Goal: Task Accomplishment & Management: Manage account settings

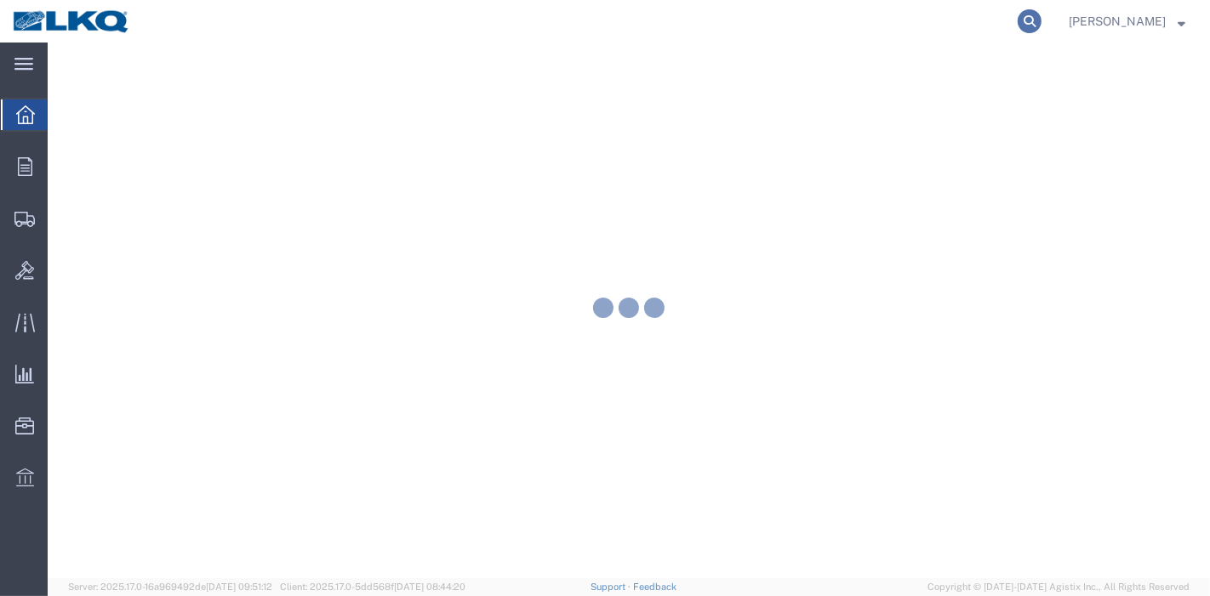
click at [1039, 23] on icon at bounding box center [1029, 21] width 24 height 24
click at [902, 28] on input "search" at bounding box center [758, 21] width 517 height 41
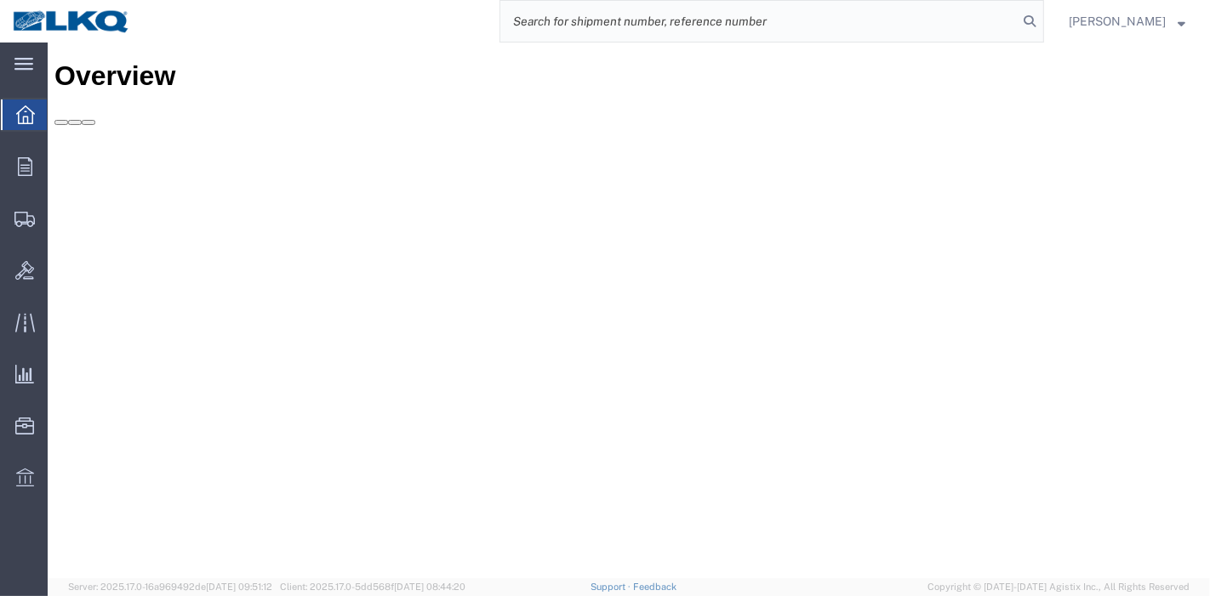
paste input "56333623"
type input "56333623"
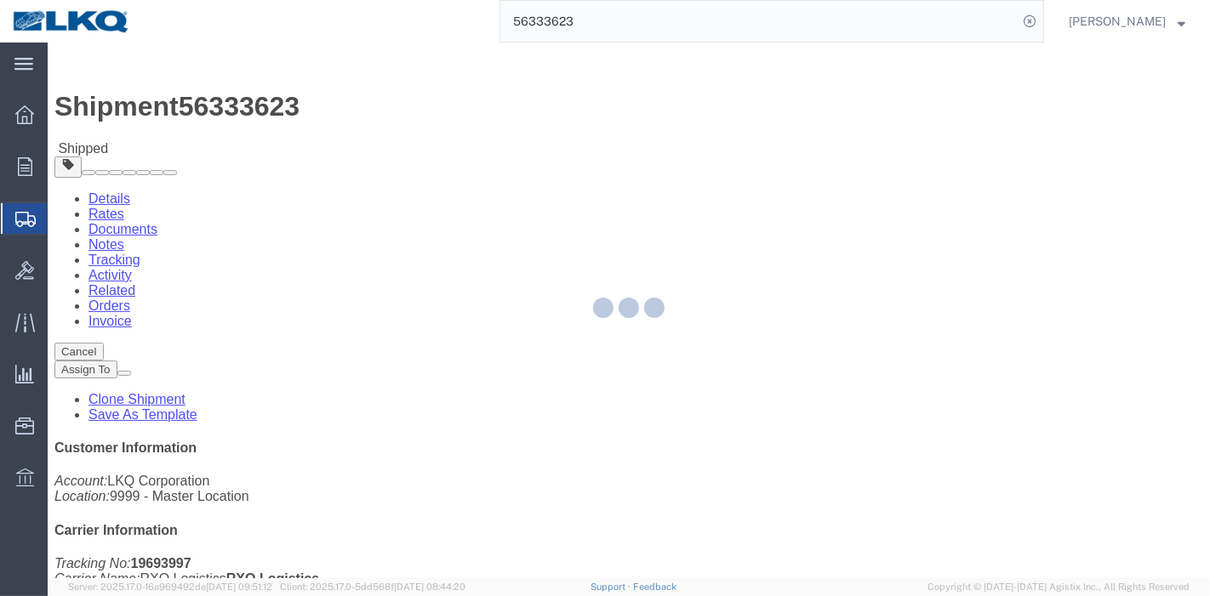
drag, startPoint x: 356, startPoint y: 109, endPoint x: 307, endPoint y: 66, distance: 64.5
click link "Tracking"
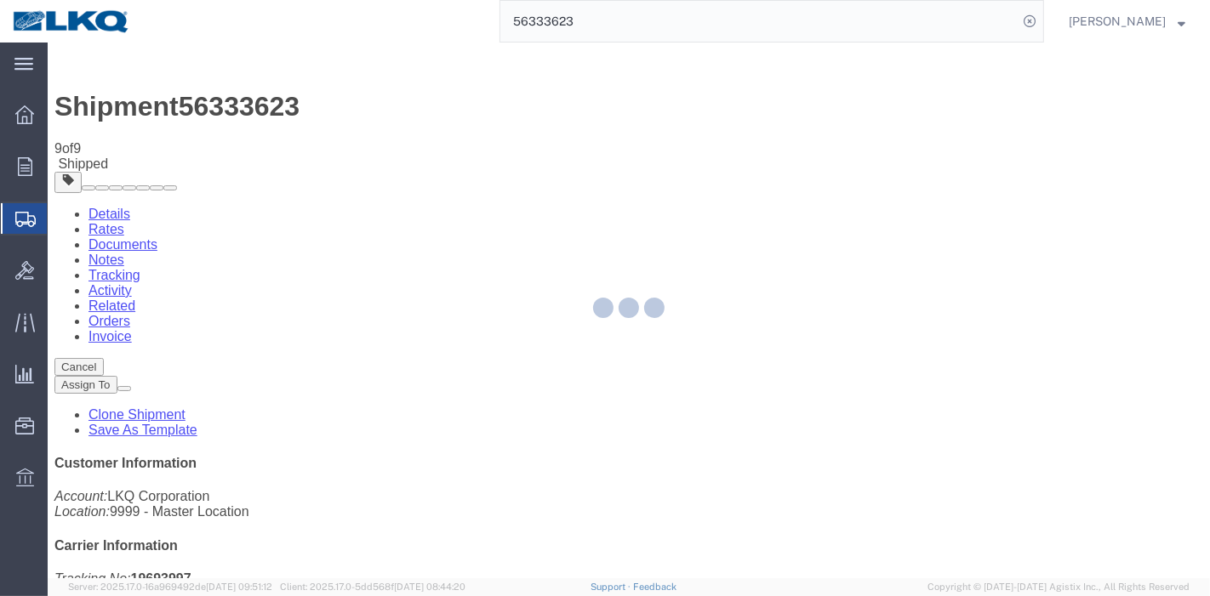
click at [807, 157] on div at bounding box center [629, 311] width 1162 height 536
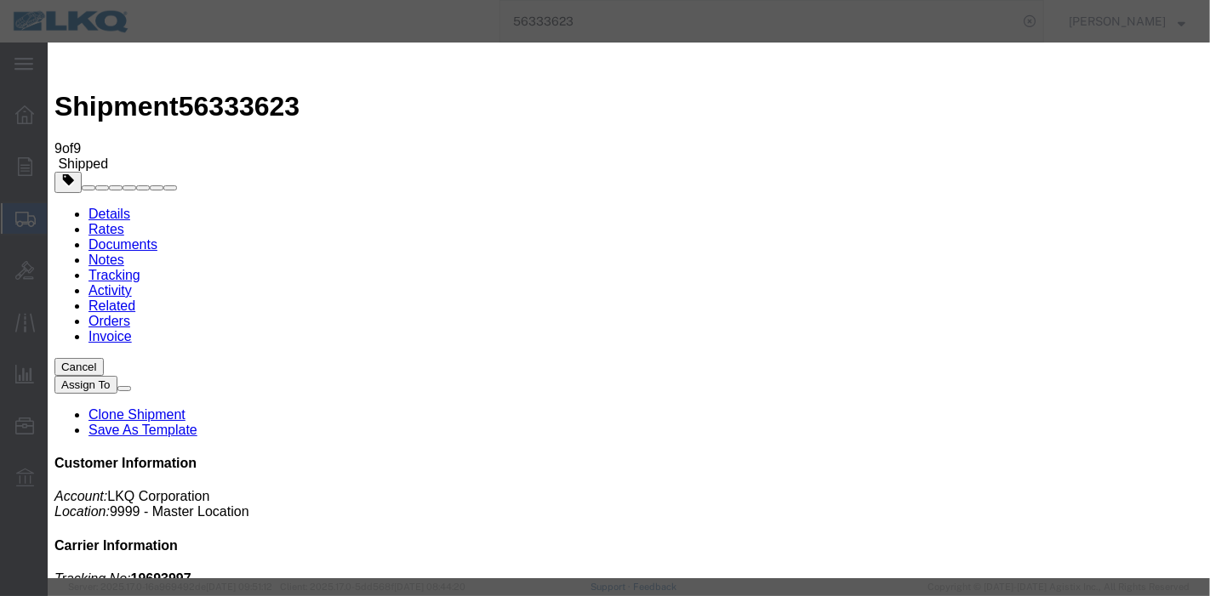
type input "[DATE]"
type input "9:00 PM"
select select "DELIVRED"
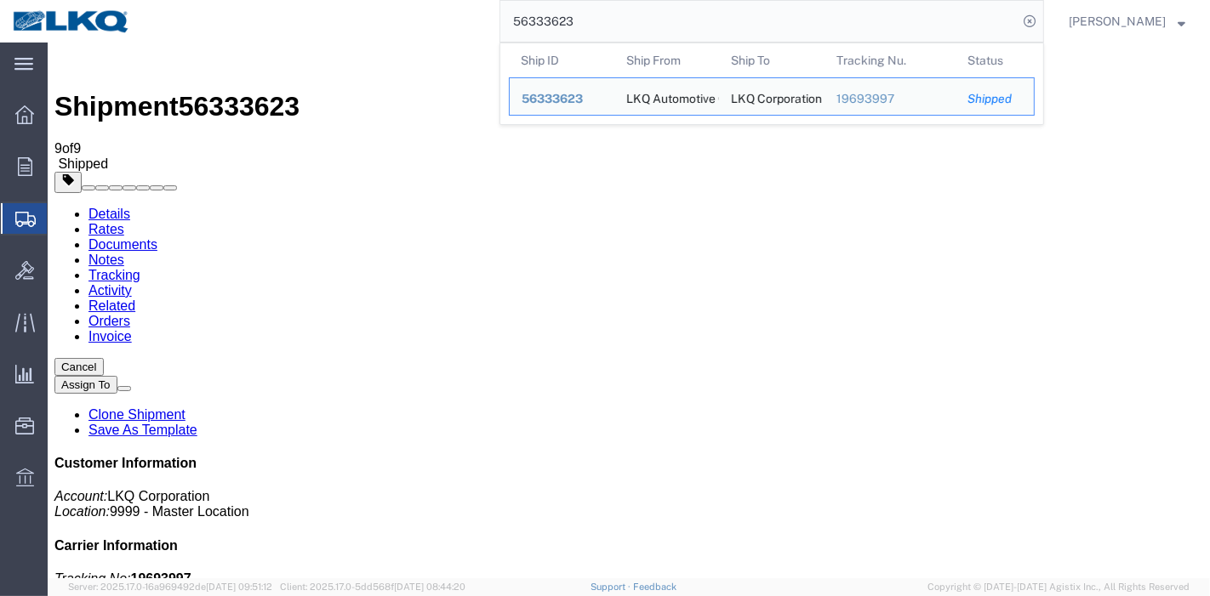
drag, startPoint x: 534, startPoint y: 20, endPoint x: 494, endPoint y: 19, distance: 40.0
click at [494, 20] on div "56333623 Ship ID Ship From Ship To Tracking Nu. Status Ship ID 56333623 Ship Fr…" at bounding box center [593, 21] width 901 height 43
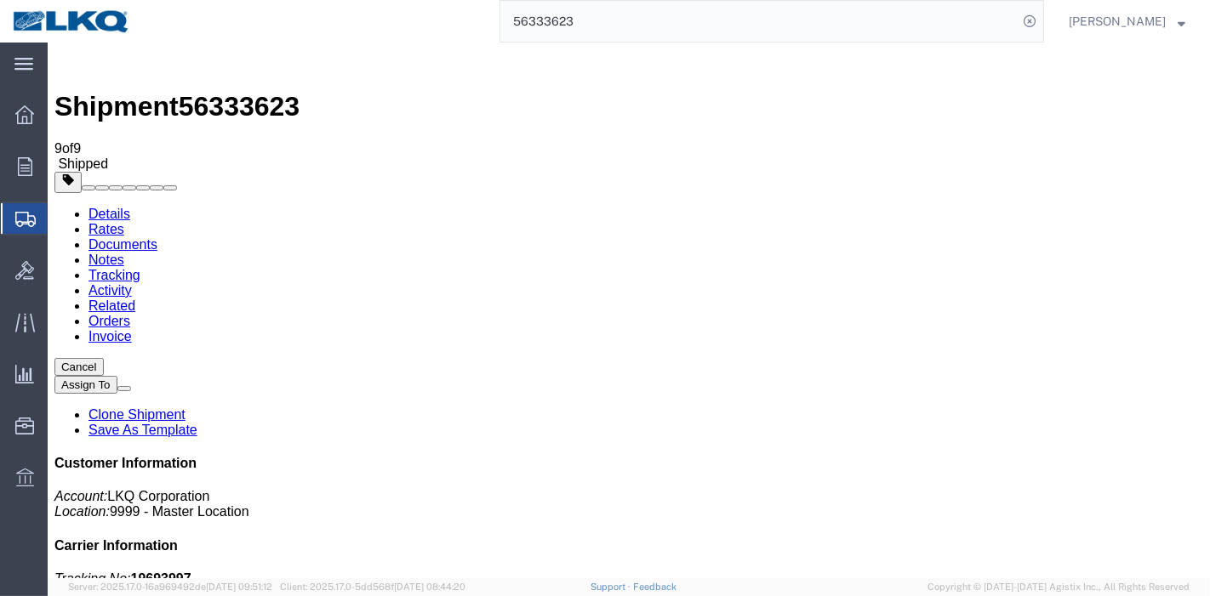
paste input "88612"
type input "56388612"
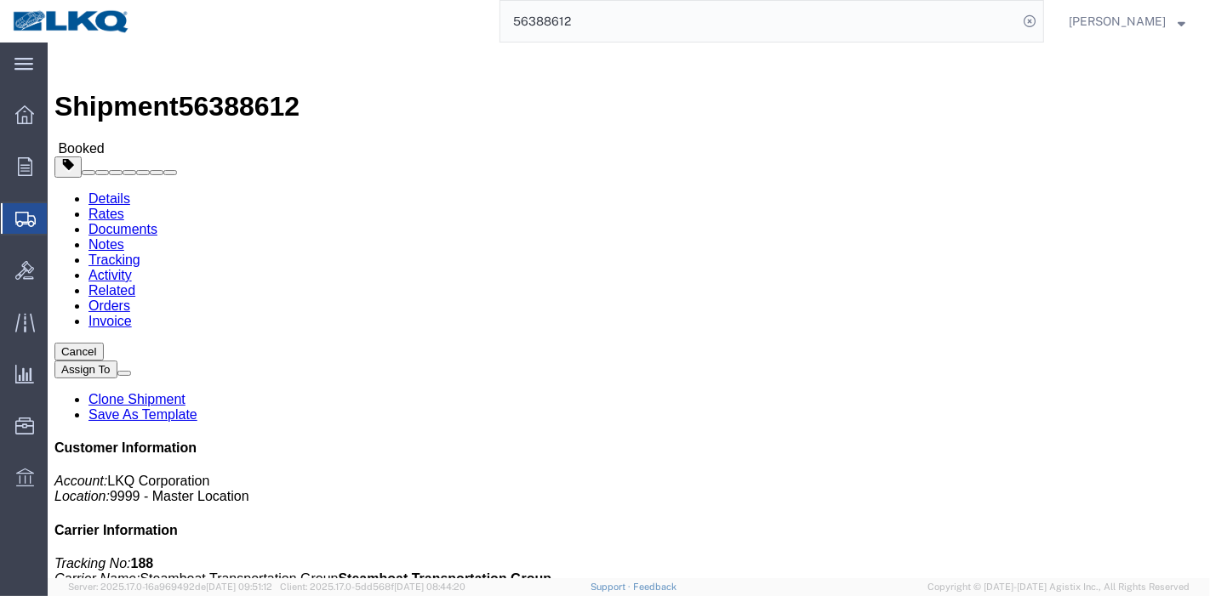
click at [0, 0] on div at bounding box center [0, 0] width 0 height 0
click link "Tracking"
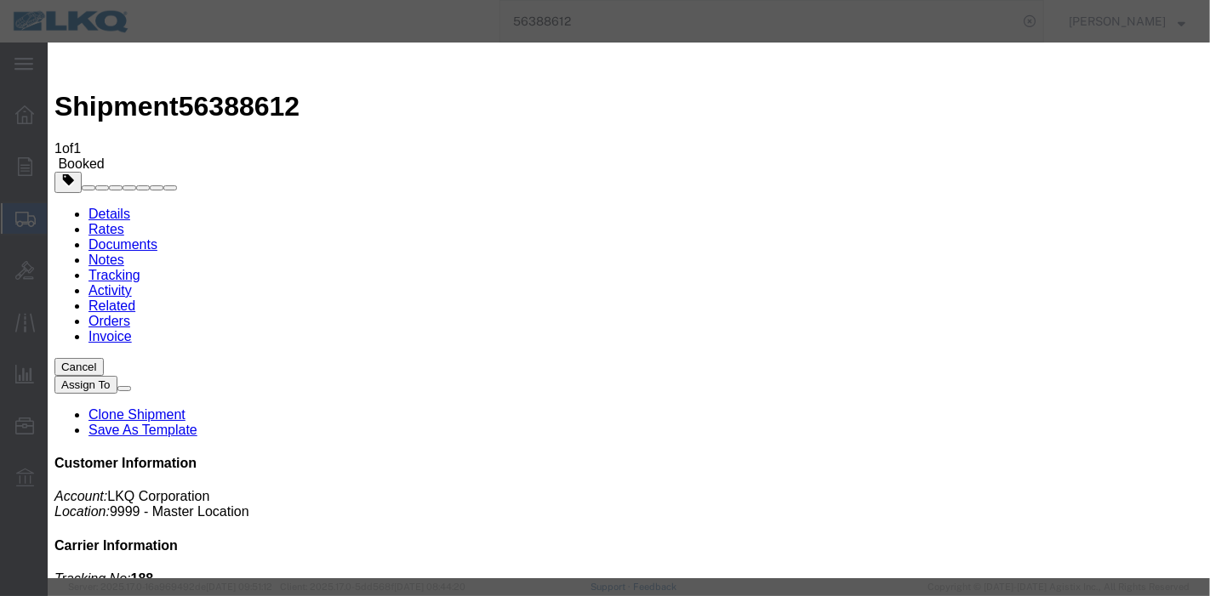
type input "[DATE]"
type input "9:00 PM"
select select "DELIVRED"
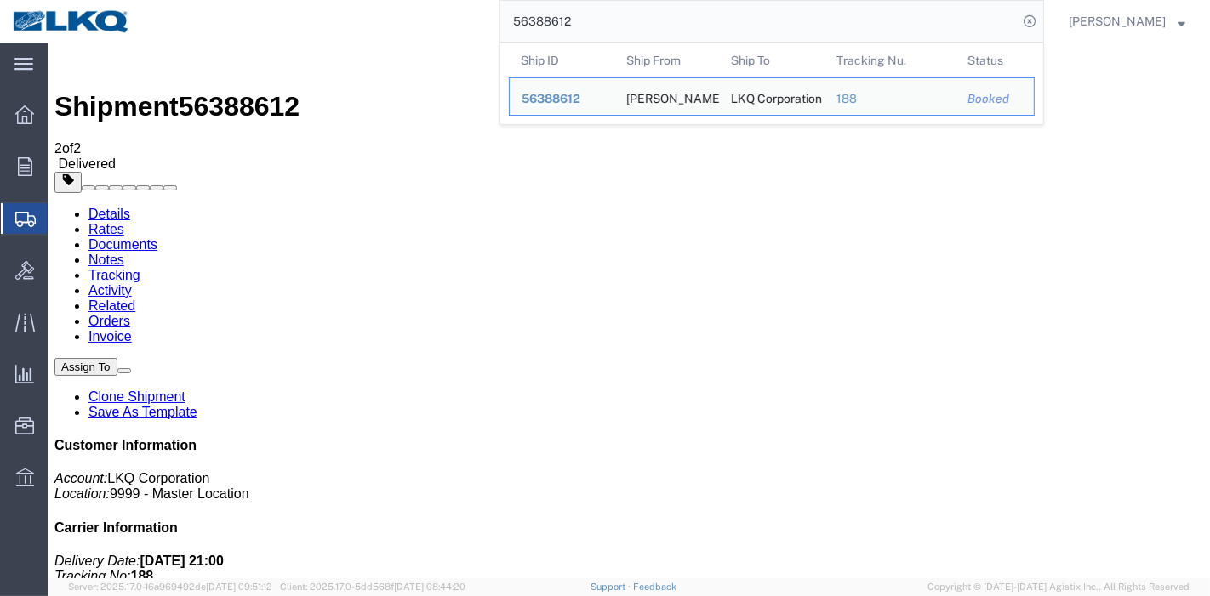
drag, startPoint x: 456, startPoint y: 18, endPoint x: 363, endPoint y: 18, distance: 92.7
click at [365, 18] on div "56388612 Ship ID Ship From Ship To Tracking Nu. Status Ship ID 56388612 Ship Fr…" at bounding box center [593, 21] width 901 height 43
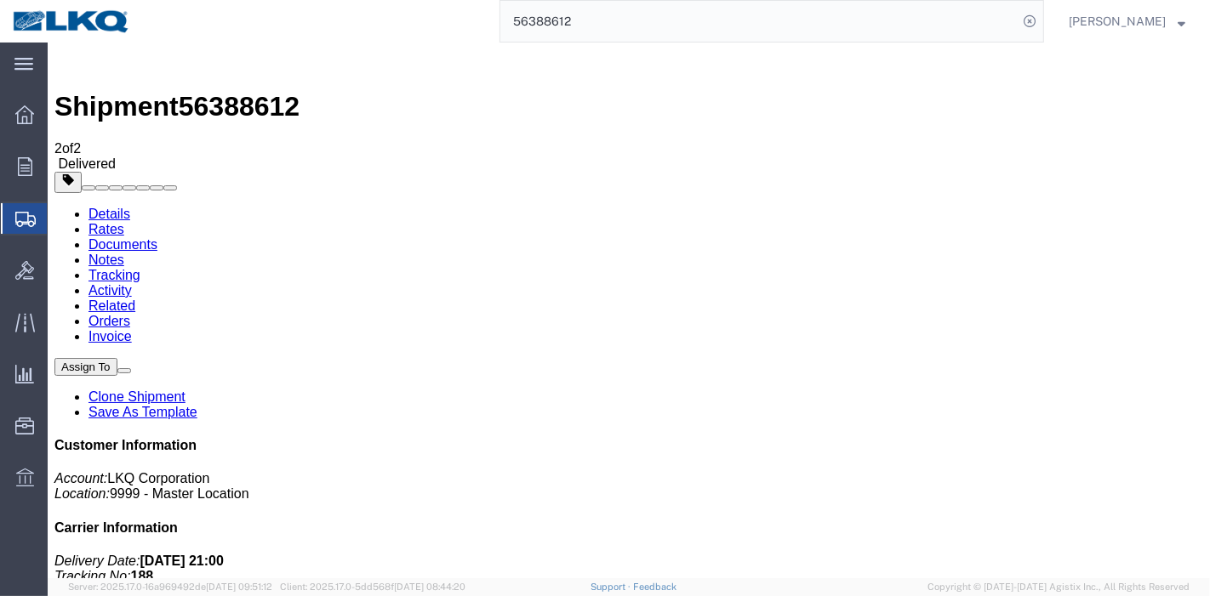
paste input "416249"
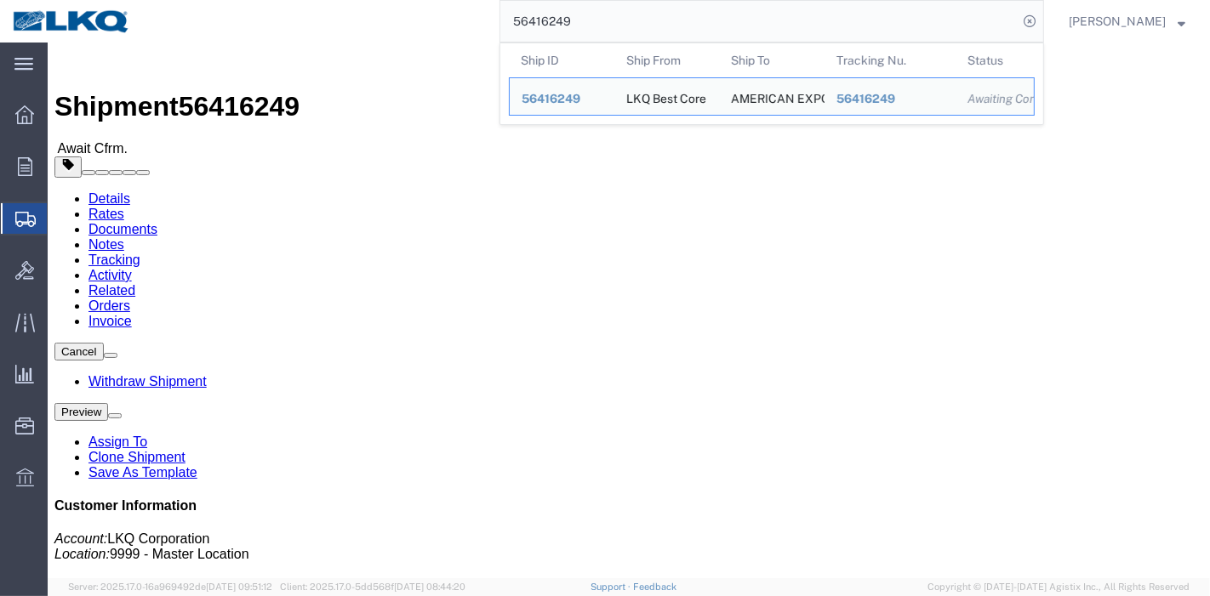
drag, startPoint x: 647, startPoint y: 26, endPoint x: 302, endPoint y: 38, distance: 344.8
click at [291, 31] on div "56416249 Ship ID Ship From Ship To Tracking Nu. Status Ship ID 56416249 Ship Fr…" at bounding box center [593, 21] width 901 height 43
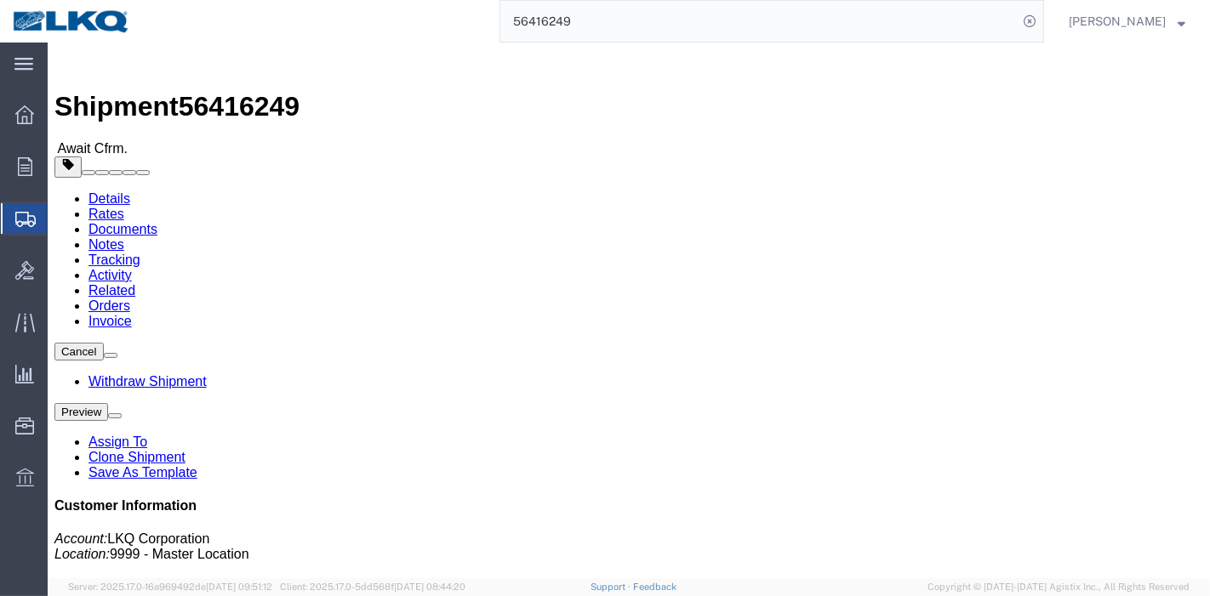
paste input "156432"
type input "56156432"
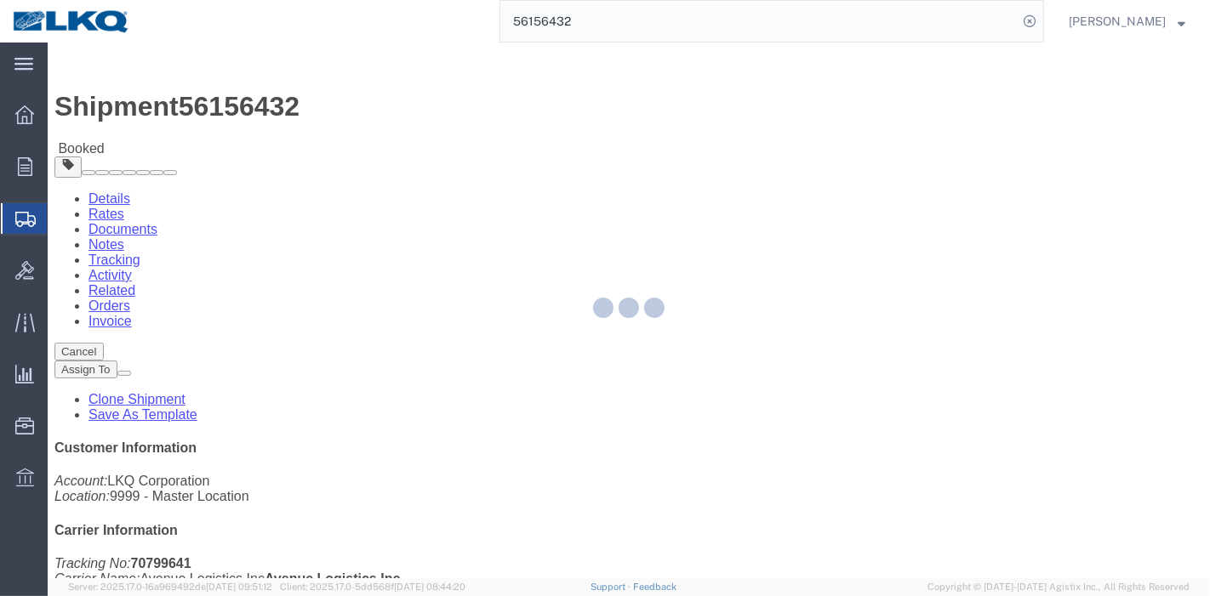
click at [364, 105] on div at bounding box center [629, 311] width 1162 height 536
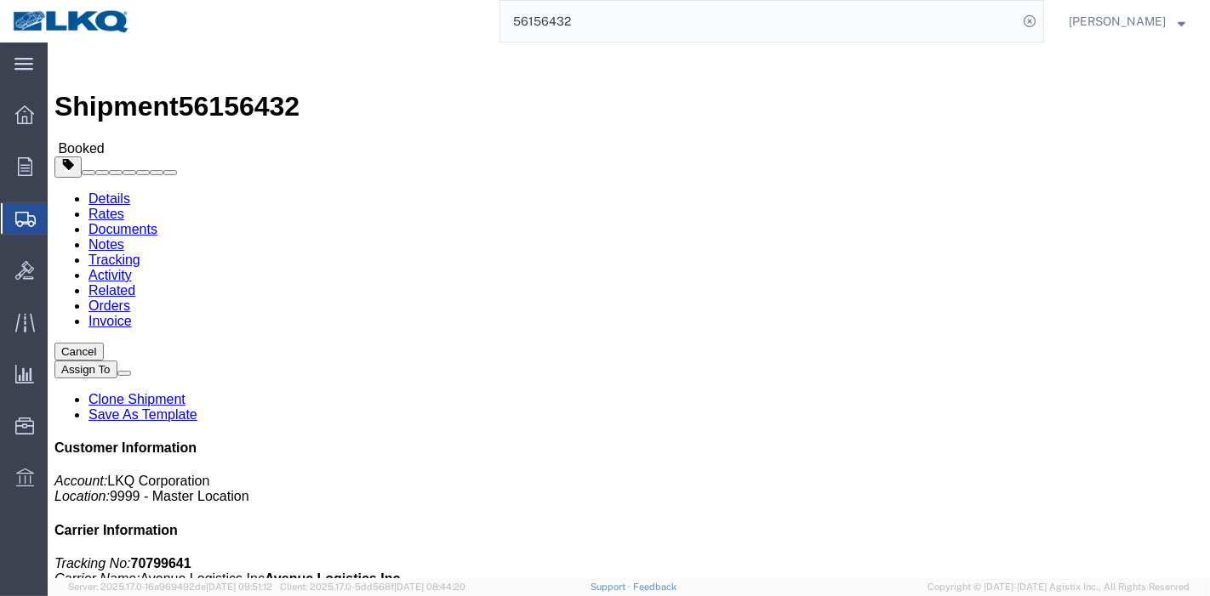
drag, startPoint x: 364, startPoint y: 105, endPoint x: 316, endPoint y: 63, distance: 63.9
click link "Tracking"
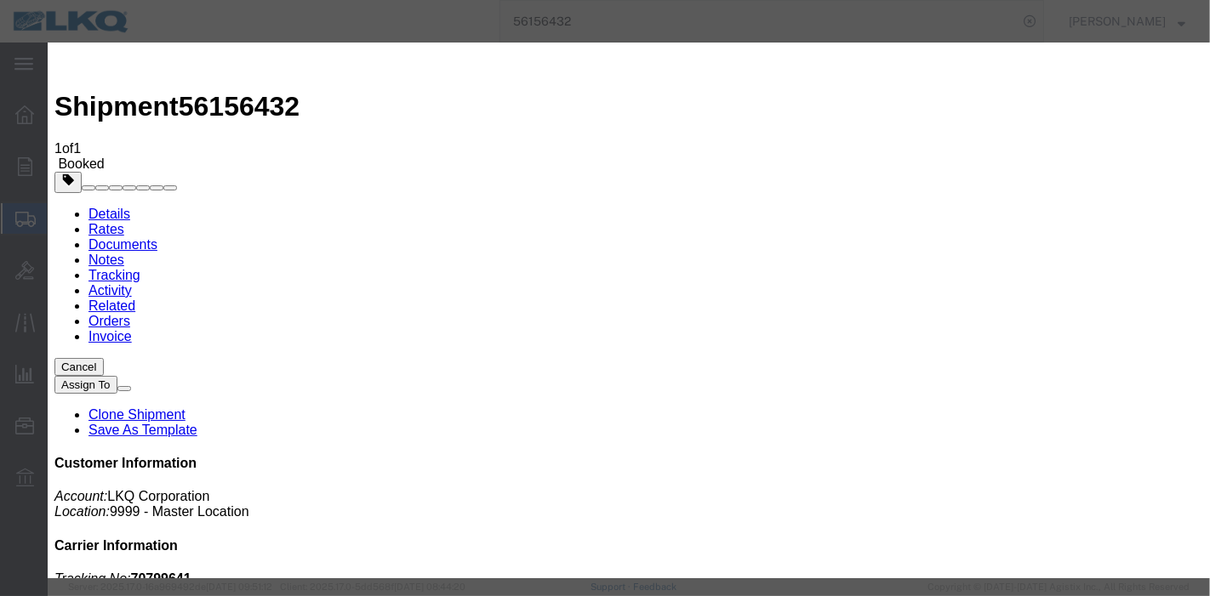
type input "[DATE]"
type input "10:00 PM"
select select "DELIVRED"
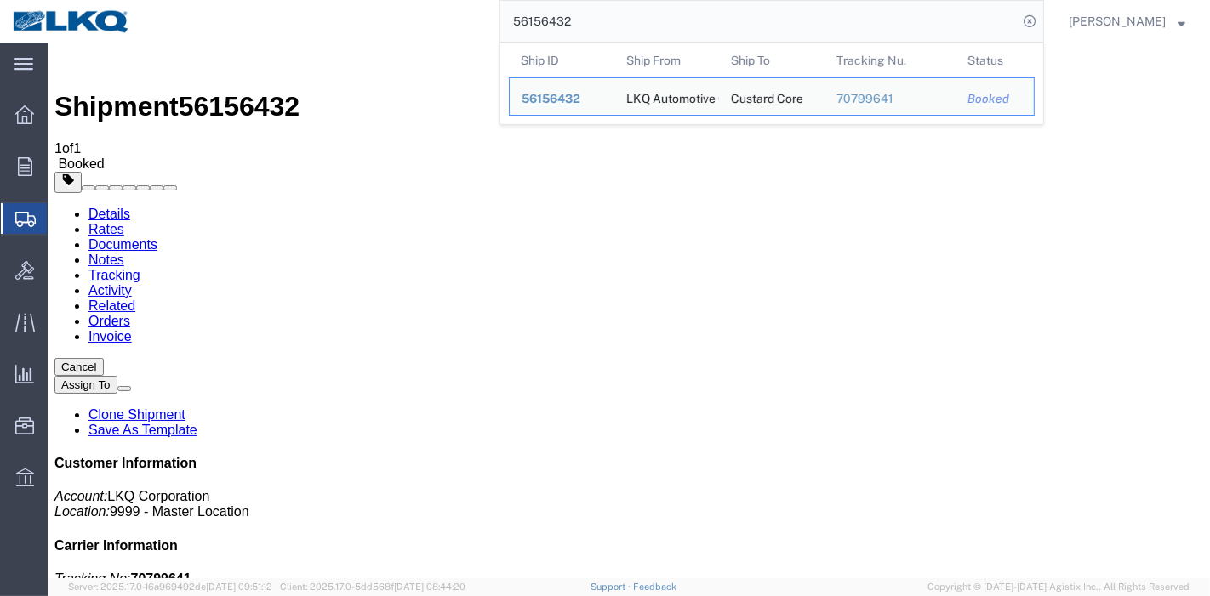
drag, startPoint x: 648, startPoint y: 28, endPoint x: 459, endPoint y: 29, distance: 188.9
click at [459, 29] on div "56156432 Ship ID Ship From Ship To Tracking Nu. Status Ship ID 56156432 Ship Fr…" at bounding box center [593, 21] width 901 height 43
paste input "383667"
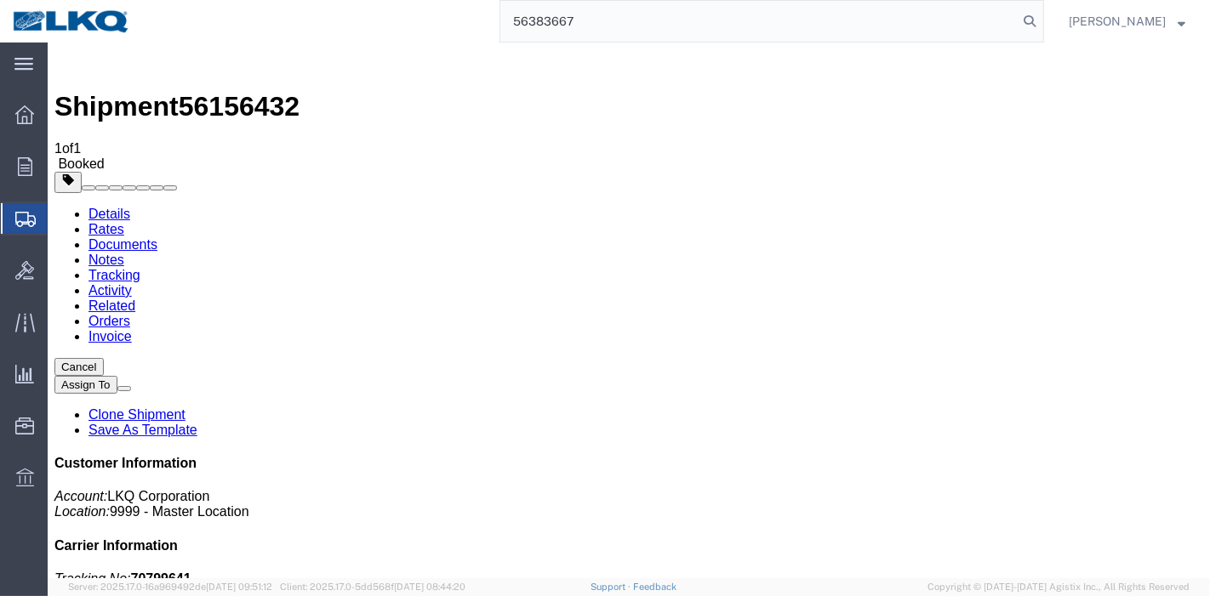
type input "56383667"
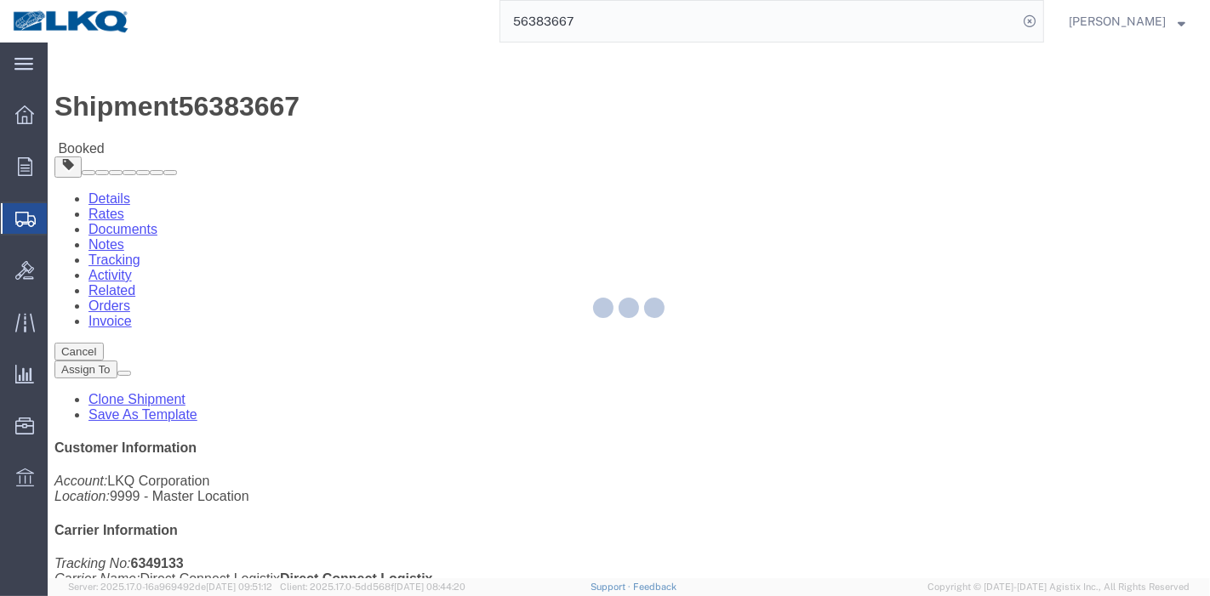
click at [367, 111] on div at bounding box center [629, 311] width 1162 height 536
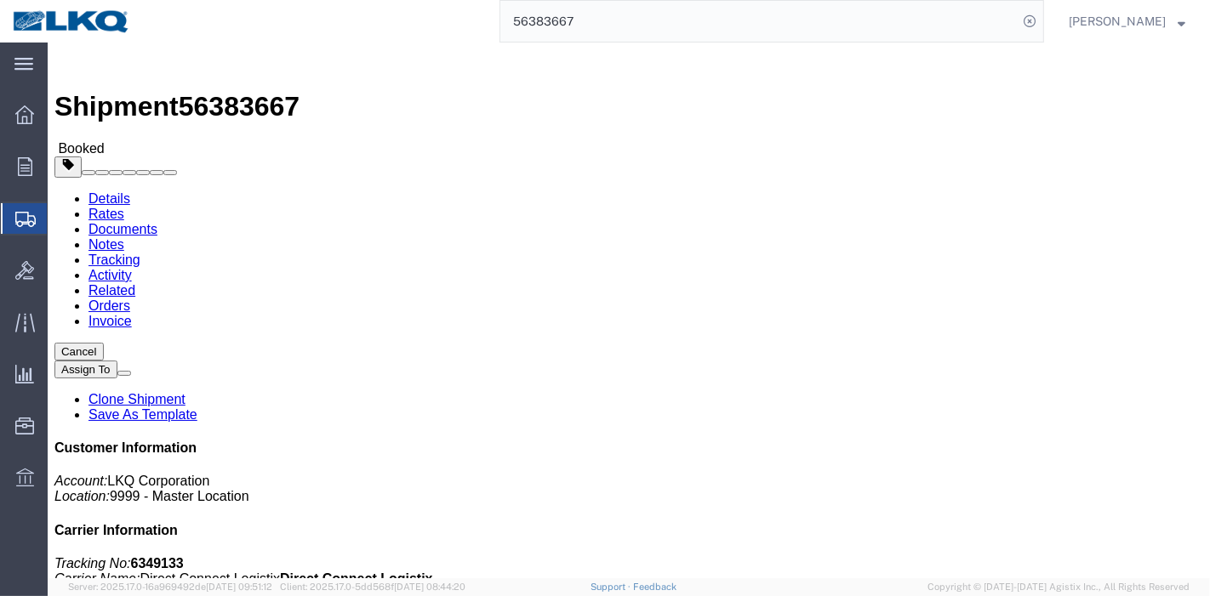
click link "Tracking"
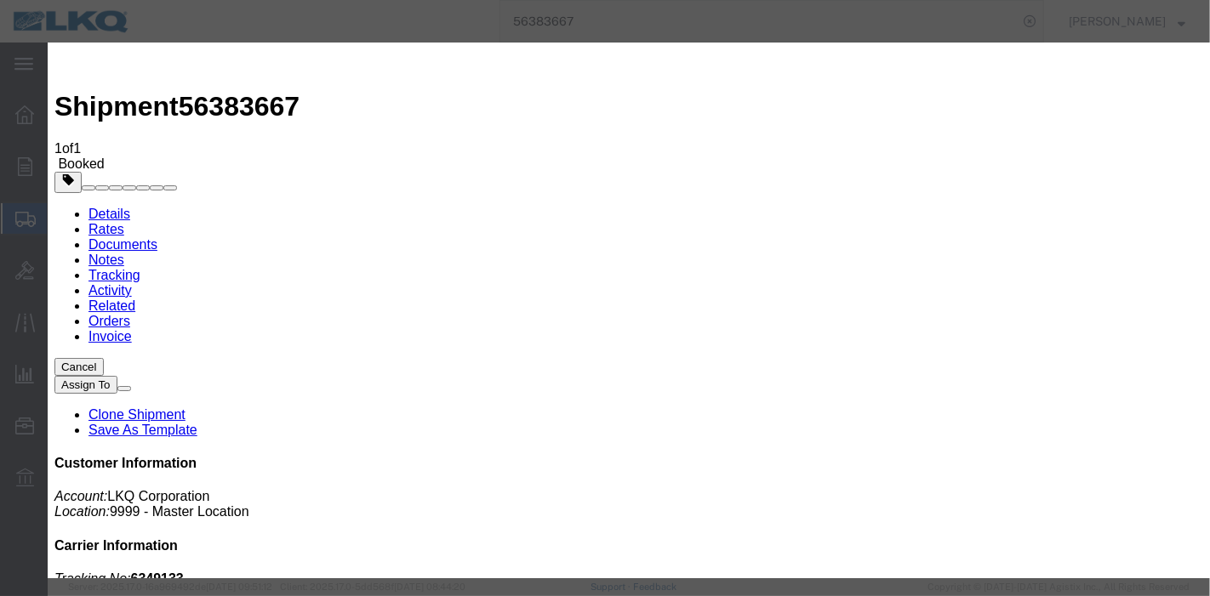
type input "[DATE]"
type input "10:00 PM"
select select "DELIVRED"
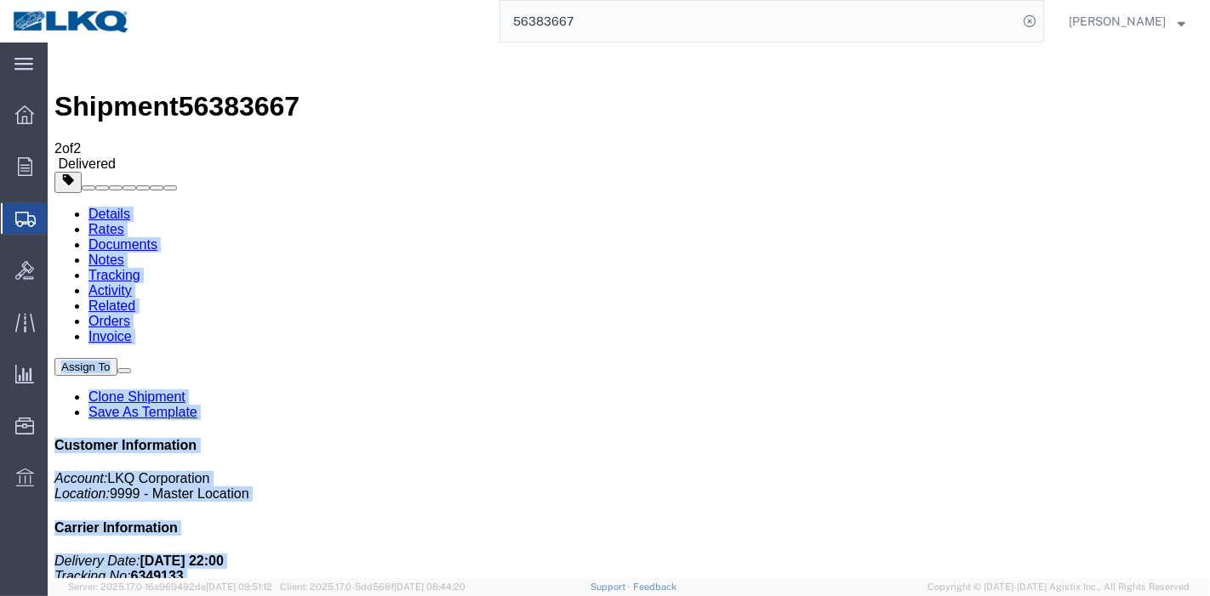
drag, startPoint x: 596, startPoint y: 39, endPoint x: 423, endPoint y: 27, distance: 173.9
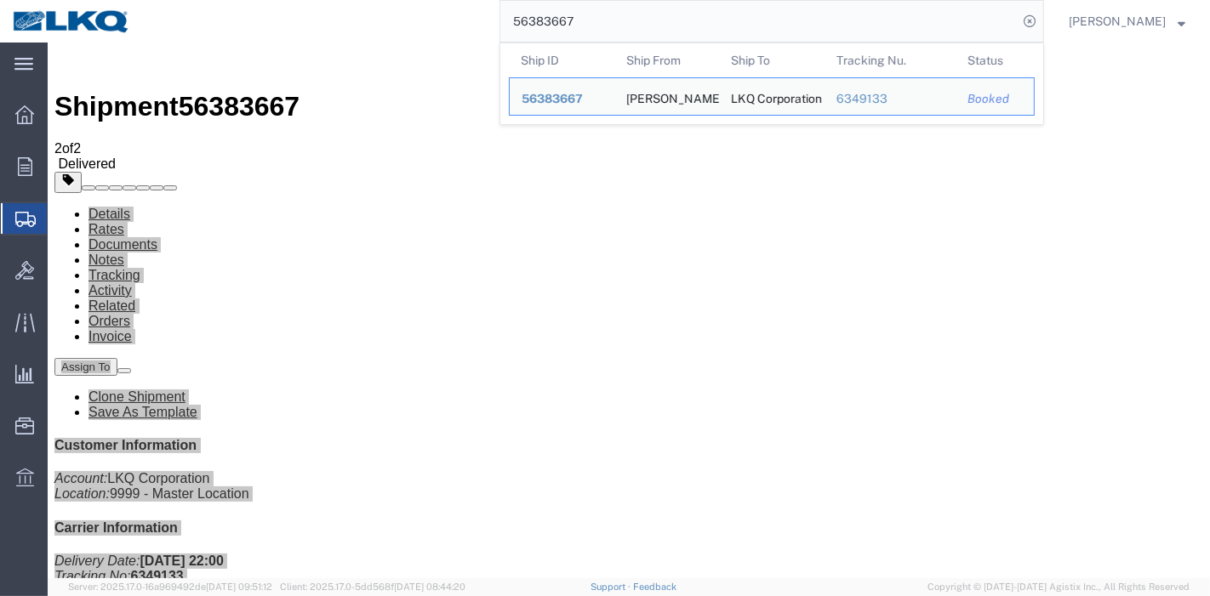
drag, startPoint x: 491, startPoint y: 26, endPoint x: 405, endPoint y: 27, distance: 85.9
click at [405, 27] on div "56383667 Ship ID Ship From Ship To Tracking Nu. Status Ship ID 56383667 Ship Fr…" at bounding box center [593, 21] width 901 height 43
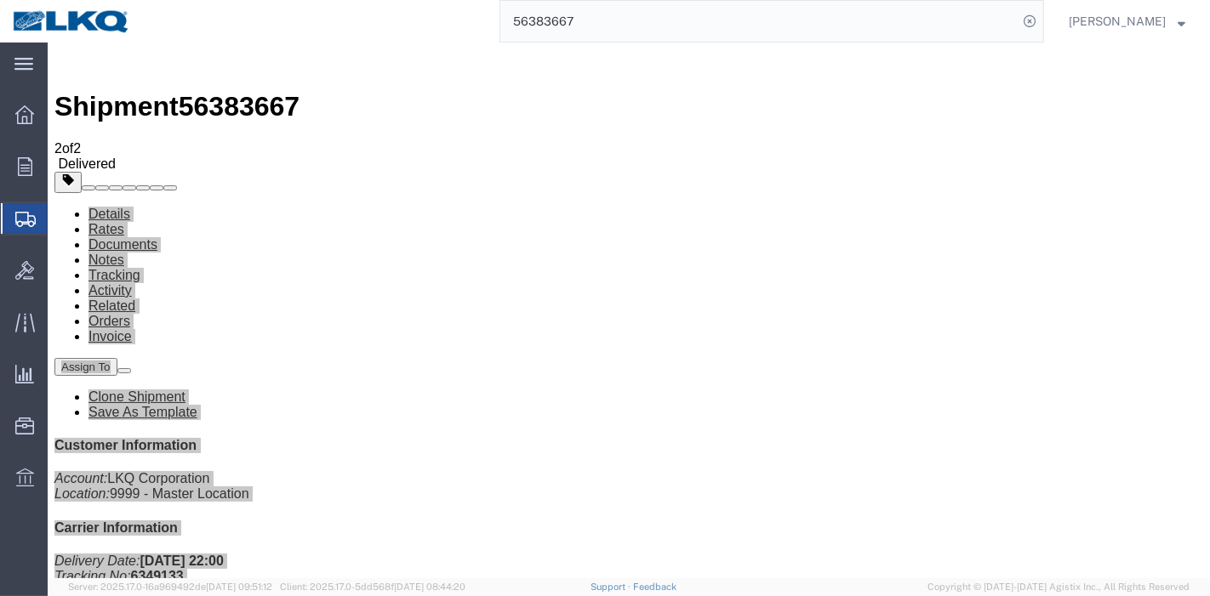
paste input "59604"
type input "56359604"
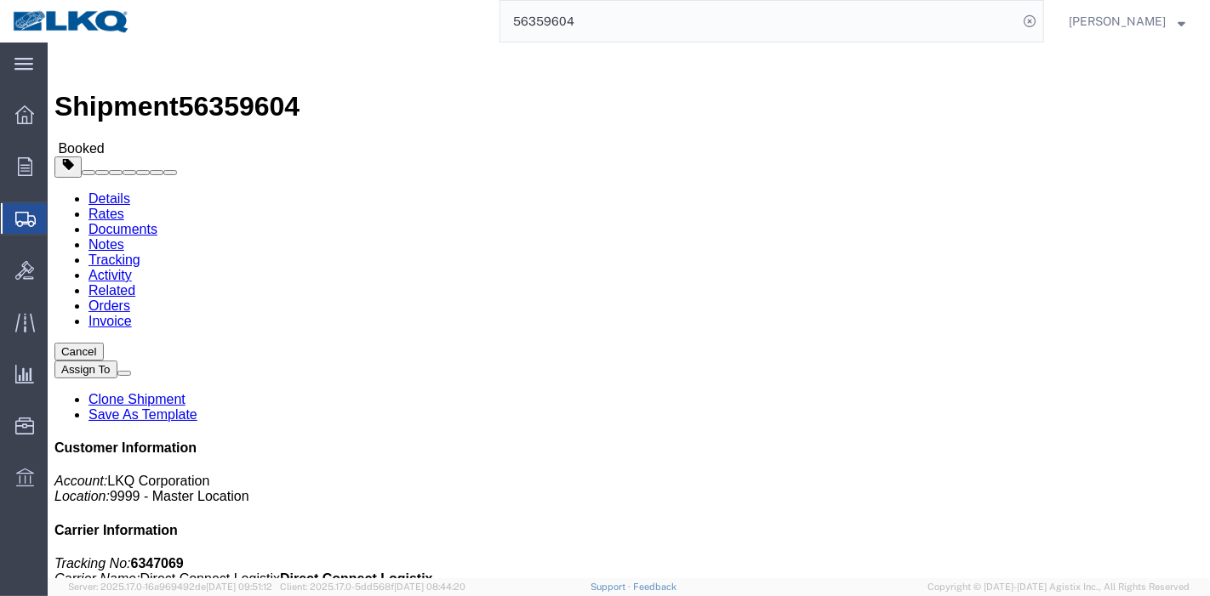
click link "Tracking"
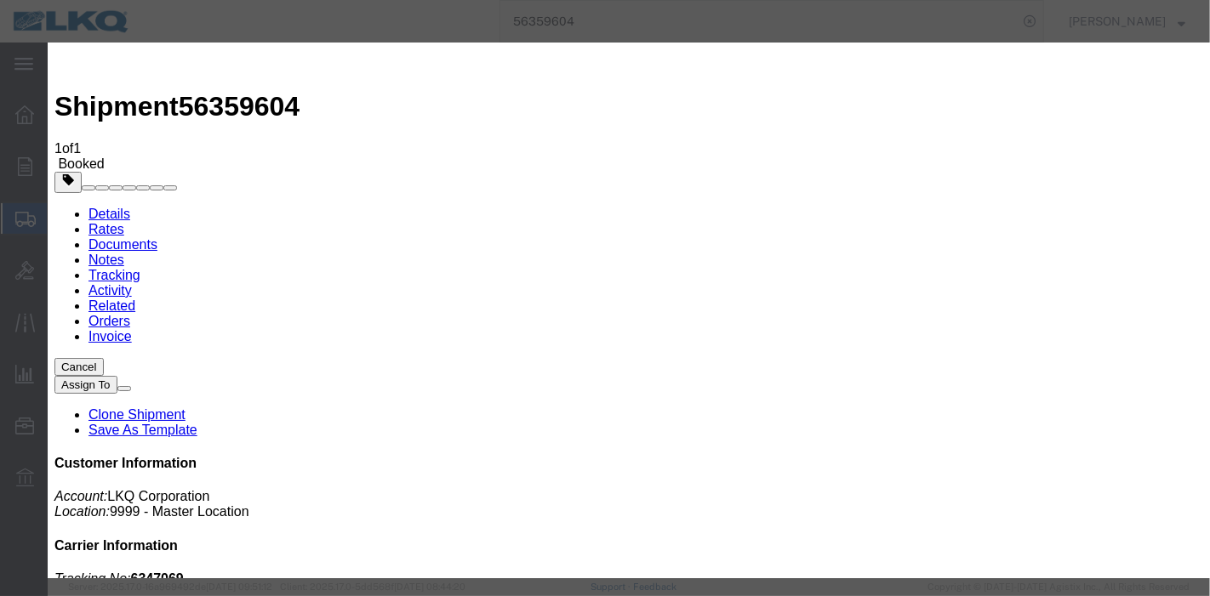
type input "[DATE]"
type input "10:00 PM"
select select "DELIVRED"
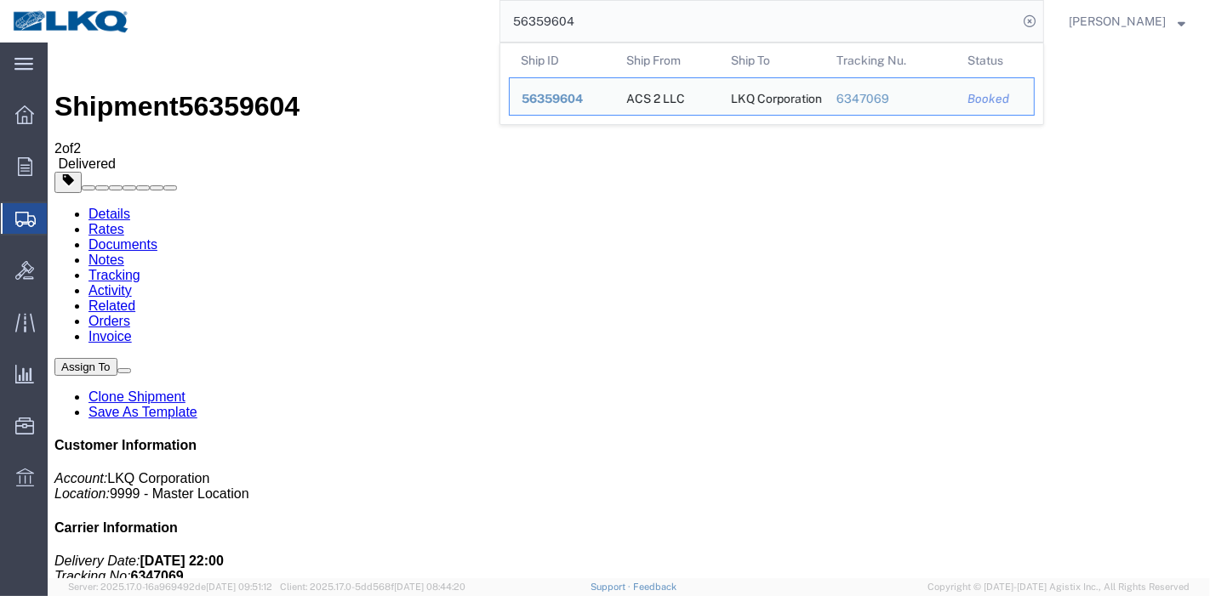
drag, startPoint x: 626, startPoint y: 20, endPoint x: 401, endPoint y: 42, distance: 226.5
click at [401, 42] on div "56359604 Ship ID Ship From Ship To Tracking Nu. Status Ship ID 56359604 Ship Fr…" at bounding box center [593, 21] width 901 height 43
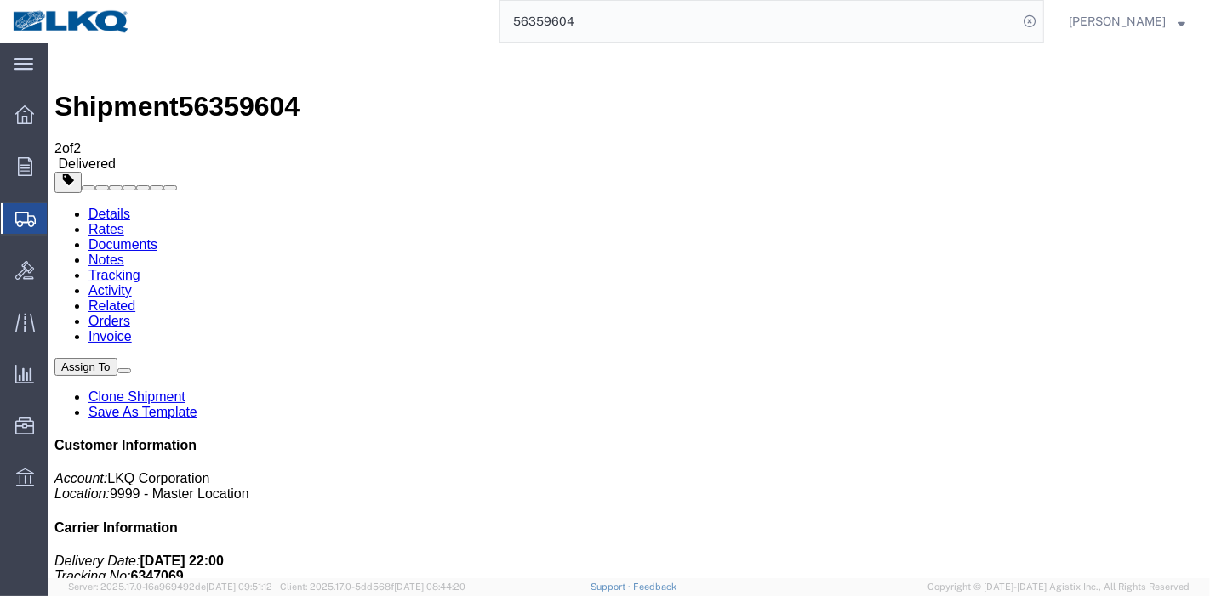
paste input "108167"
type input "56108167"
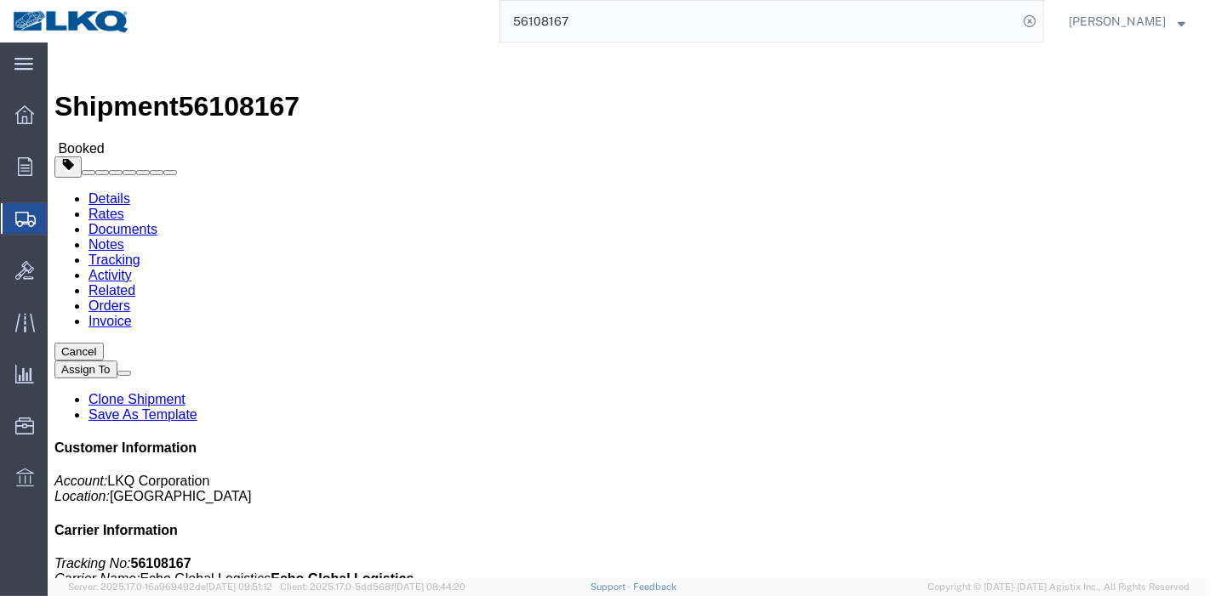
click link "Tracking"
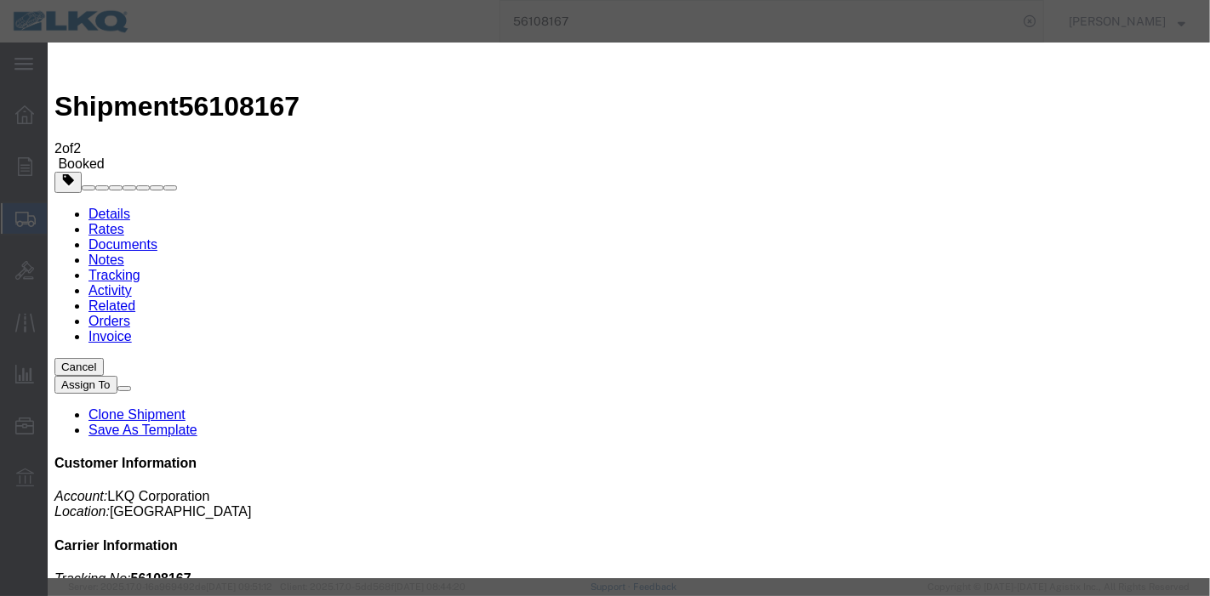
type input "[DATE]"
type input "10:00 PM"
select select "DELIVRED"
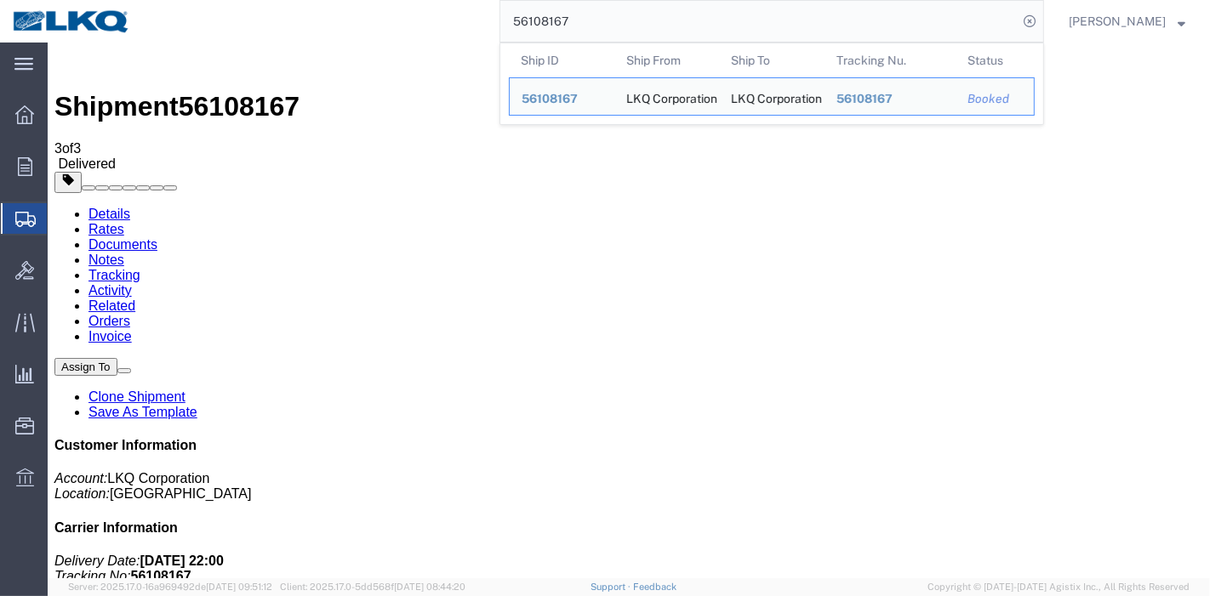
drag, startPoint x: 597, startPoint y: 26, endPoint x: 373, endPoint y: 26, distance: 223.7
click at [374, 26] on div "56108167 Ship ID Ship From Ship To Tracking Nu. Status Ship ID 56108167 Ship Fr…" at bounding box center [593, 21] width 901 height 43
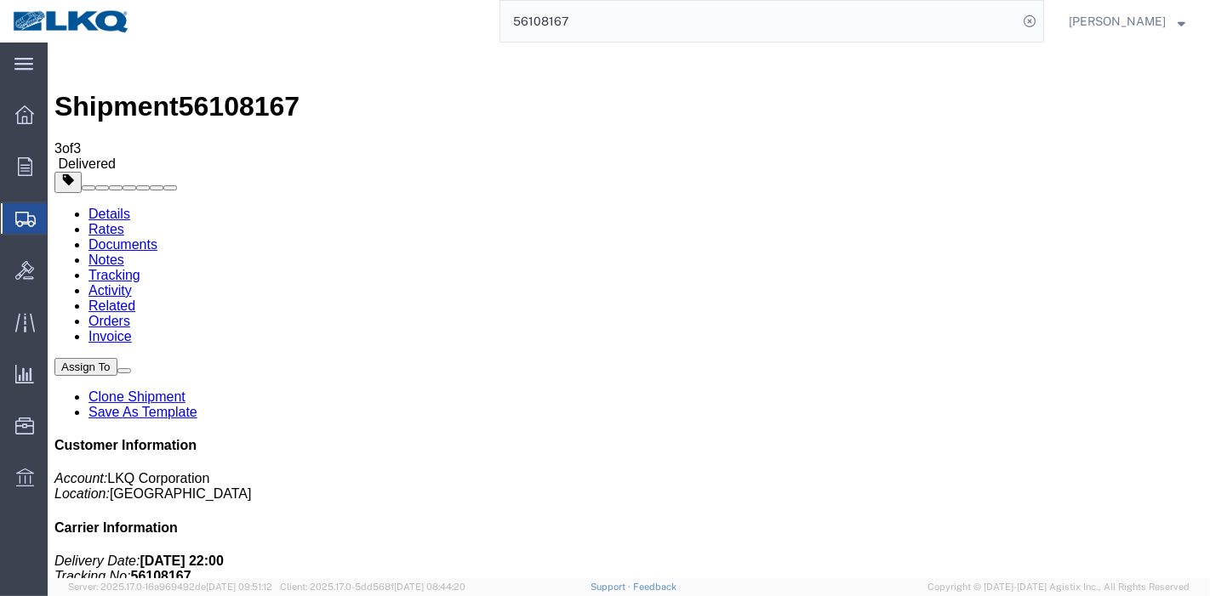
paste input "33509"
type input "56335097"
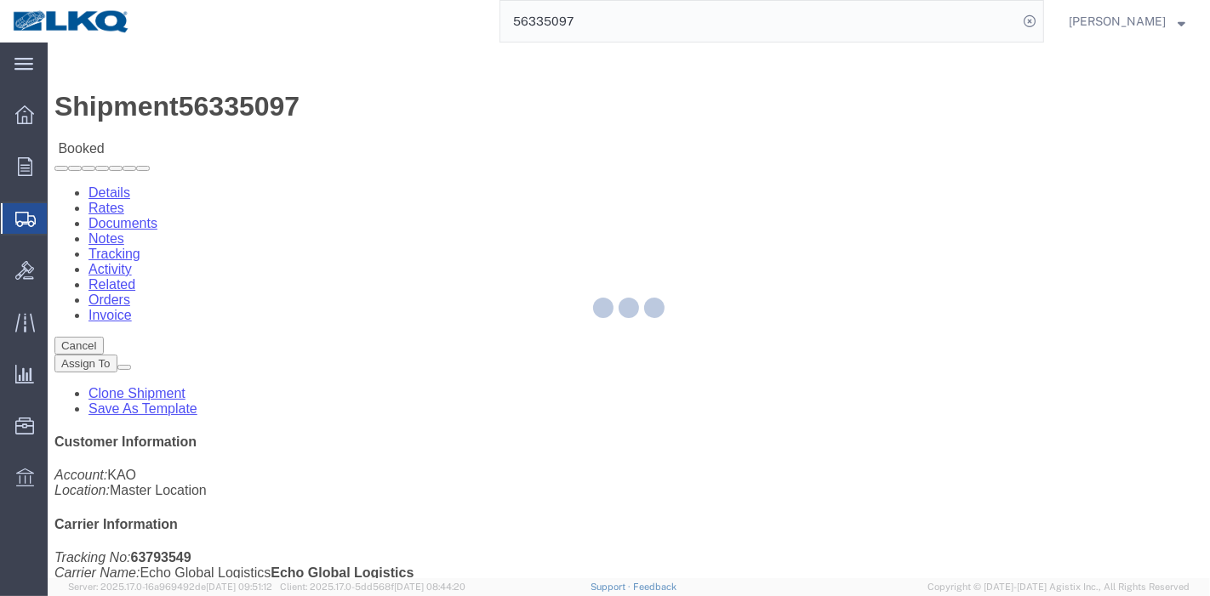
click at [367, 107] on div at bounding box center [629, 311] width 1162 height 536
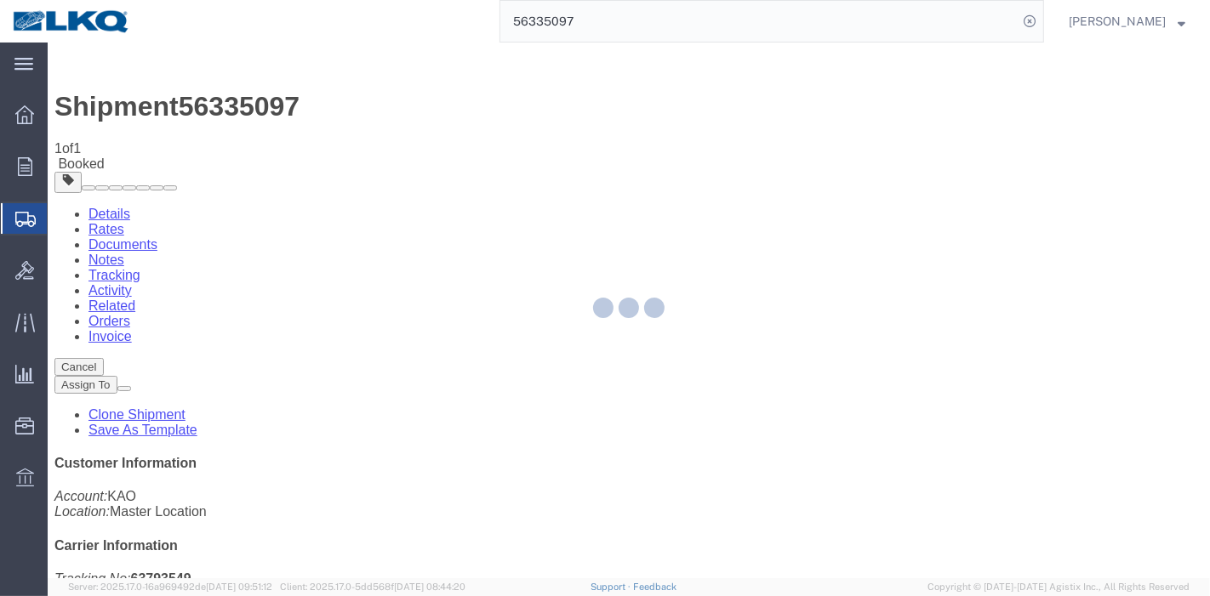
click at [367, 107] on div at bounding box center [629, 311] width 1162 height 536
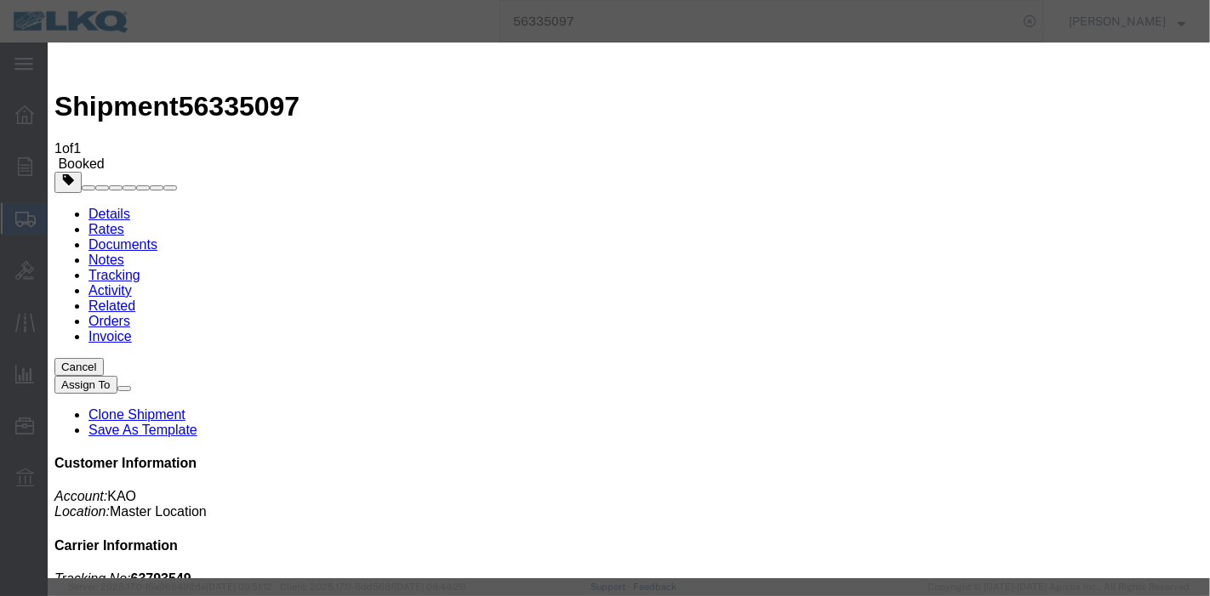
type input "[DATE]"
type input "10:00 PM"
select select "DELIVRED"
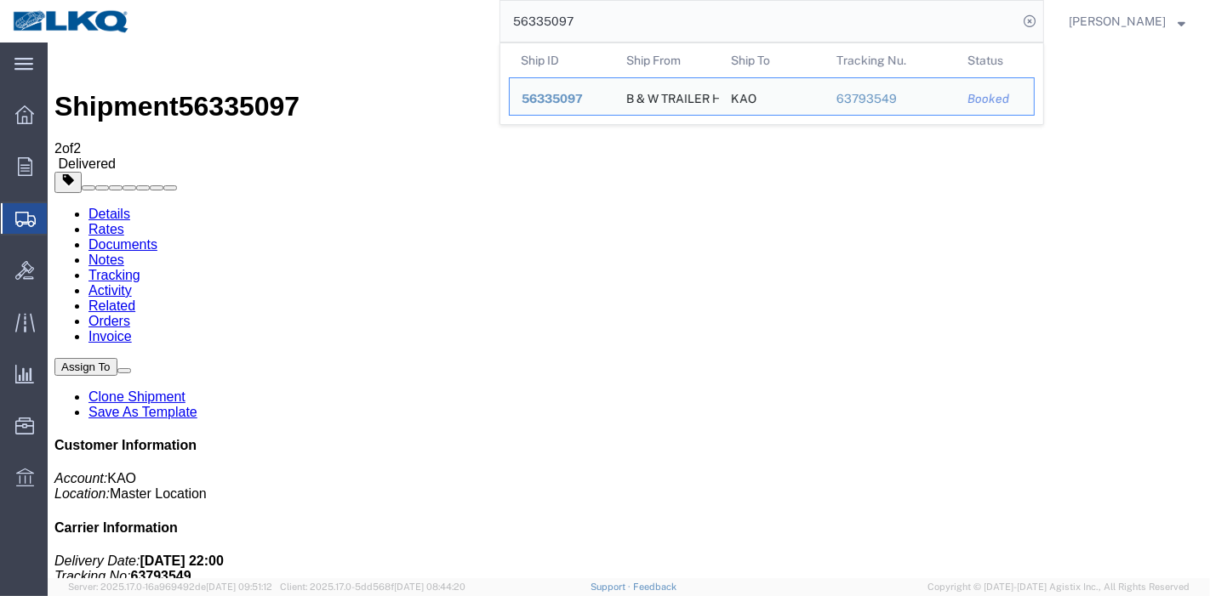
drag, startPoint x: 617, startPoint y: 17, endPoint x: 382, endPoint y: 35, distance: 235.5
click at [386, 35] on div "56335097 Ship ID Ship From Ship To Tracking Nu. Status Ship ID 56335097 Ship Fr…" at bounding box center [593, 21] width 901 height 43
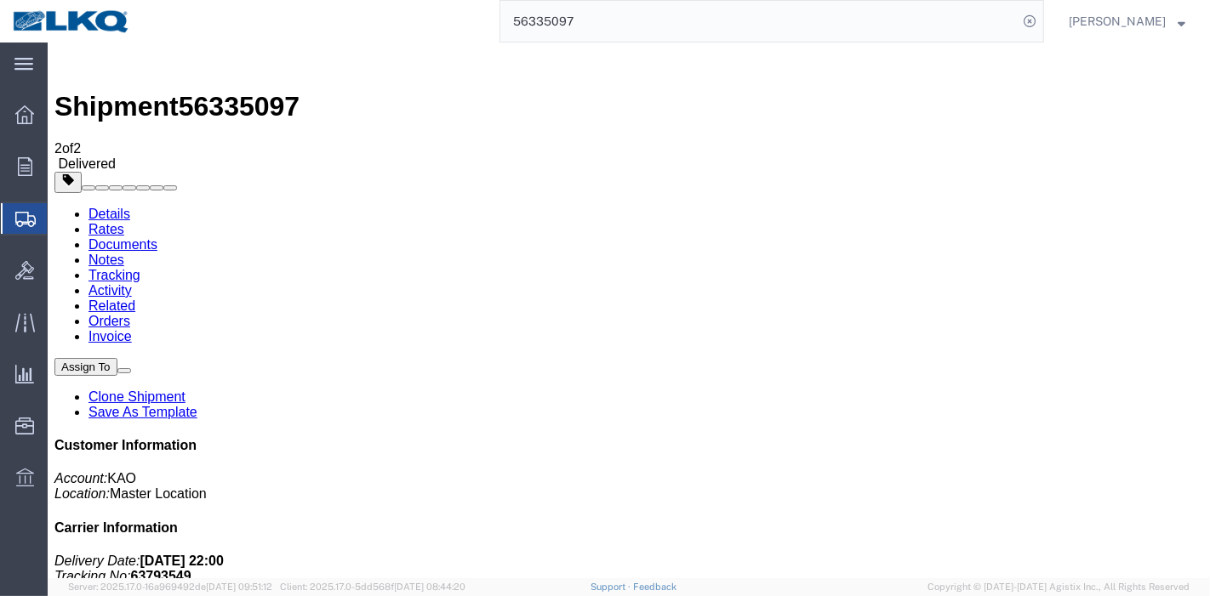
paste input "403311"
type input "56403311"
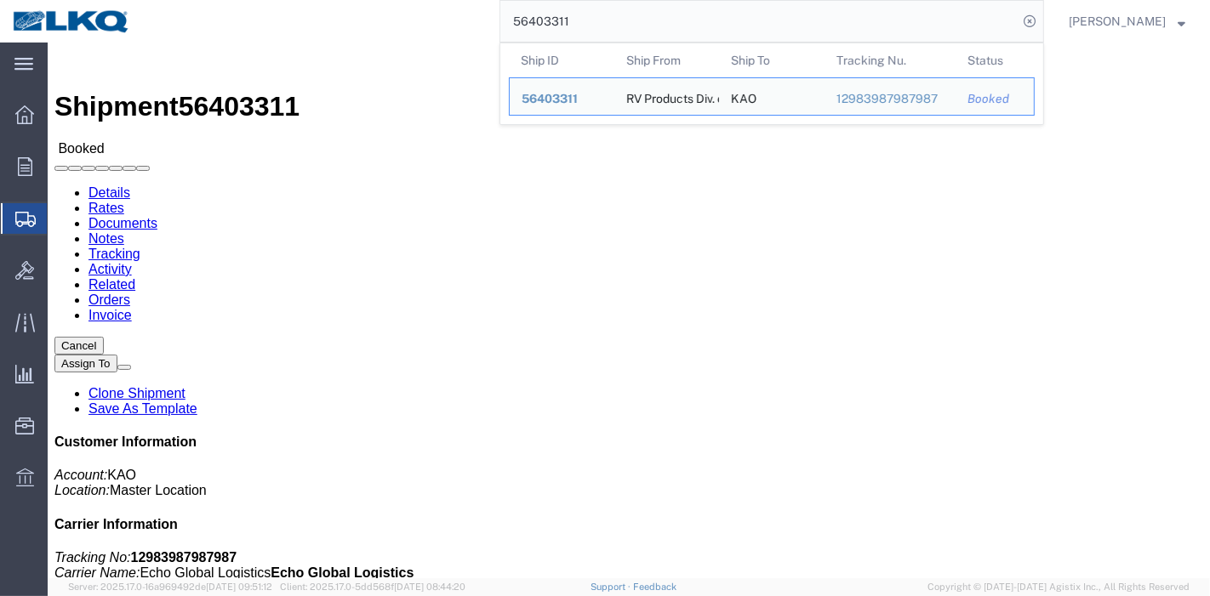
click link "Tracking"
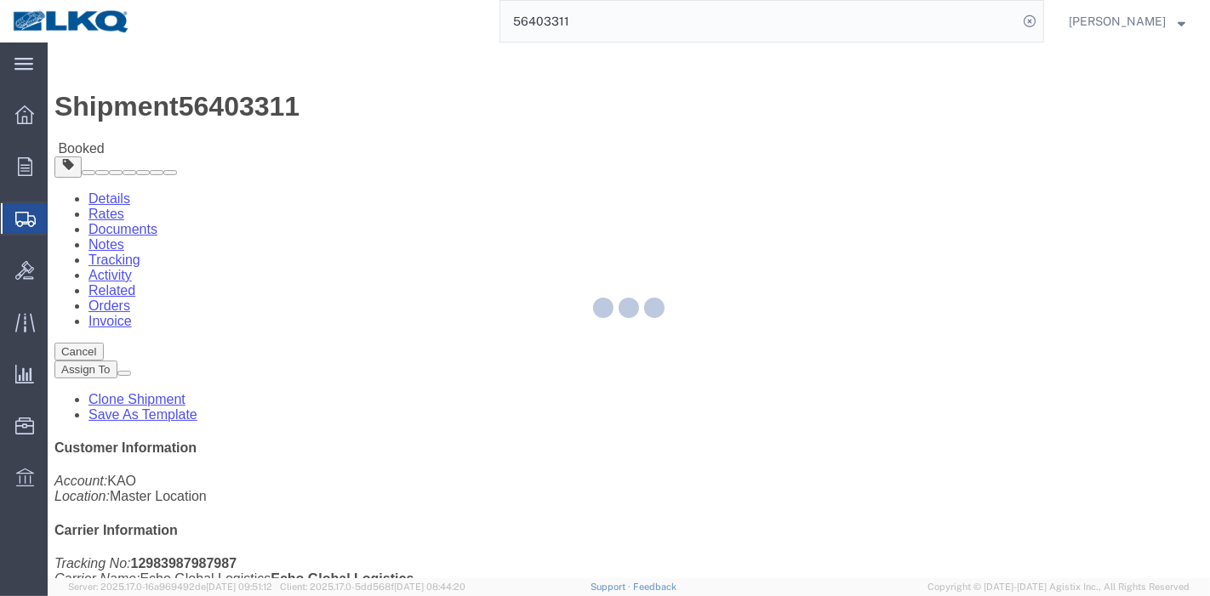
click at [372, 111] on div at bounding box center [629, 311] width 1162 height 536
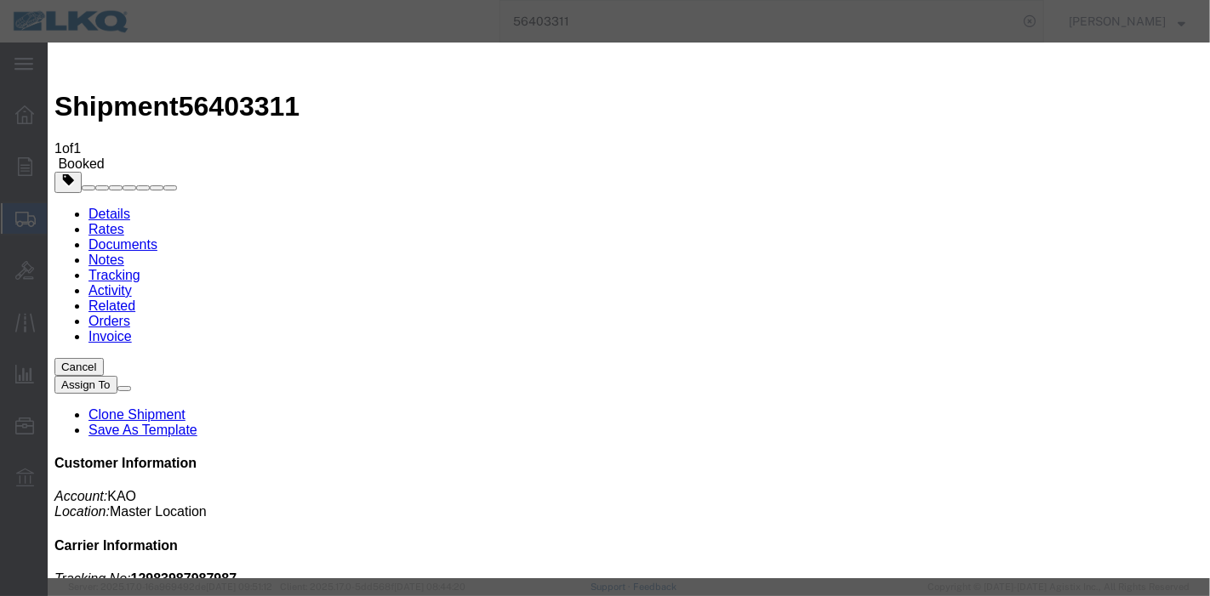
type input "[DATE]"
type input "10:00 PM"
select select "DELIVRED"
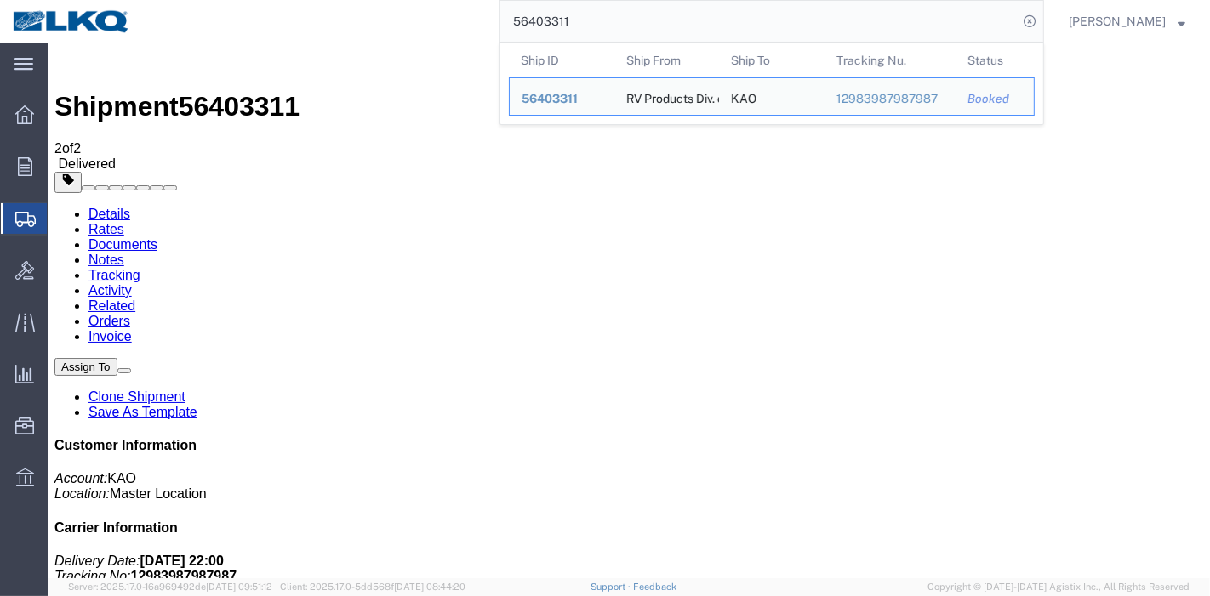
drag, startPoint x: 636, startPoint y: 15, endPoint x: 269, endPoint y: 32, distance: 367.9
click at [270, 32] on div "56403311 Ship ID Ship From Ship To Tracking Nu. Status Ship ID 56403311 Ship Fr…" at bounding box center [593, 21] width 901 height 43
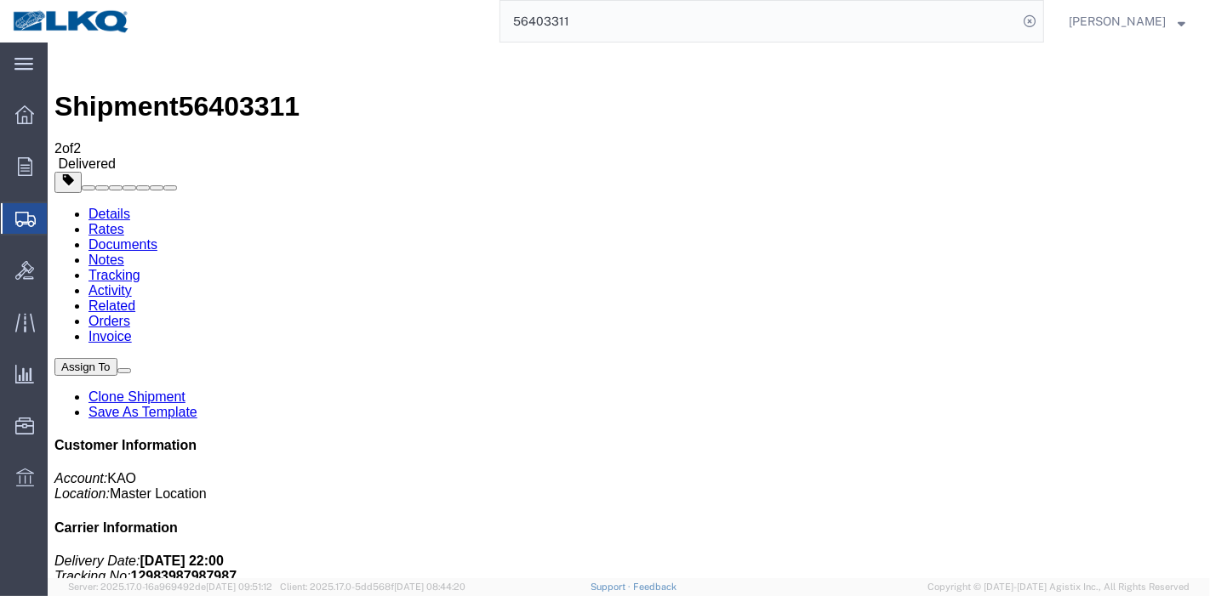
paste input "359969"
type input "56359969"
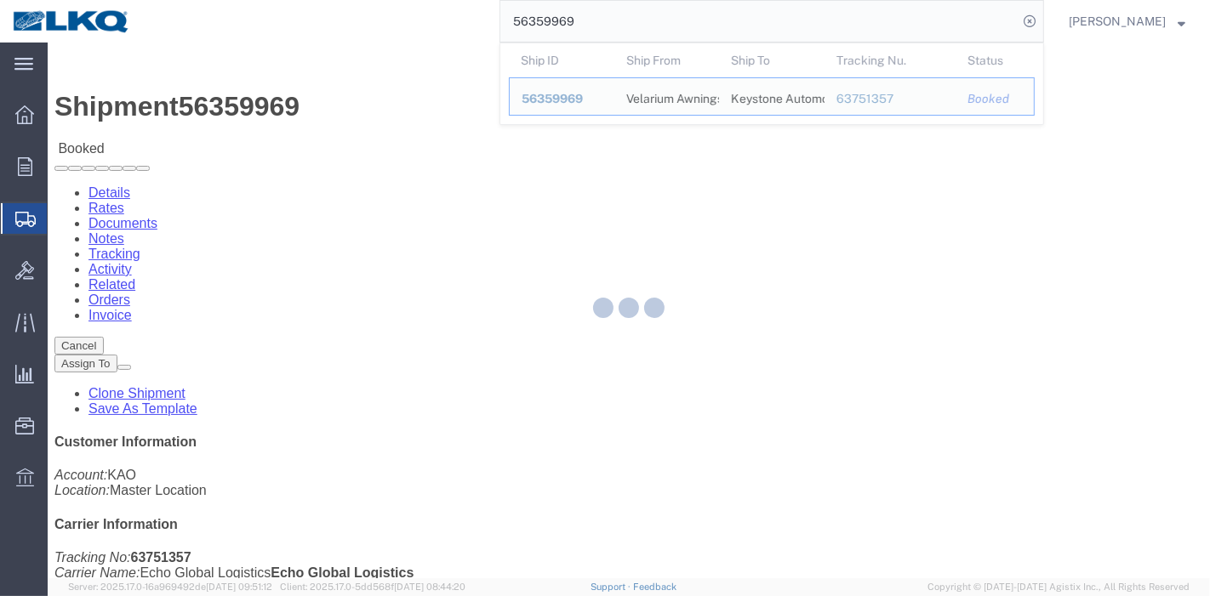
click div
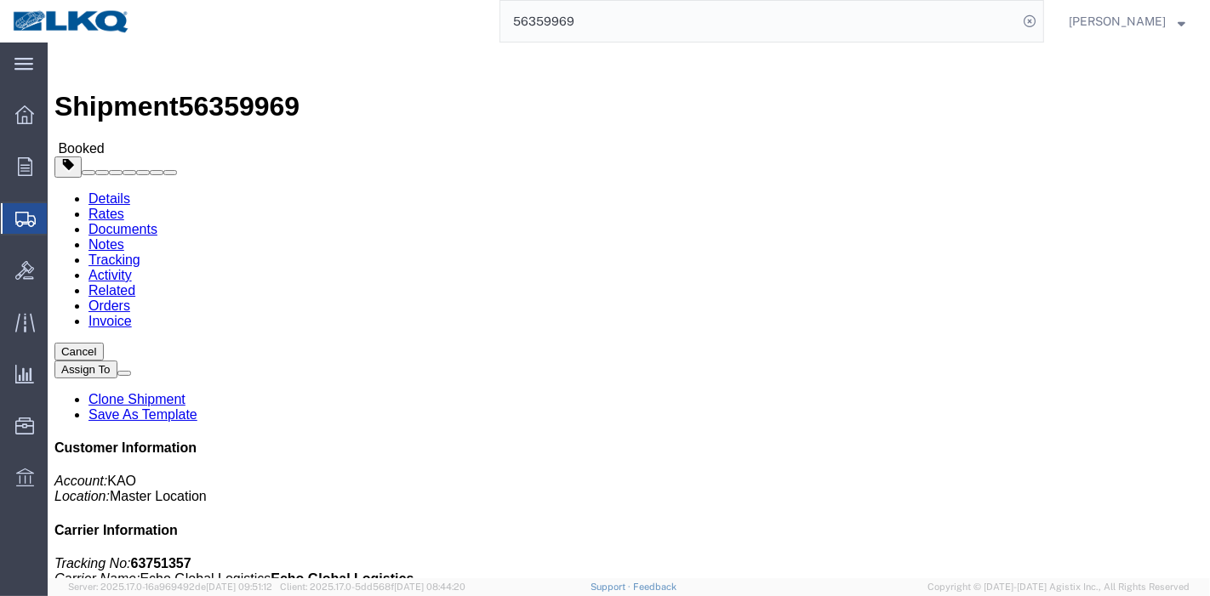
click link "Tracking"
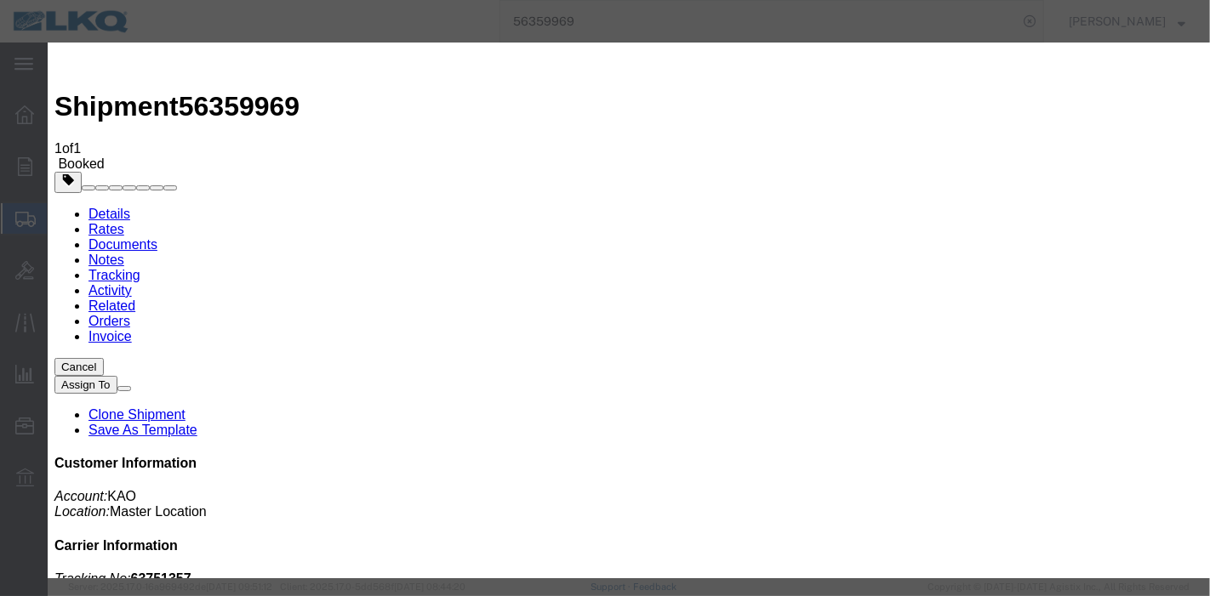
type input "[DATE]"
type input "10:00 PM"
select select "DELIVRED"
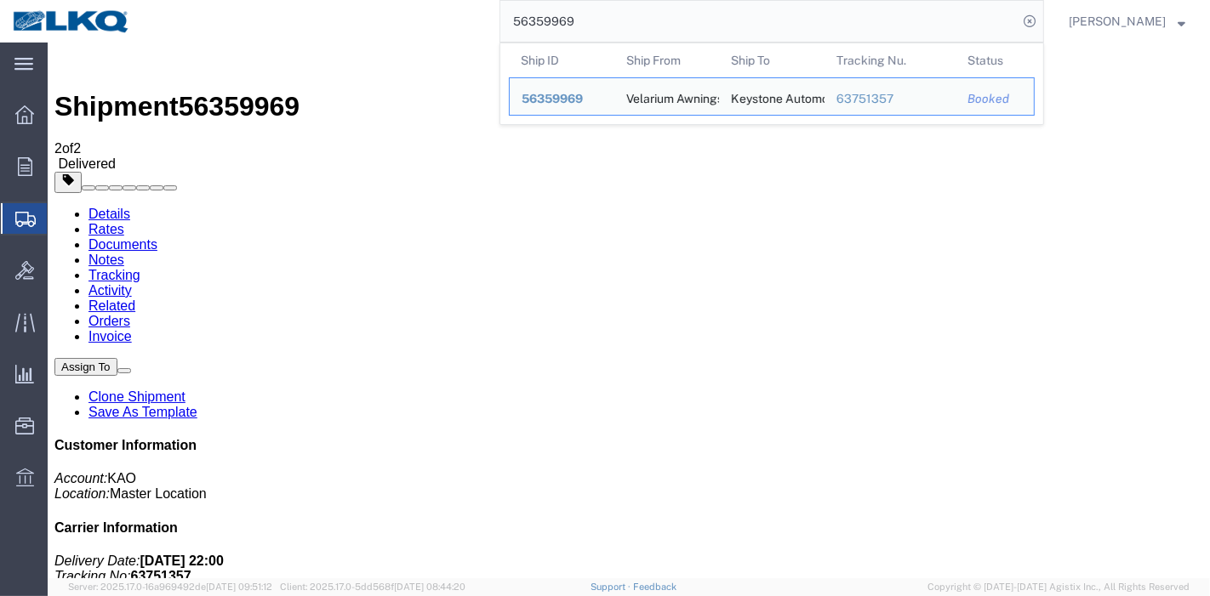
drag, startPoint x: 517, startPoint y: 22, endPoint x: 377, endPoint y: 24, distance: 140.4
click at [377, 24] on div "56359969 Ship ID Ship From Ship To Tracking Nu. Status Ship ID 56359969 Ship Fr…" at bounding box center [593, 21] width 901 height 43
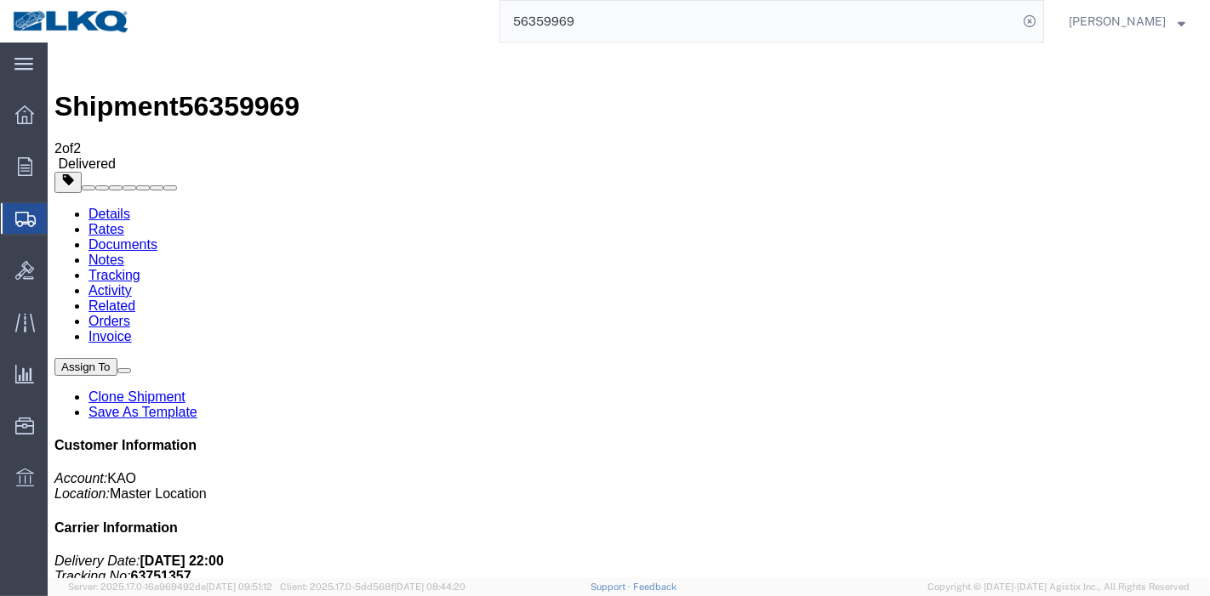
paste input "60124"
type input "56360124"
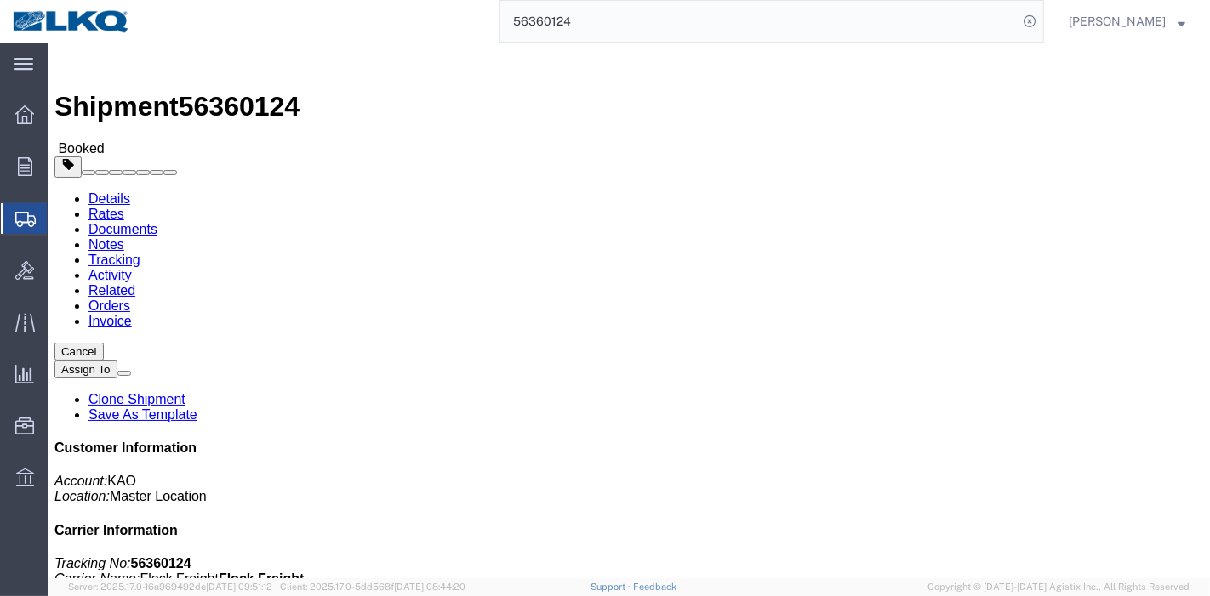
click link "Tracking"
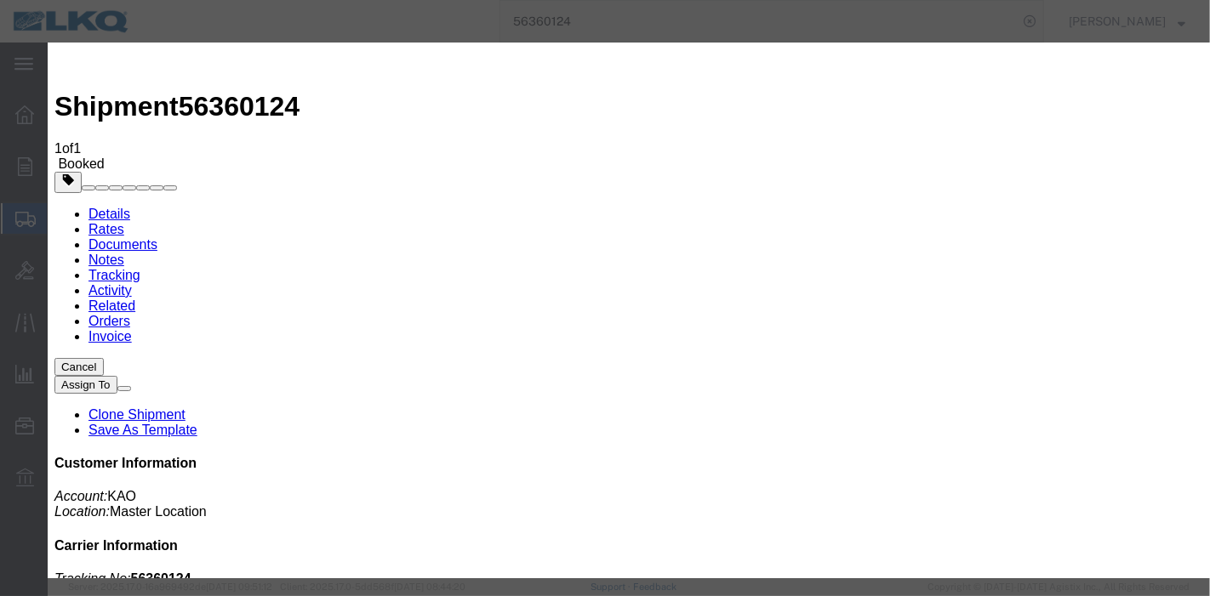
type input "[DATE]"
type input "10:00 PM"
select select "DELIVRED"
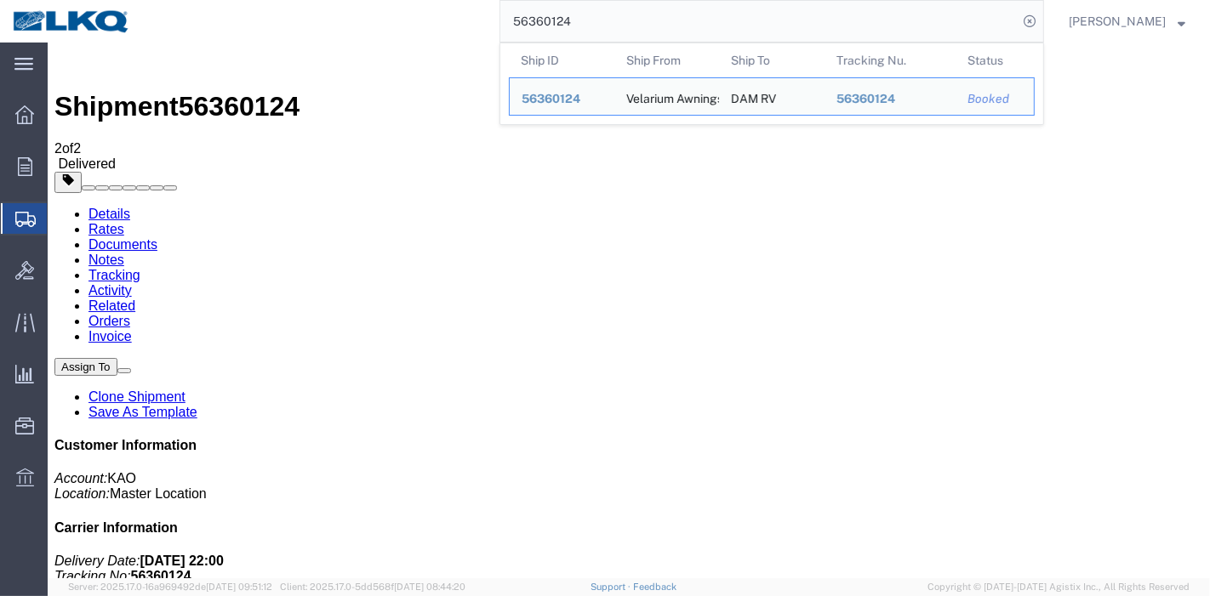
drag, startPoint x: 647, startPoint y: 64, endPoint x: 291, endPoint y: 52, distance: 356.6
paste input "70439"
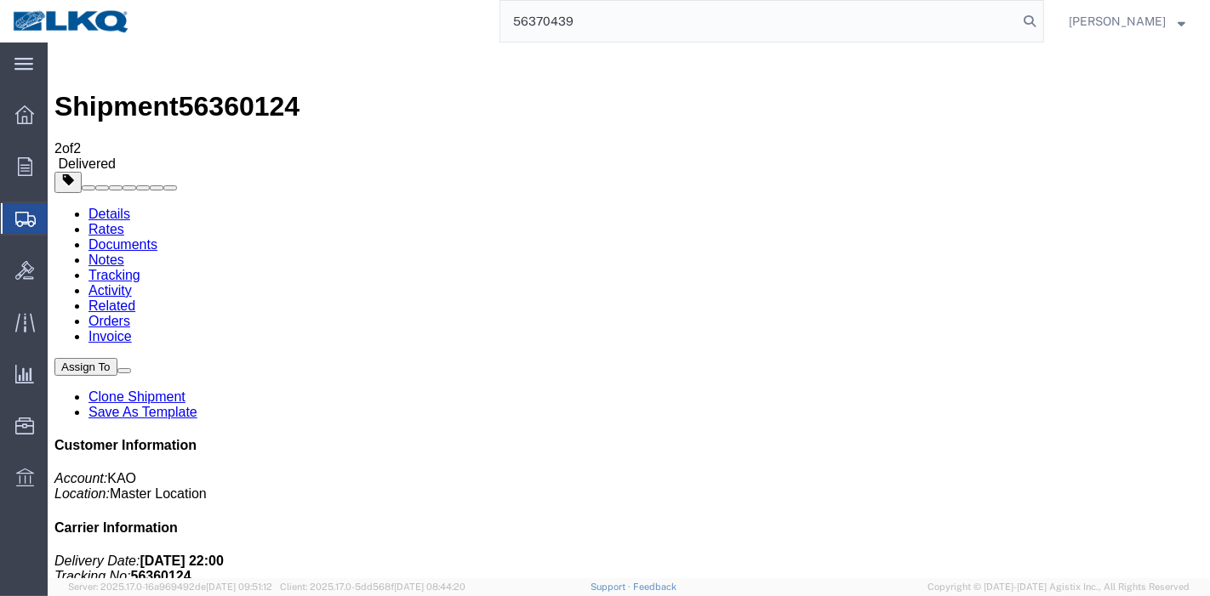
type input "56370439"
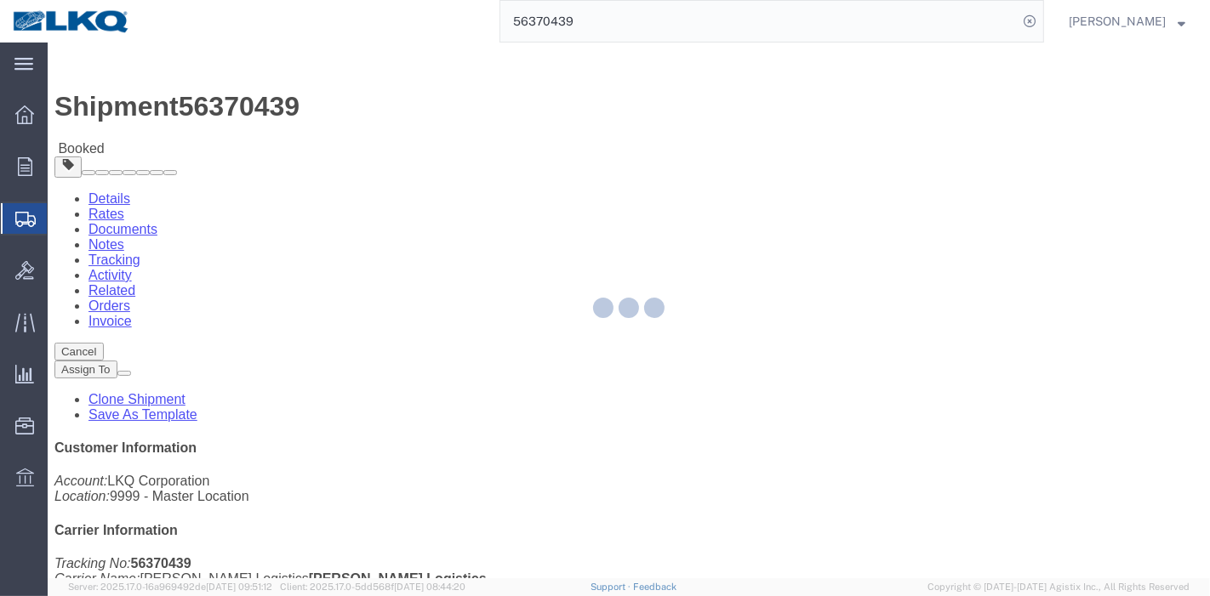
click at [367, 103] on div at bounding box center [629, 311] width 1162 height 536
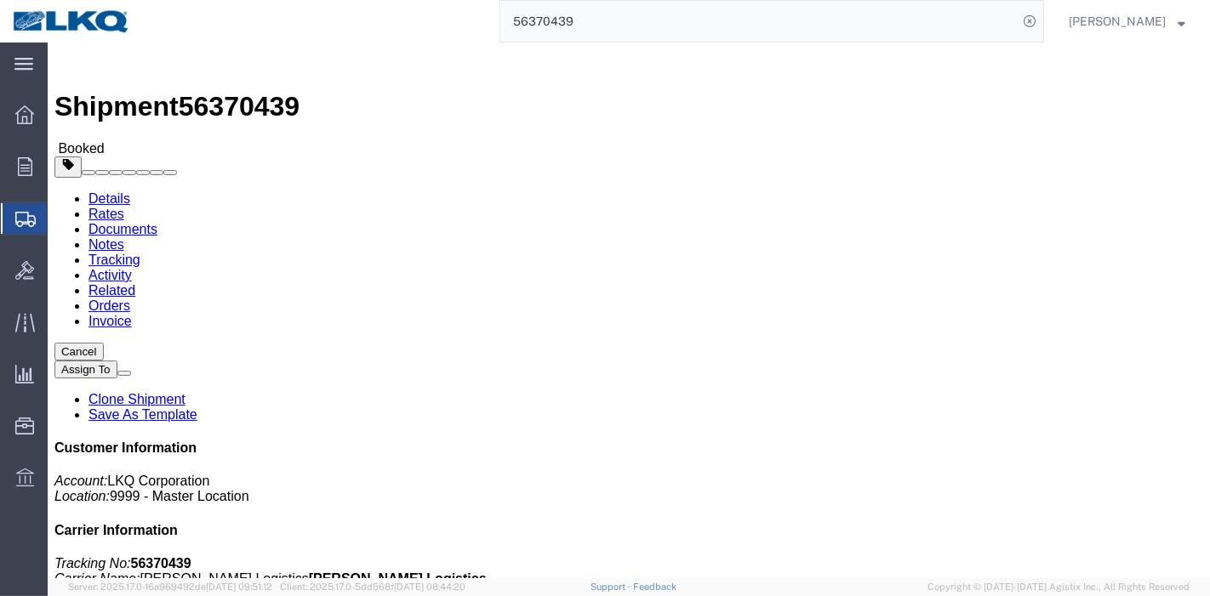
click link "Tracking"
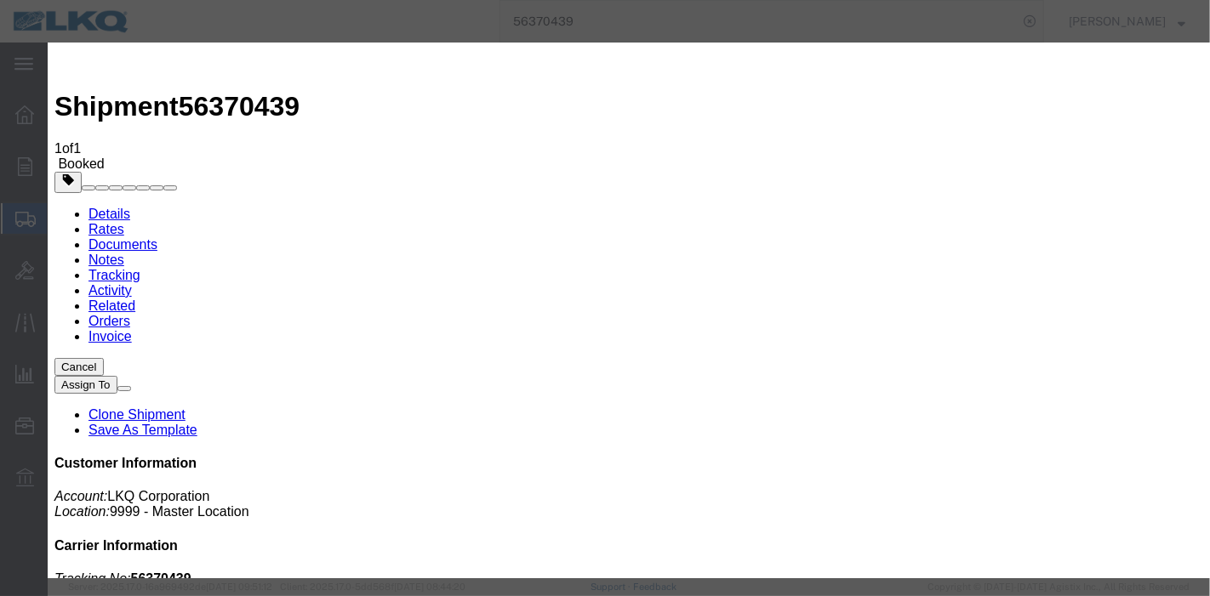
type input "[DATE]"
type input "10:00 PM"
select select "DELIVRED"
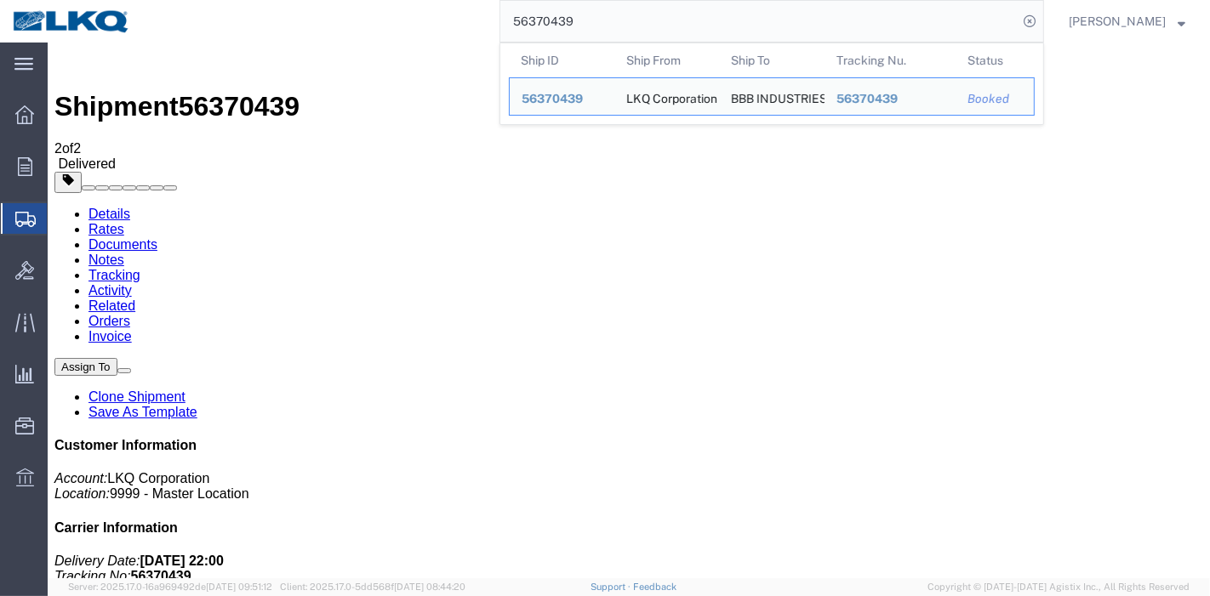
drag, startPoint x: 621, startPoint y: 15, endPoint x: 454, endPoint y: 27, distance: 167.2
click at [454, 27] on div "56370439 Ship ID Ship From Ship To Tracking Nu. Status Ship ID 56370439 Ship Fr…" at bounding box center [593, 21] width 901 height 43
paste input "109447"
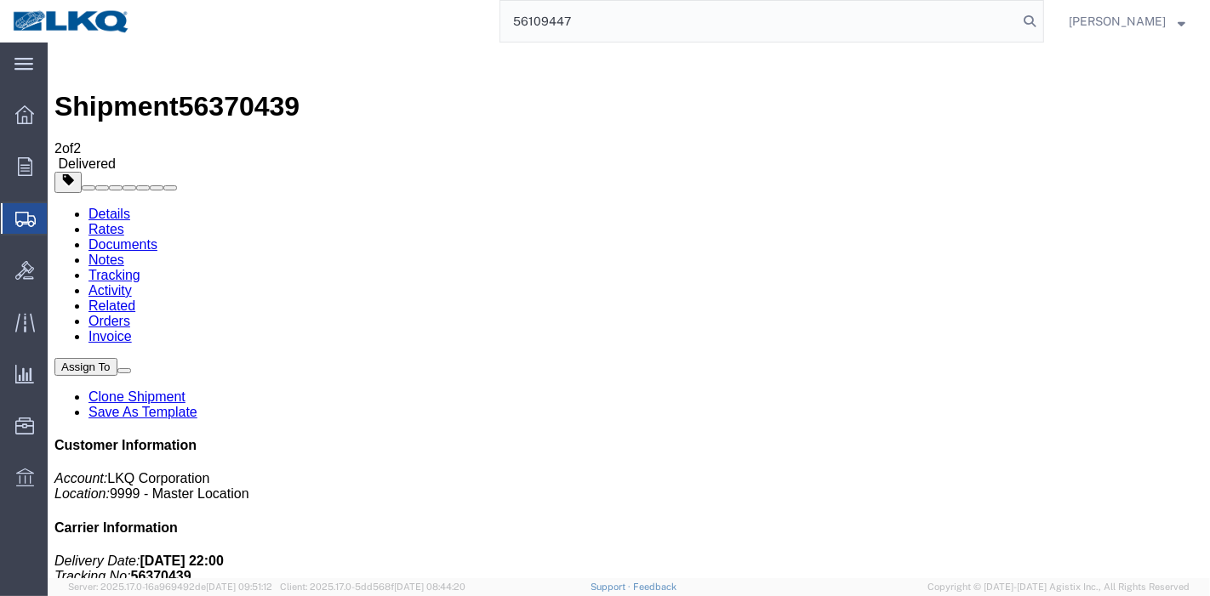
type input "56109447"
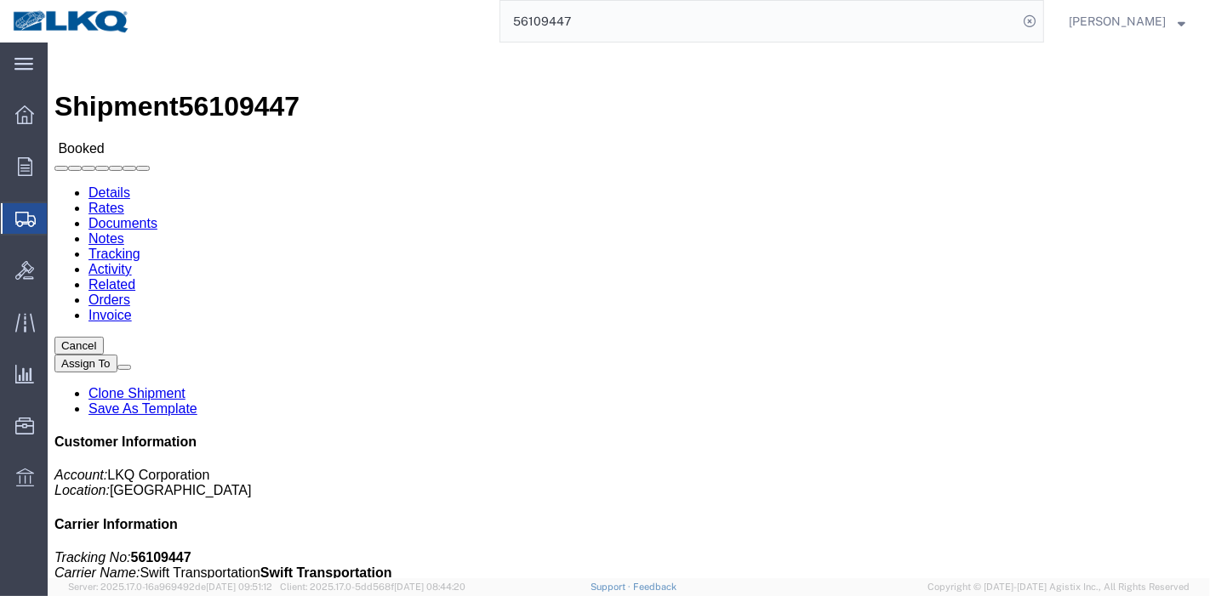
click link "Tracking"
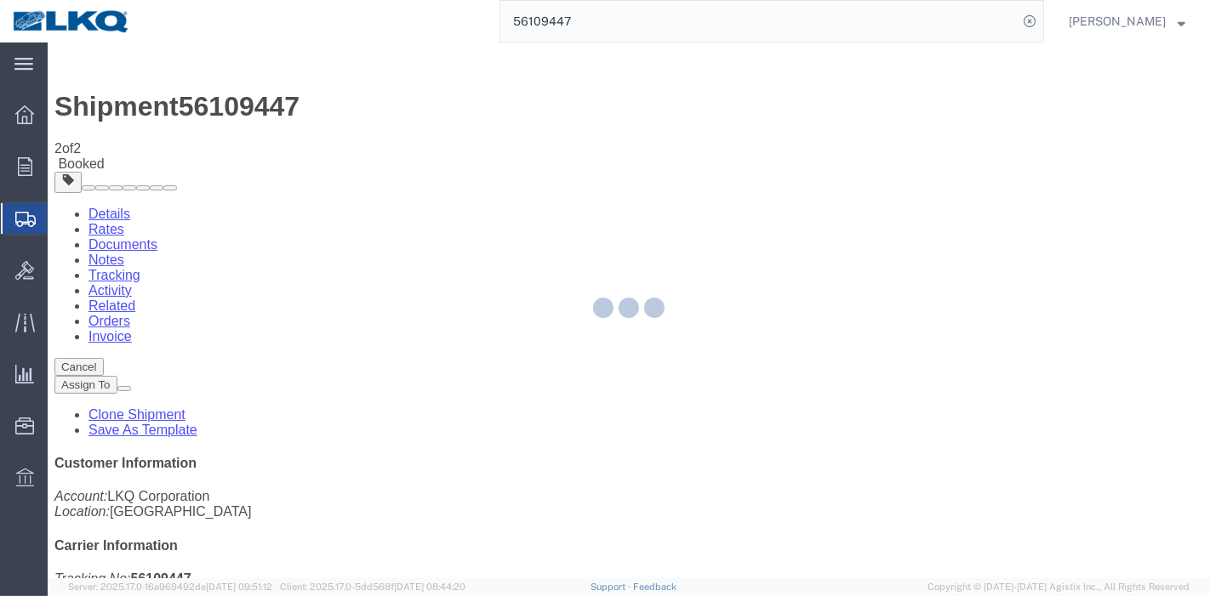
click at [792, 154] on div at bounding box center [629, 311] width 1162 height 536
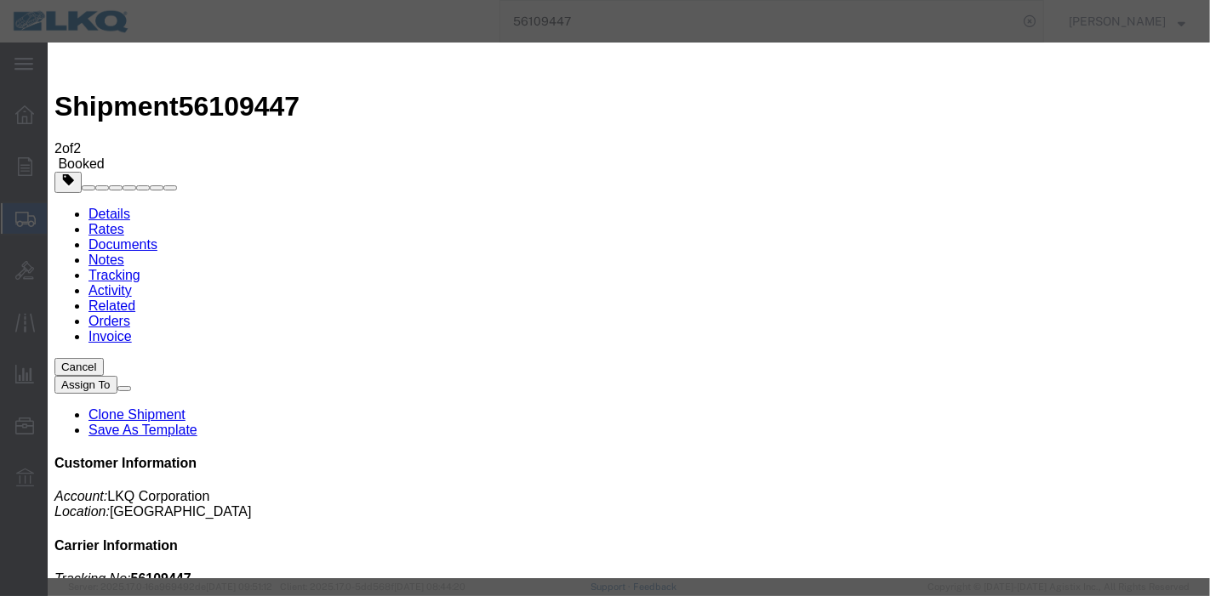
type input "[DATE]"
type input "10:00 PM"
select select "DELIVRED"
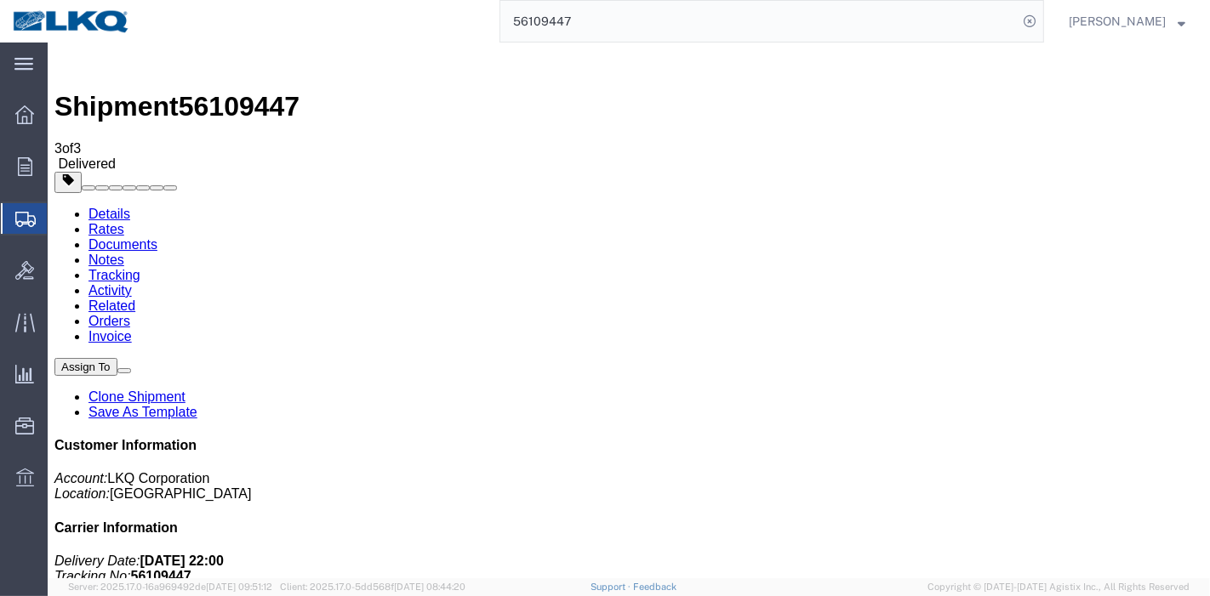
drag, startPoint x: 581, startPoint y: 77, endPoint x: 385, endPoint y: 71, distance: 196.6
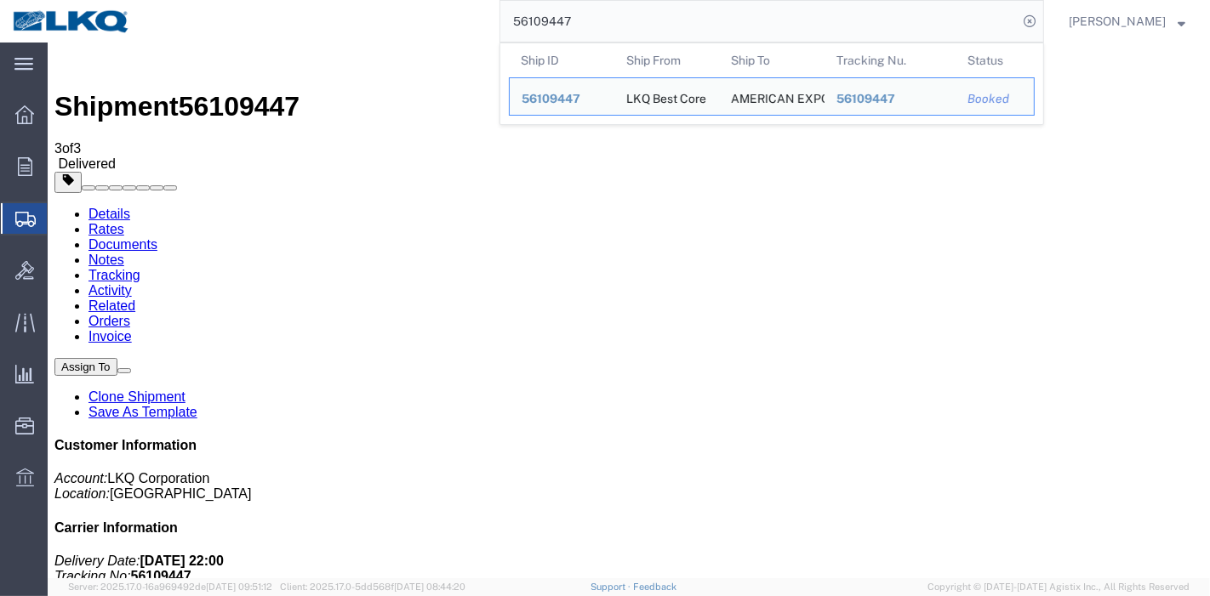
paste input "56360198"
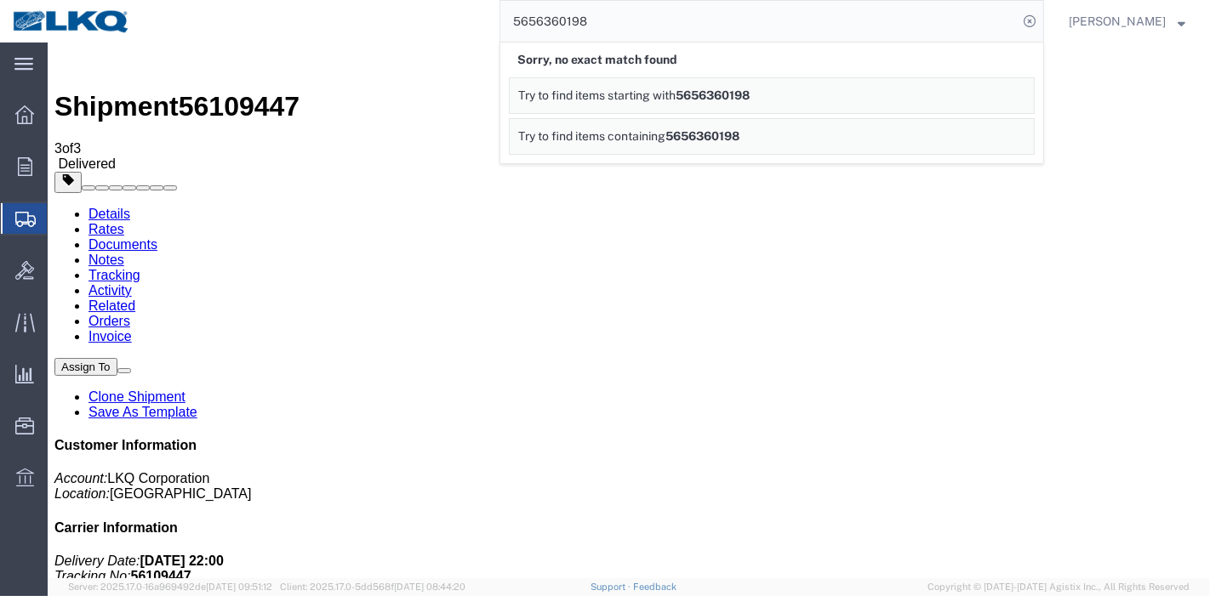
drag, startPoint x: 381, startPoint y: 37, endPoint x: 276, endPoint y: 42, distance: 105.6
click at [276, 42] on div "5656360198 Sorry, no exact match found Try to find items starting with 56563601…" at bounding box center [593, 21] width 901 height 43
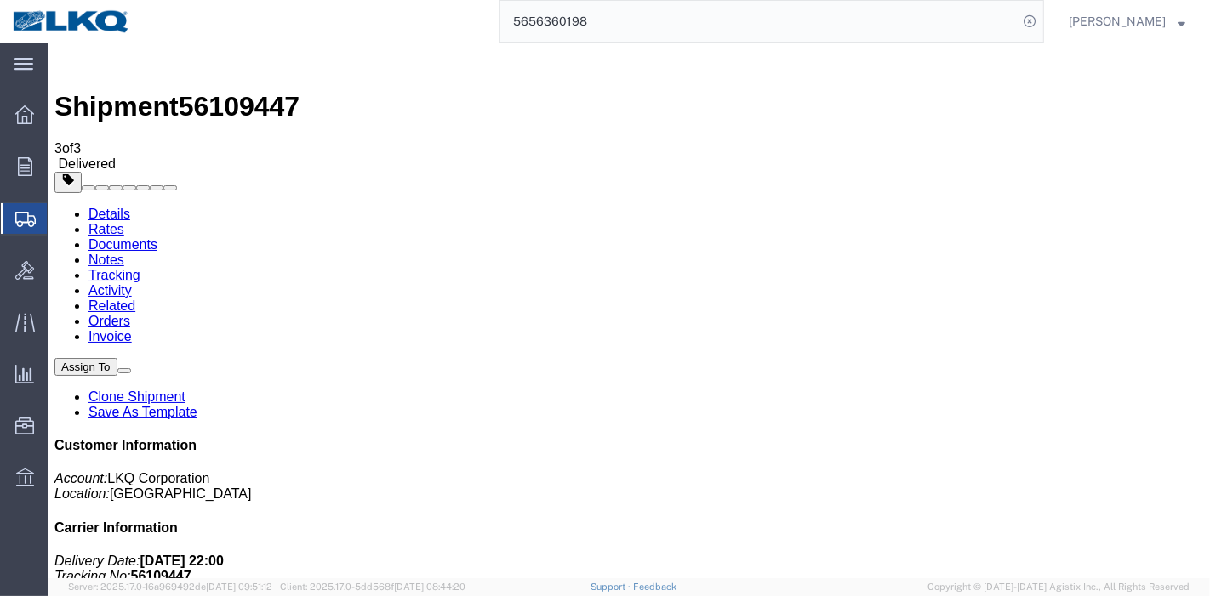
paste input "search"
type input "56360198"
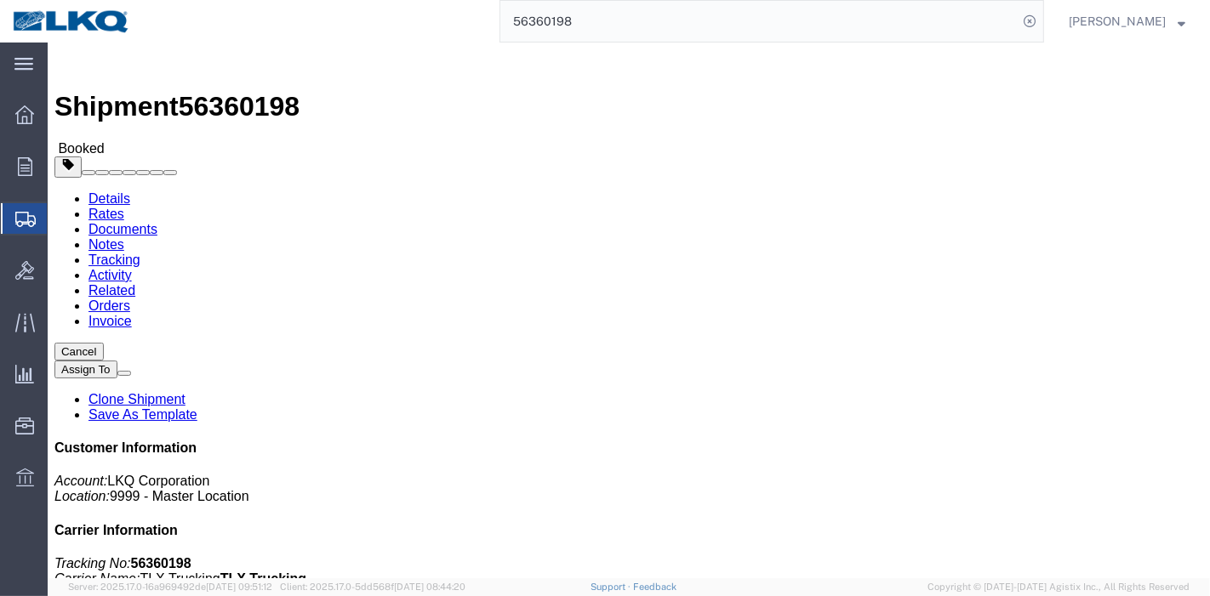
click link "Tracking"
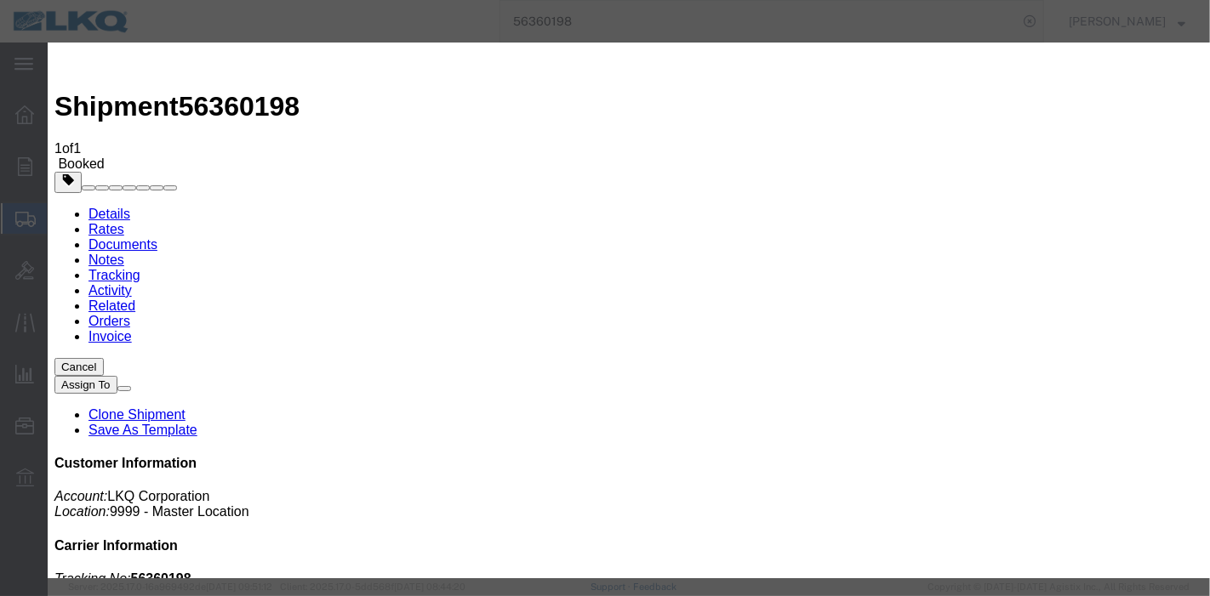
type input "[DATE]"
type input "10:00 PM"
select select "DELIVRED"
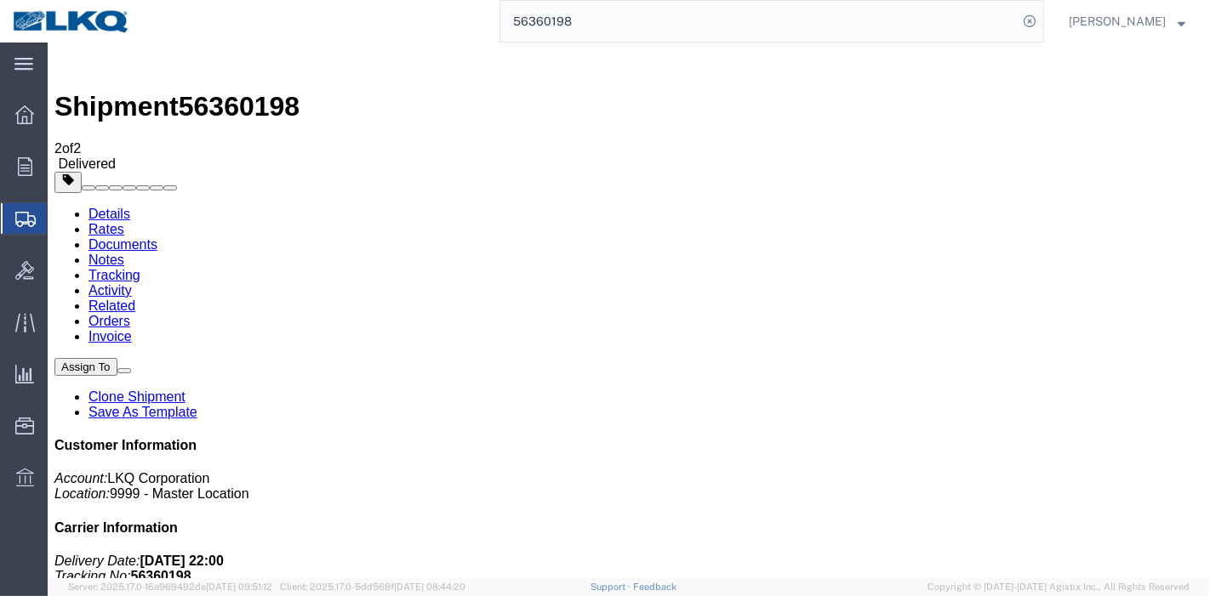
drag, startPoint x: 564, startPoint y: 11, endPoint x: 352, endPoint y: 40, distance: 213.8
click at [352, 40] on div "56360198" at bounding box center [593, 21] width 901 height 43
paste input "85205"
type input "56385205"
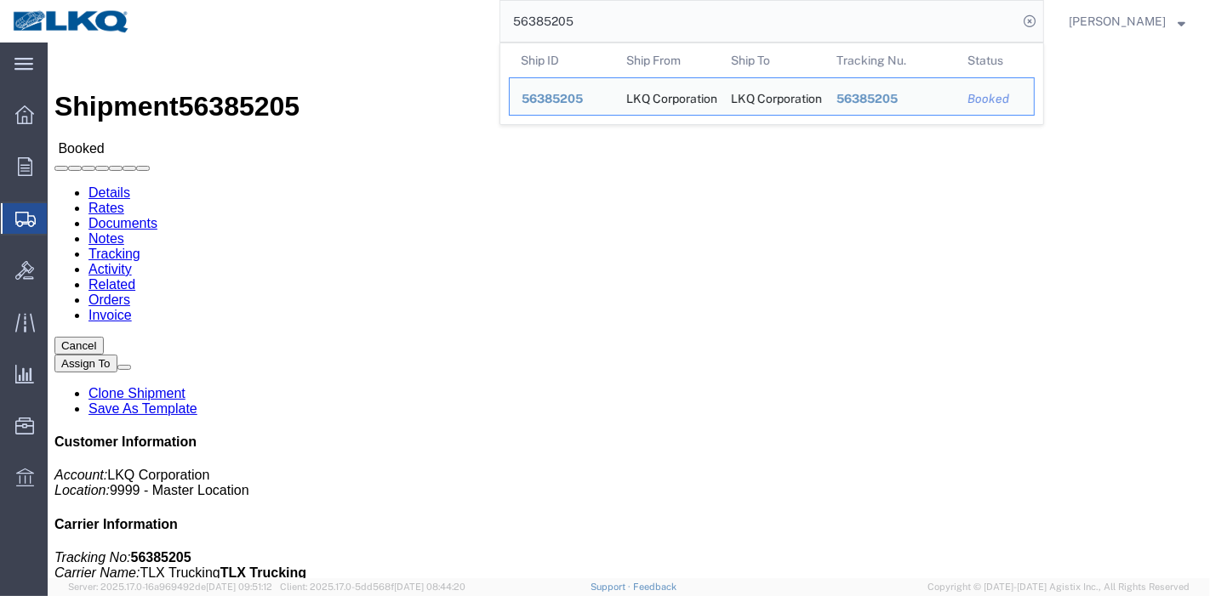
click link "Tracking"
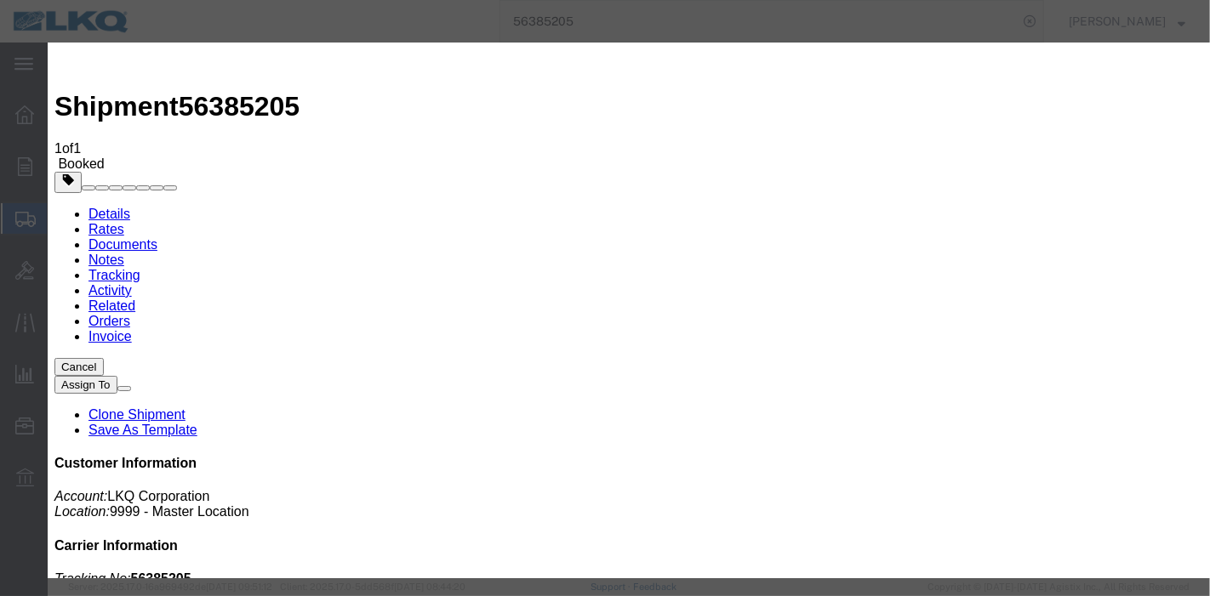
type input "[DATE]"
type input "10:00 PM"
select select "DELIVRED"
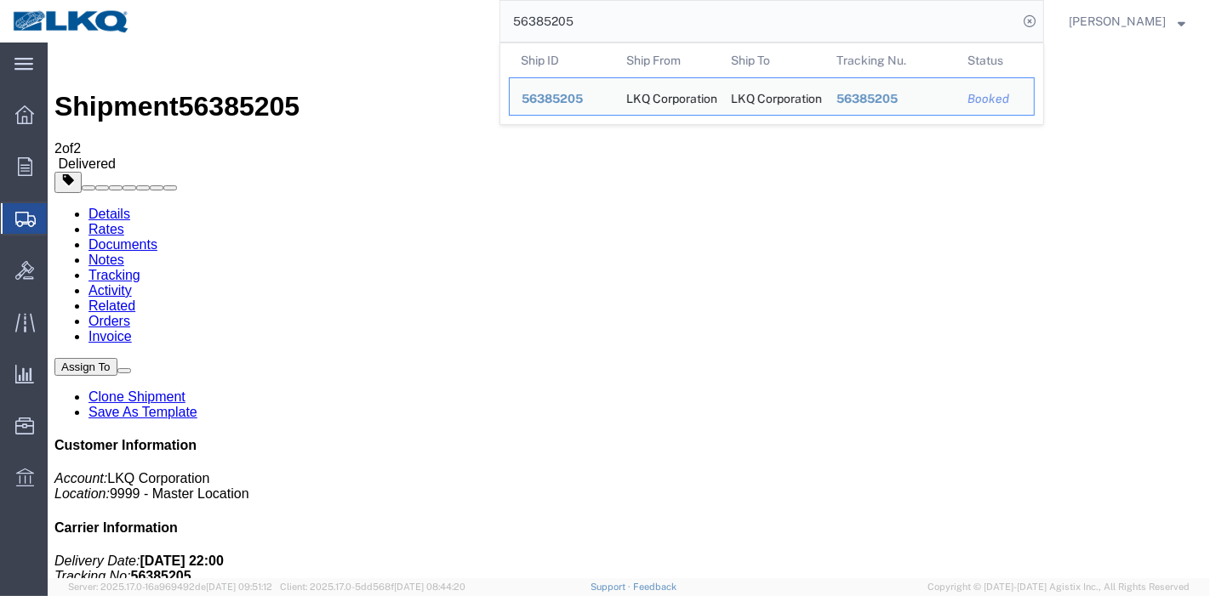
drag, startPoint x: 584, startPoint y: 28, endPoint x: 447, endPoint y: 30, distance: 137.0
click at [447, 30] on div "56385205 Ship ID Ship From Ship To Tracking Nu. Status Ship ID 56385205 Ship Fr…" at bounding box center [593, 21] width 901 height 43
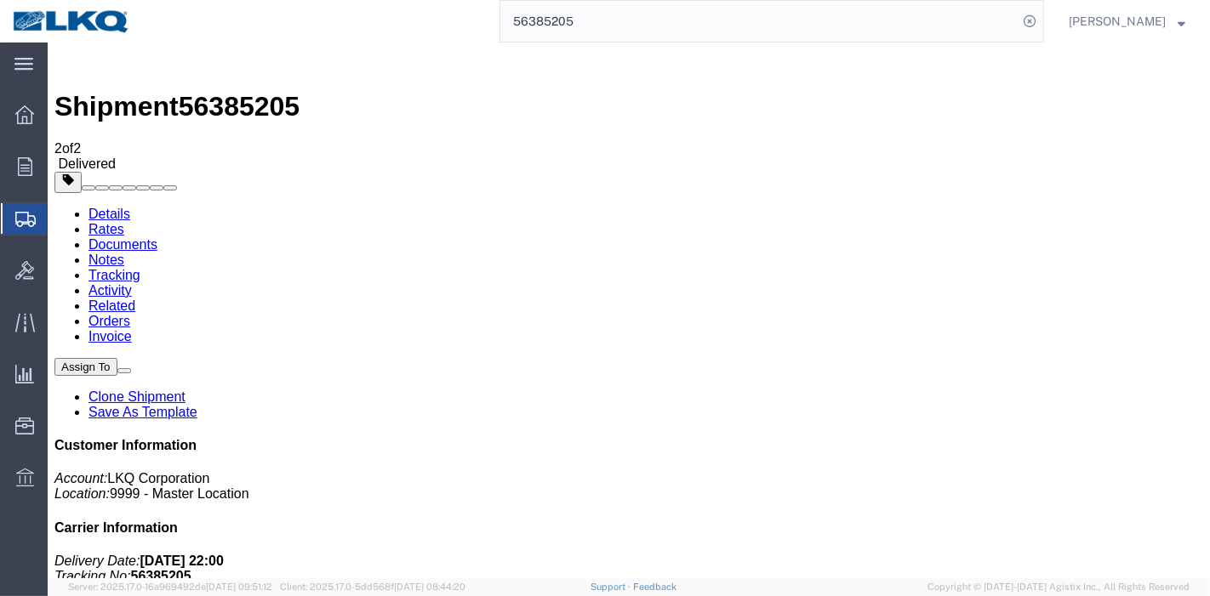
paste input "41645"
type input "56416455"
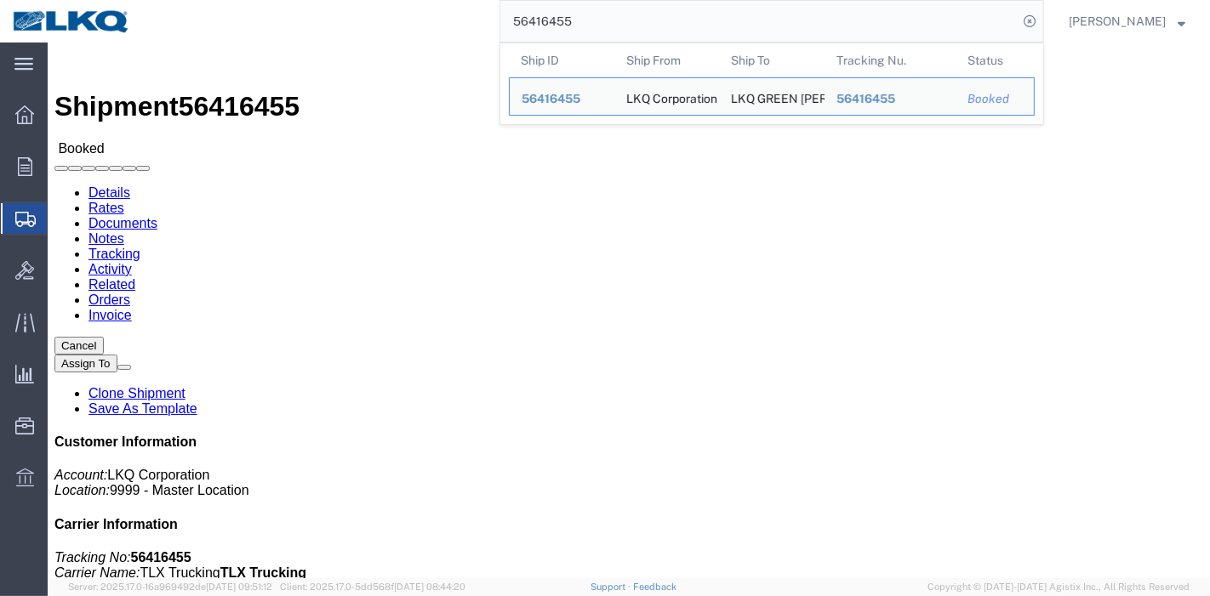
drag, startPoint x: 667, startPoint y: 2, endPoint x: 323, endPoint y: 63, distance: 349.1
click link "Tracking"
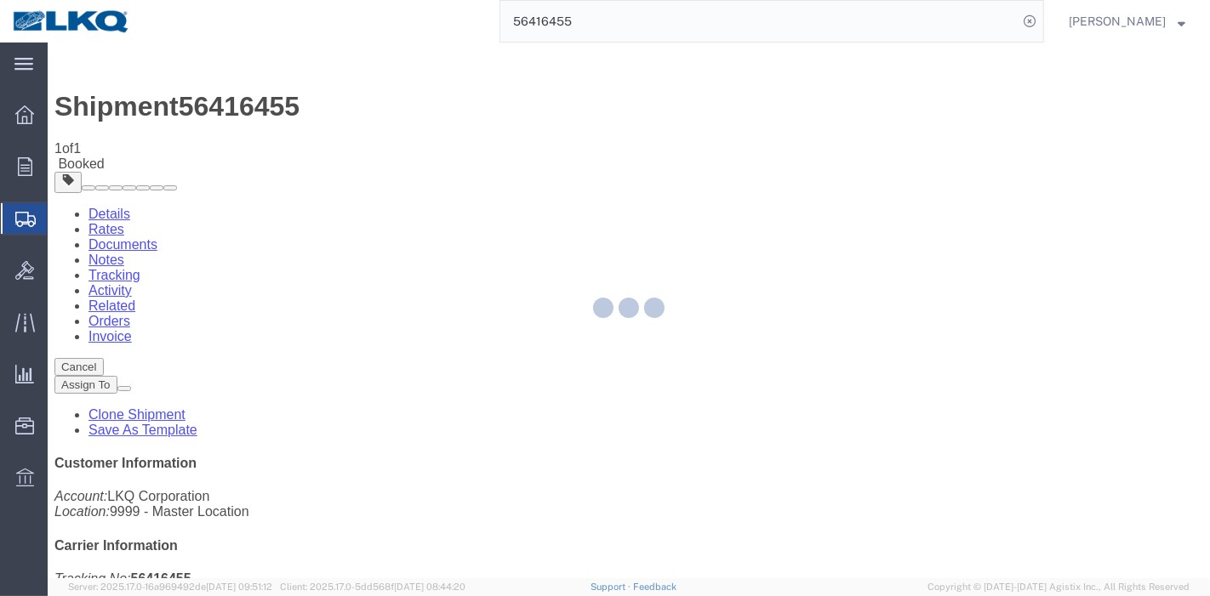
click at [804, 151] on div at bounding box center [629, 311] width 1162 height 536
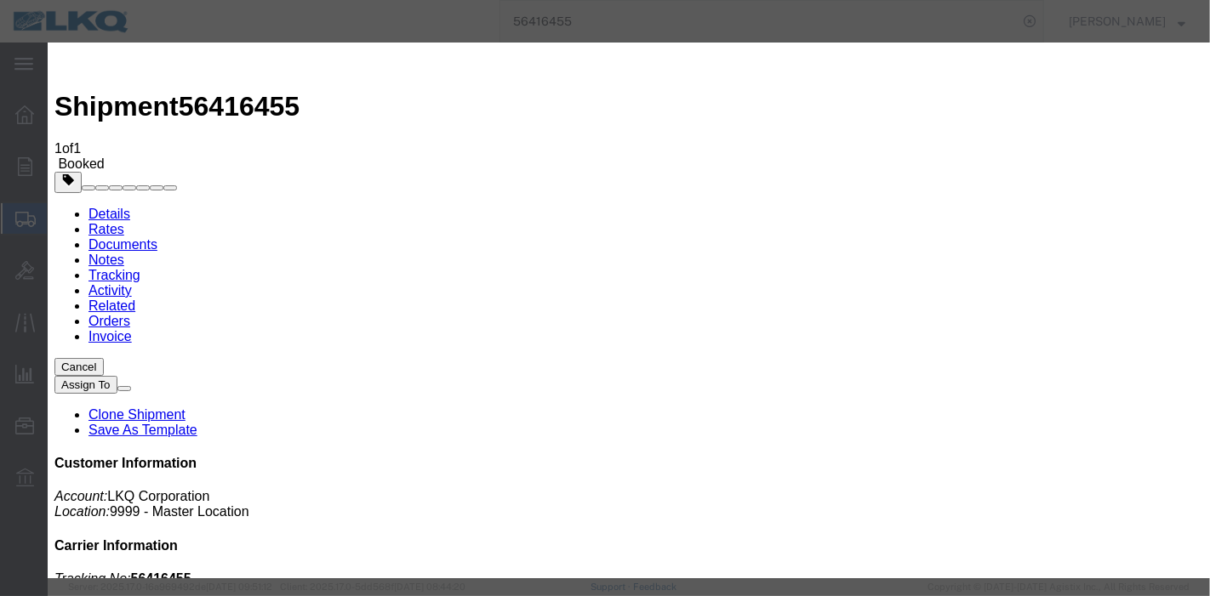
type input "[DATE]"
type input "10:00 PM"
select select "DELIVRED"
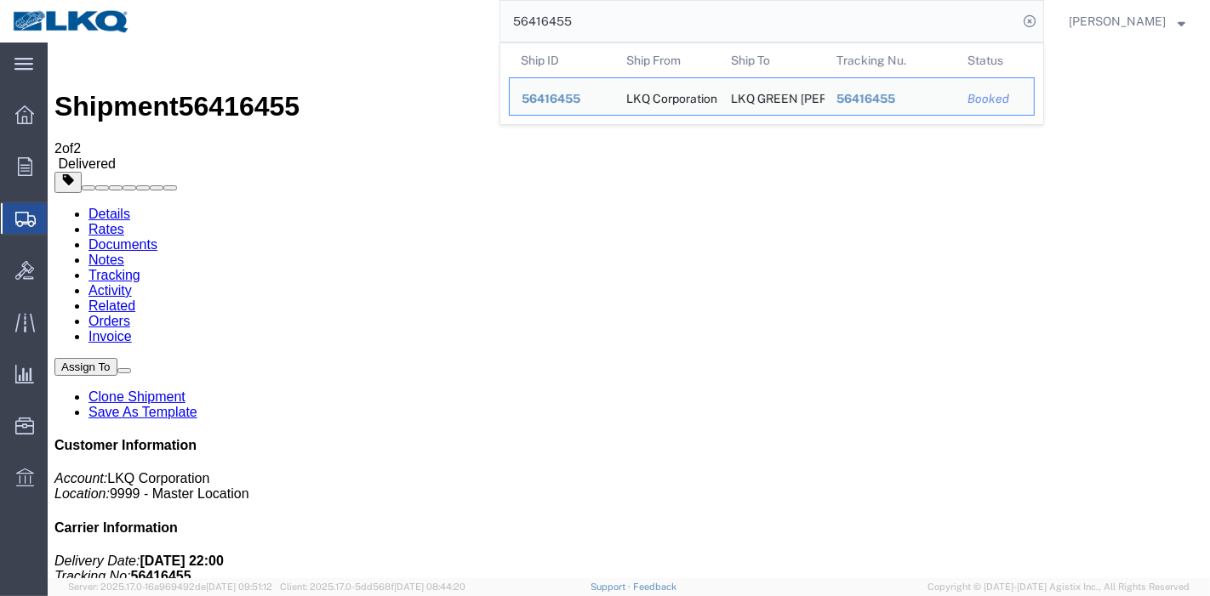
drag, startPoint x: 682, startPoint y: 62, endPoint x: 328, endPoint y: 48, distance: 355.0
paste input "25511"
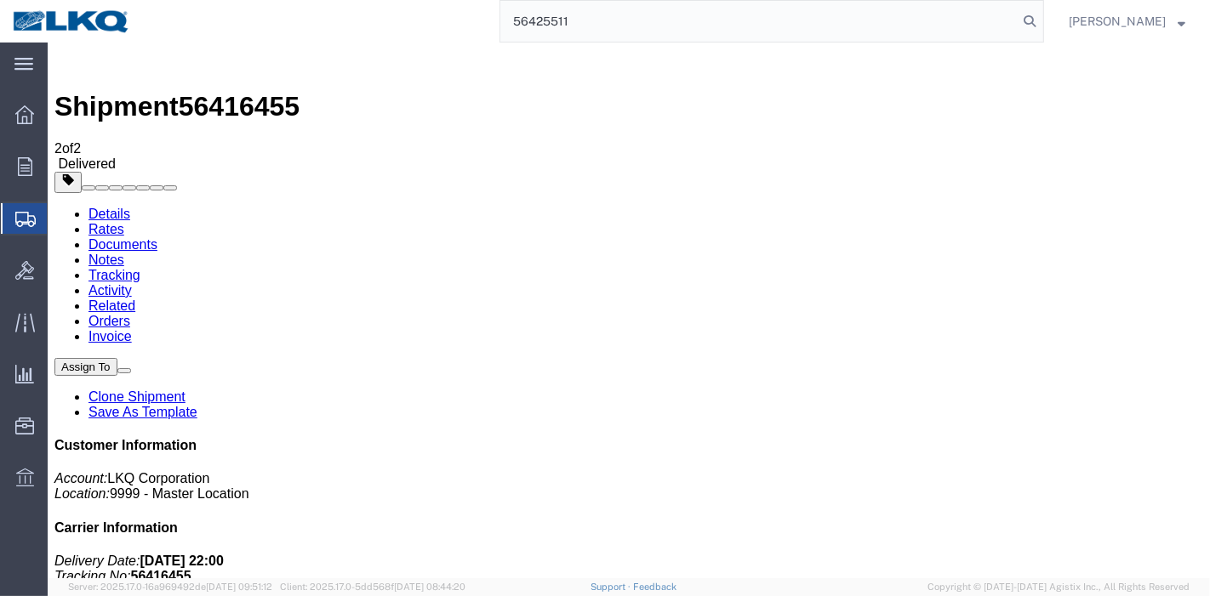
type input "56425511"
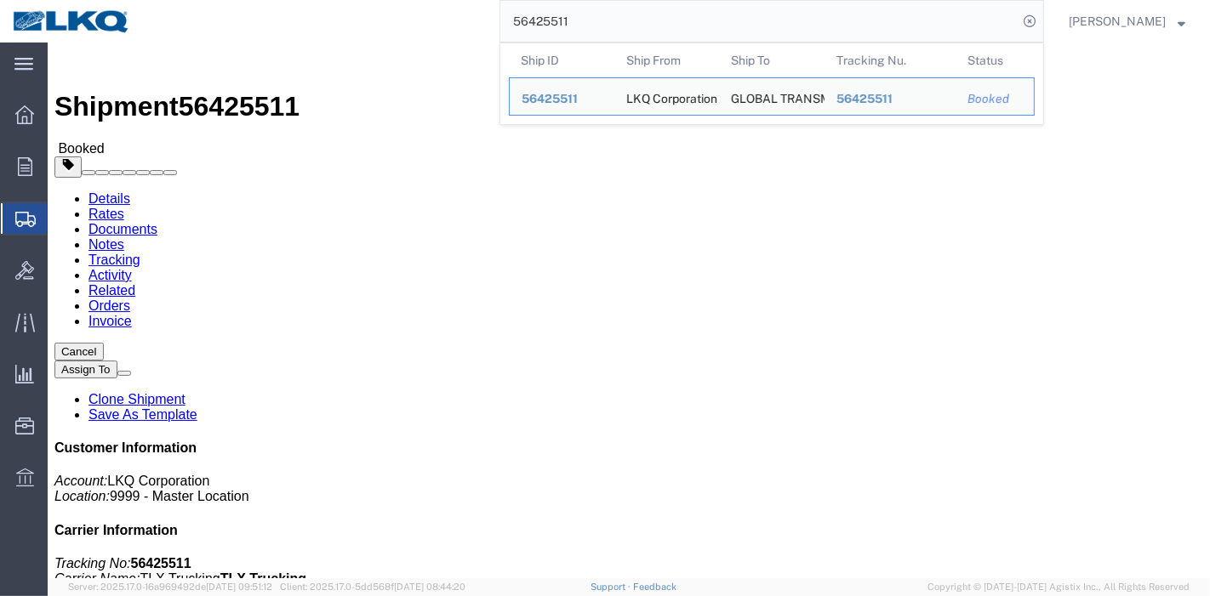
drag, startPoint x: 470, startPoint y: 20, endPoint x: 368, endPoint y: 23, distance: 101.3
click at [366, 23] on div "56425511 Ship ID Ship From Ship To Tracking Nu. Status Ship ID 56425511 Ship Fr…" at bounding box center [593, 21] width 901 height 43
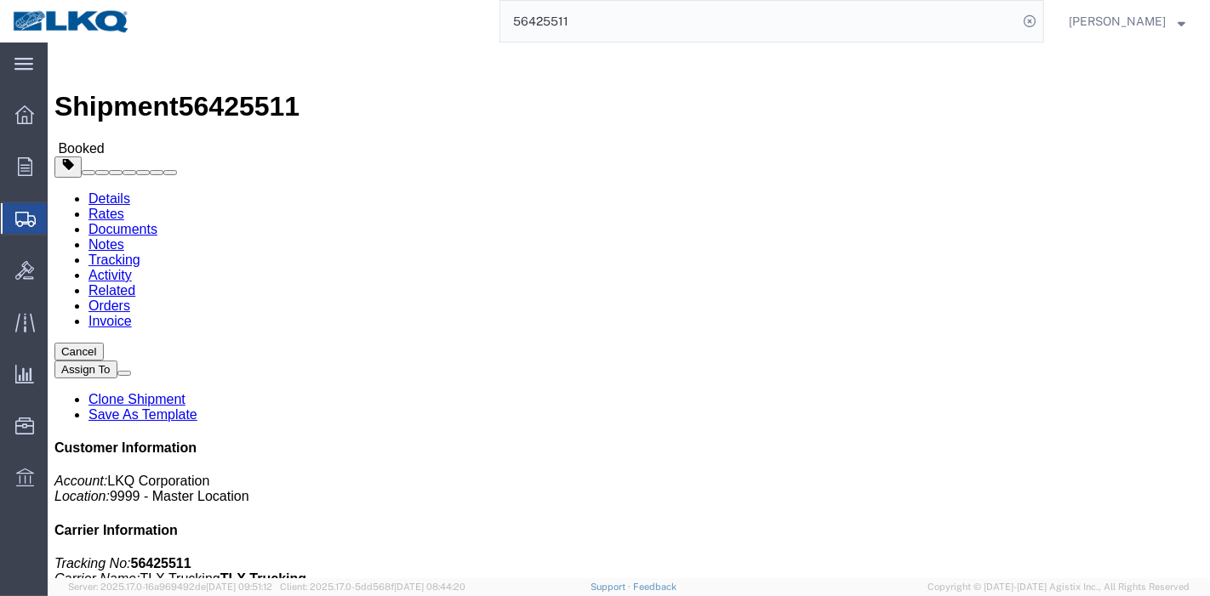
click link "Tracking"
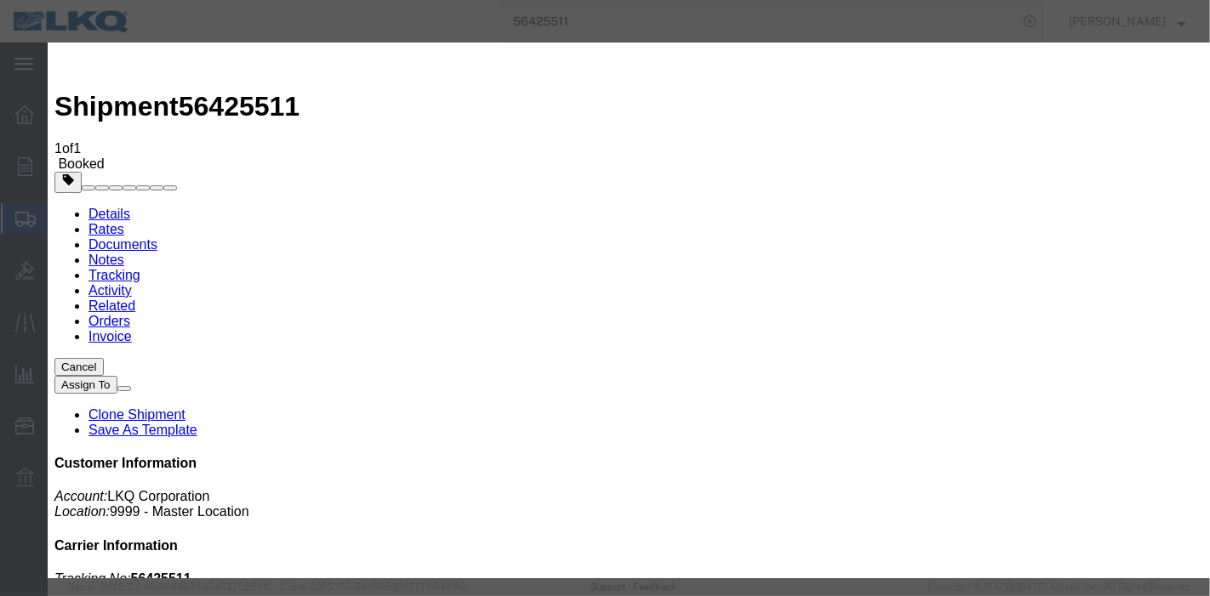
type input "[DATE]"
type input "10:00 PM"
select select "DELIVRED"
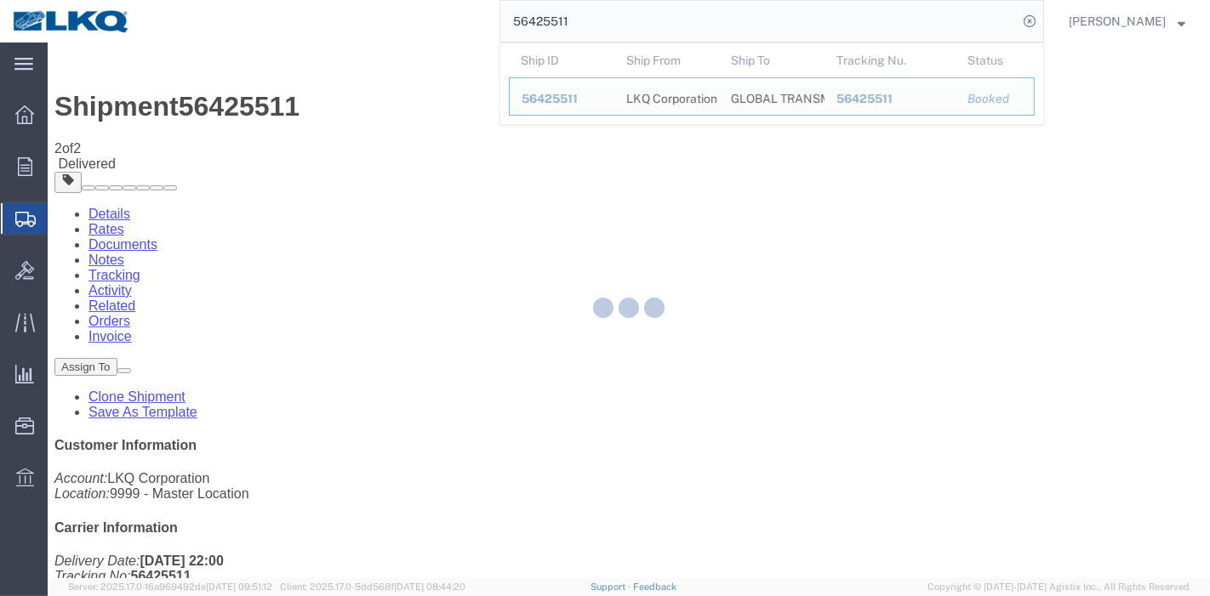
drag, startPoint x: 612, startPoint y: 31, endPoint x: 474, endPoint y: 31, distance: 137.8
click at [474, 31] on div "56425511 Ship ID Ship From Ship To Tracking Nu. Status Ship ID 56425511 Ship Fr…" at bounding box center [593, 21] width 901 height 43
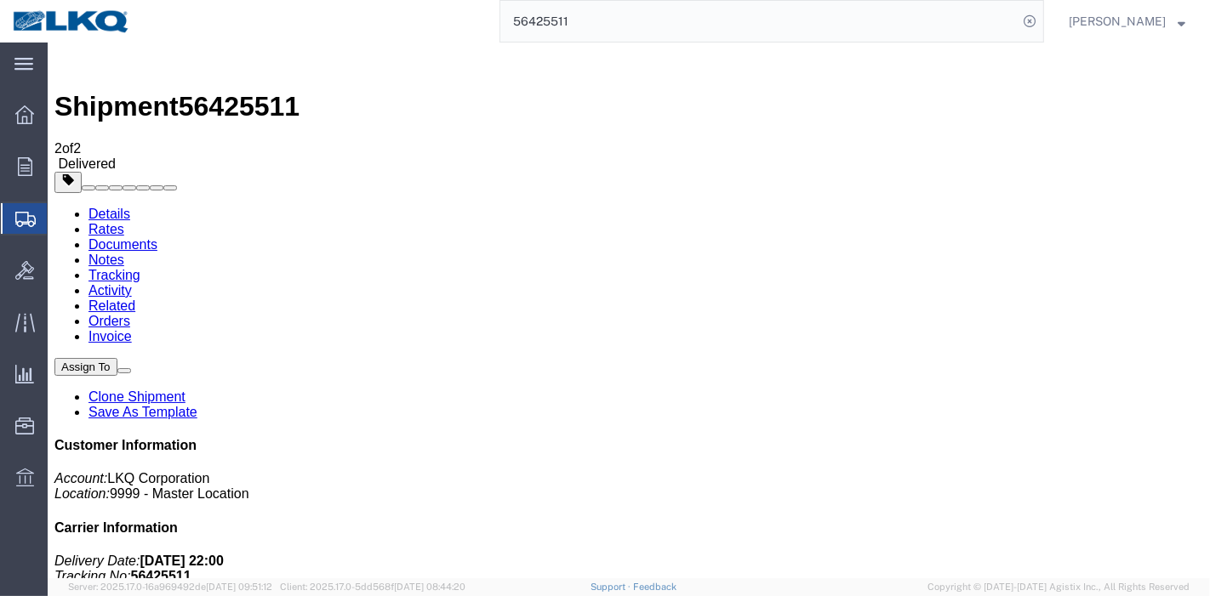
paste input "03"
type input "56425503"
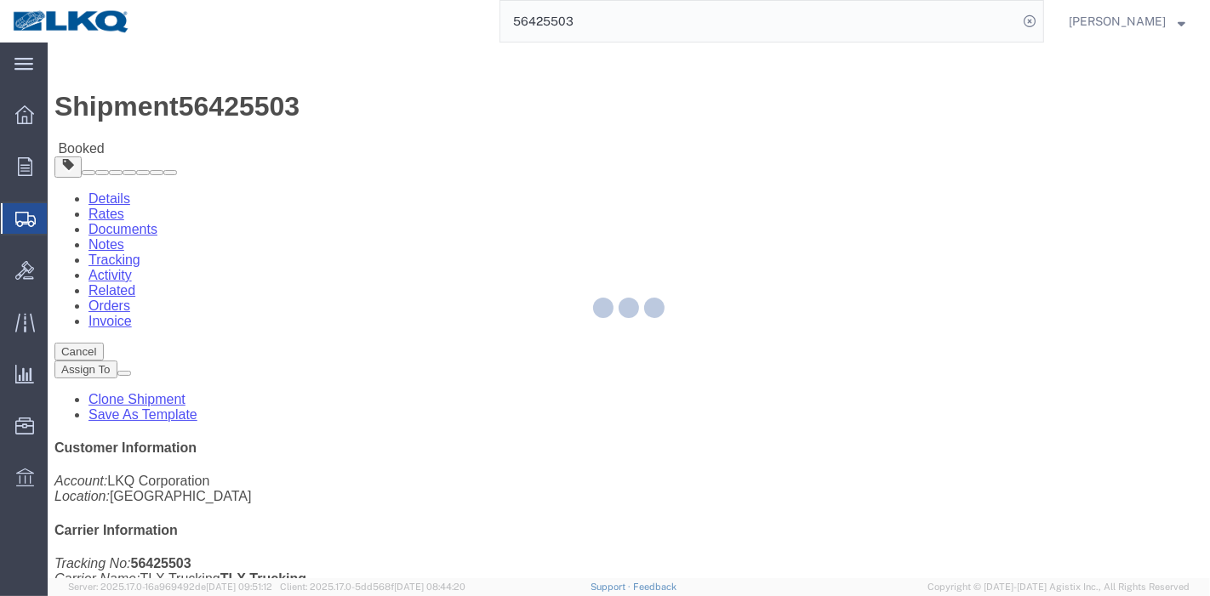
click at [362, 99] on div at bounding box center [629, 311] width 1162 height 536
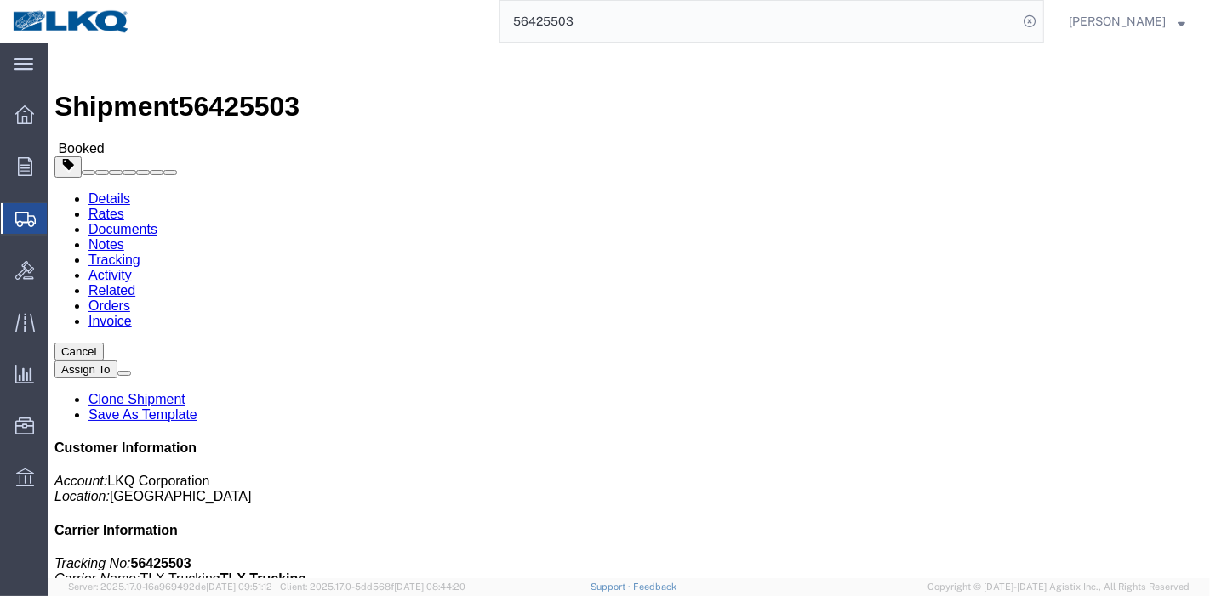
click link "Tracking"
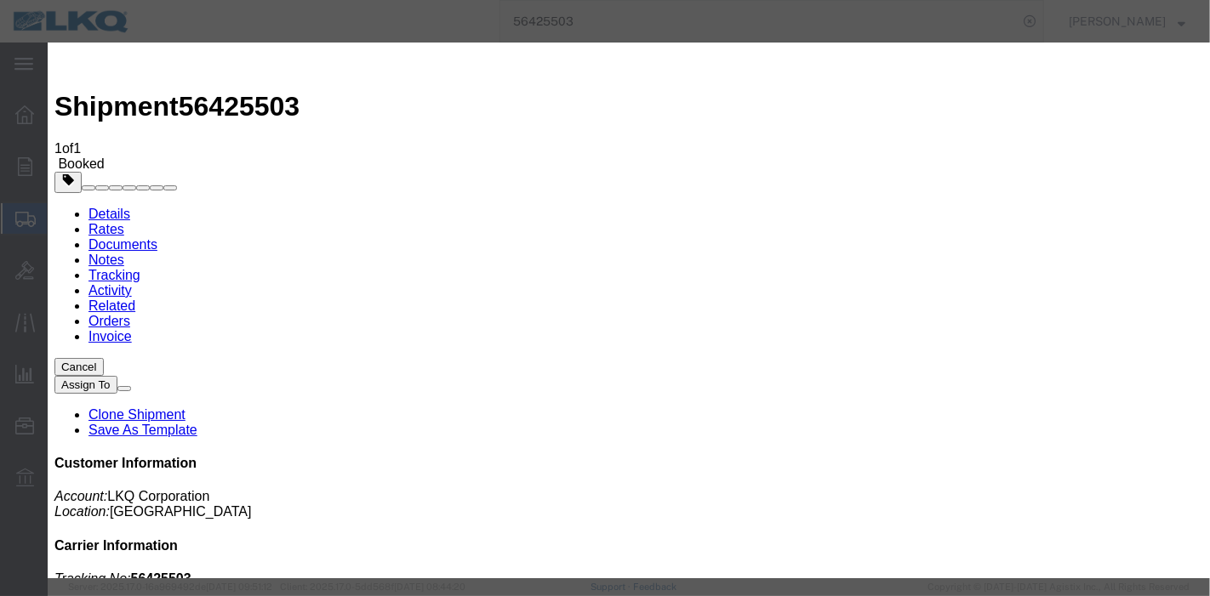
type input "[DATE]"
type input "10:00 PM"
select select "DELIVRED"
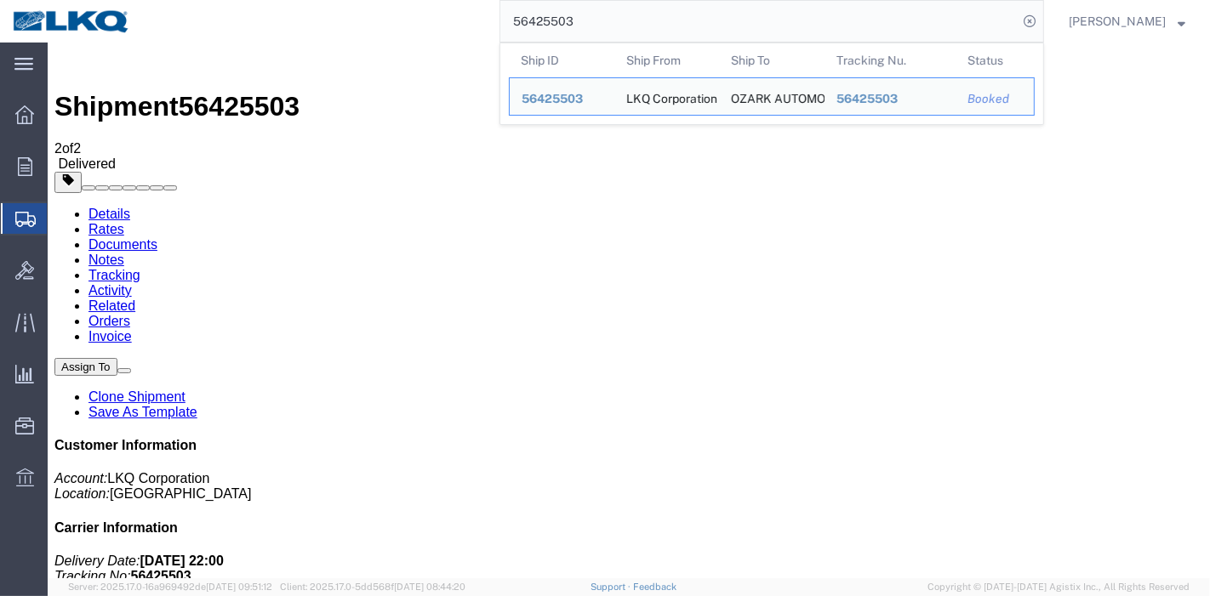
drag, startPoint x: 444, startPoint y: 22, endPoint x: 1034, endPoint y: 41, distance: 590.7
click at [369, 29] on div "56425503 Ship ID Ship From Ship To Tracking Nu. Status Ship ID 56425503 Ship Fr…" at bounding box center [593, 21] width 901 height 43
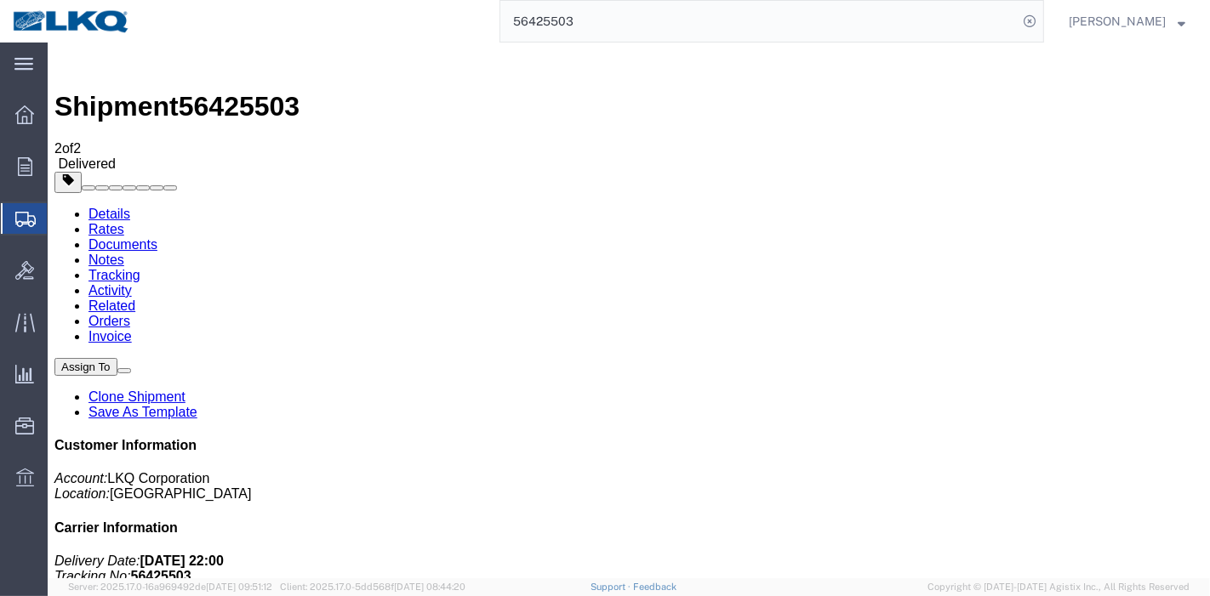
paste input "316564"
type input "56316564"
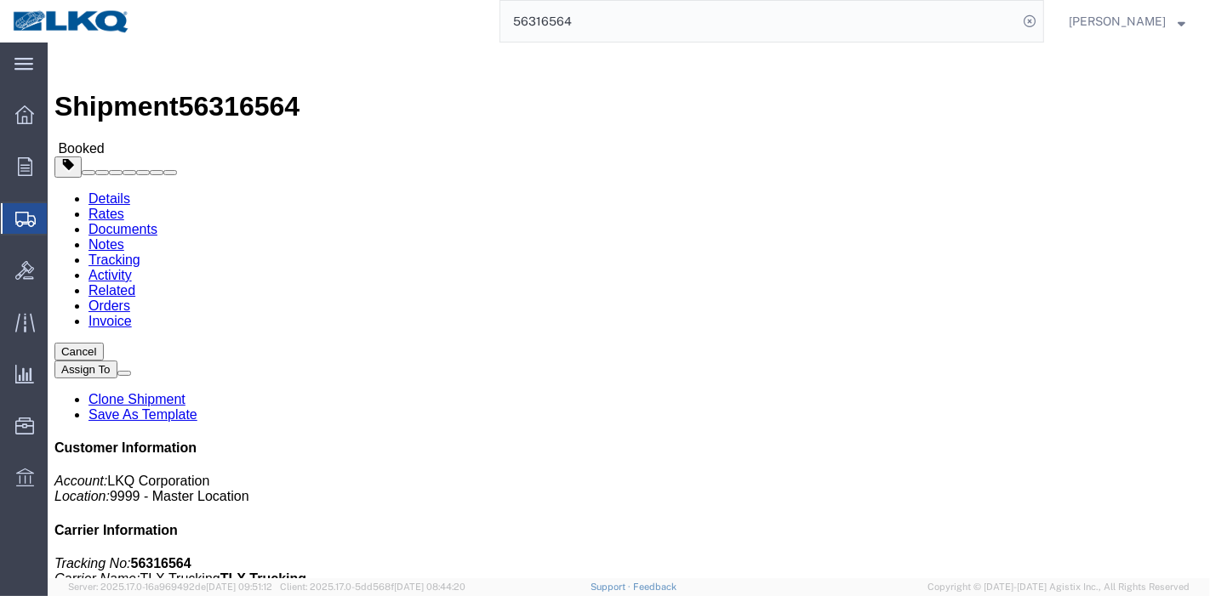
click link "Tracking"
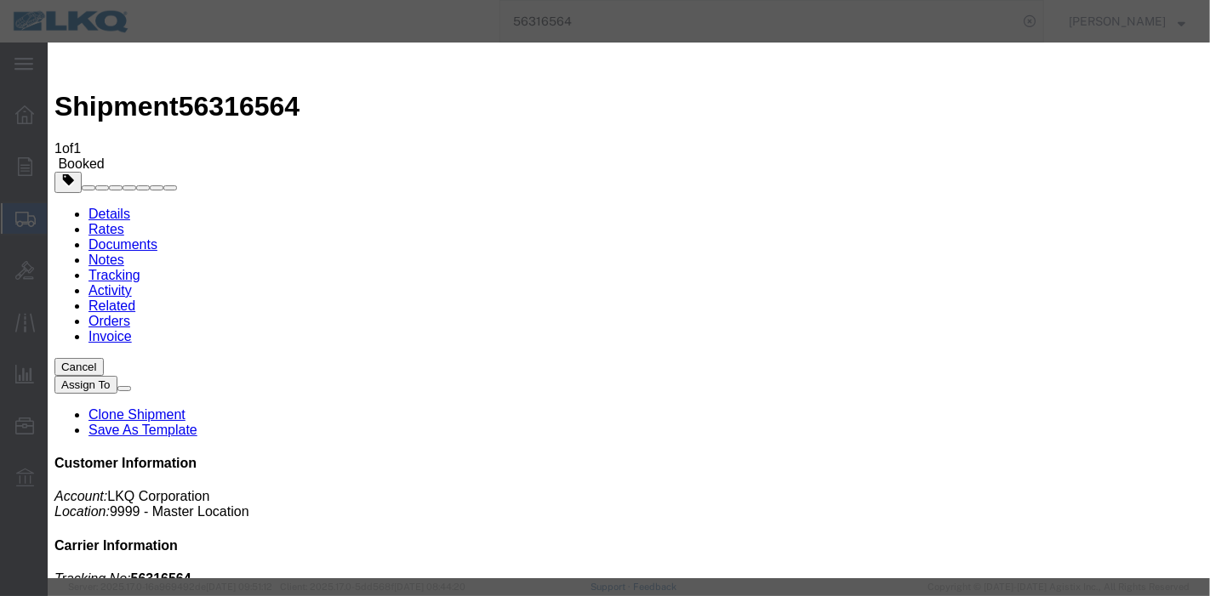
type input "[DATE]"
type input "10:00 PM"
select select "DELIVRED"
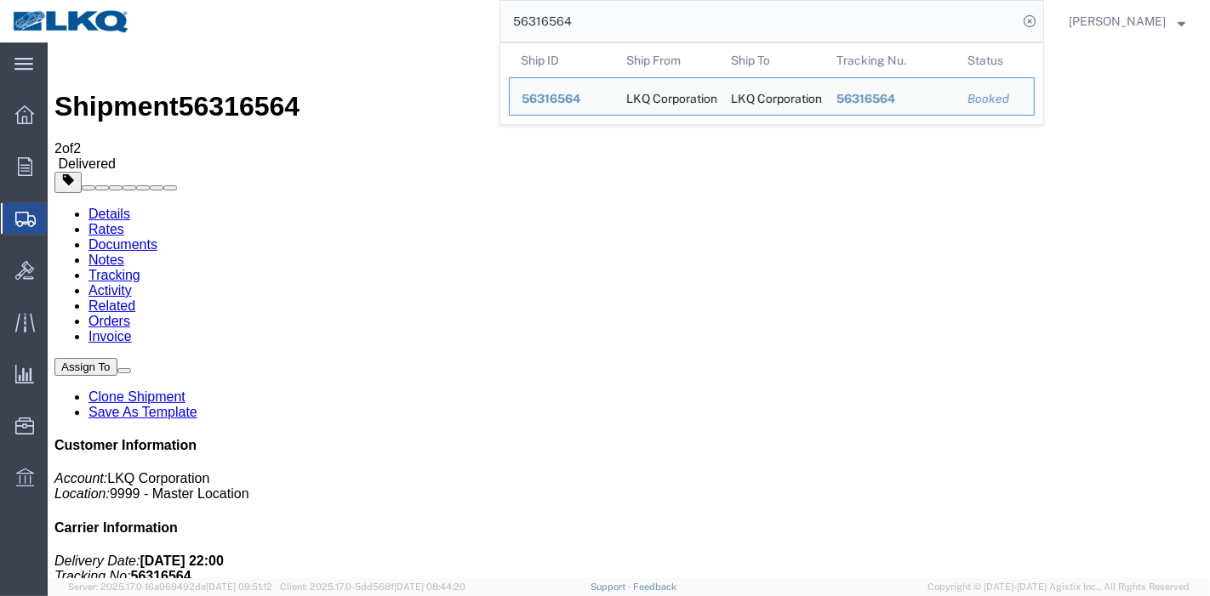
drag, startPoint x: 620, startPoint y: 21, endPoint x: 287, endPoint y: 40, distance: 334.0
click at [287, 40] on div "56316564 Ship ID Ship From Ship To Tracking Nu. Status Ship ID 56316564 Ship Fr…" at bounding box center [593, 21] width 901 height 43
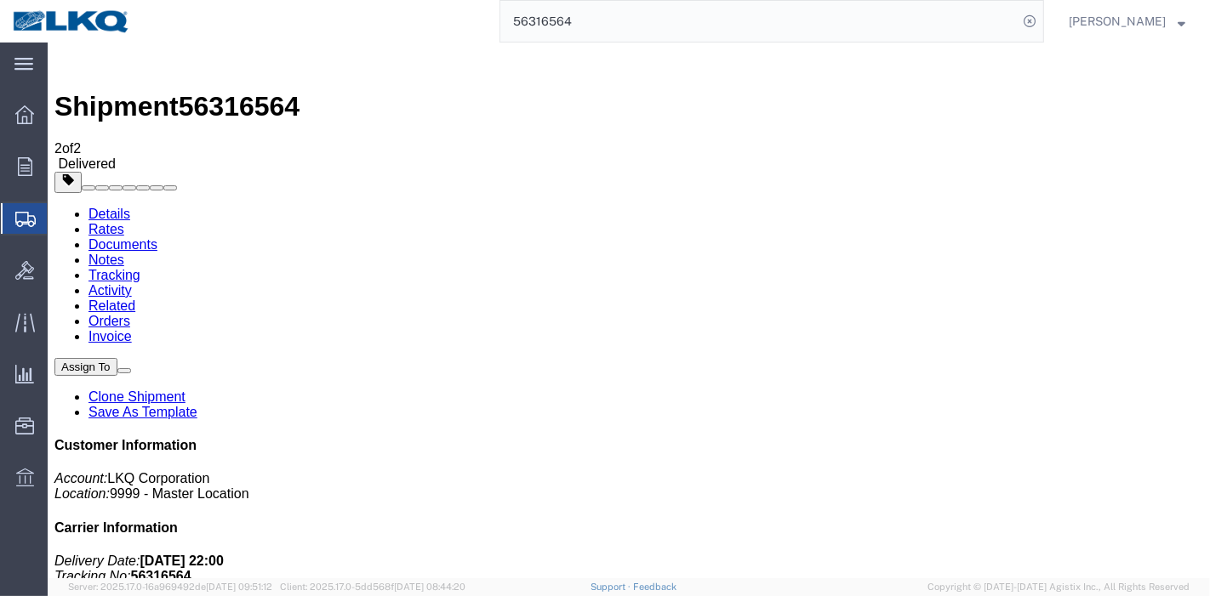
paste input "61437"
type input "56361437"
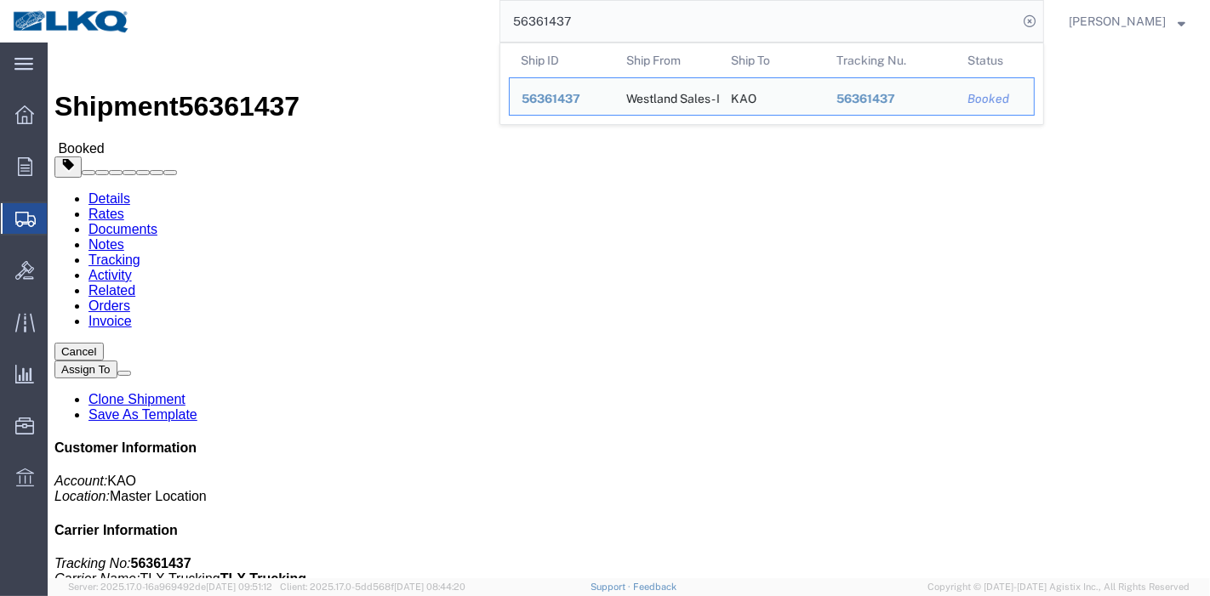
click link "Tracking"
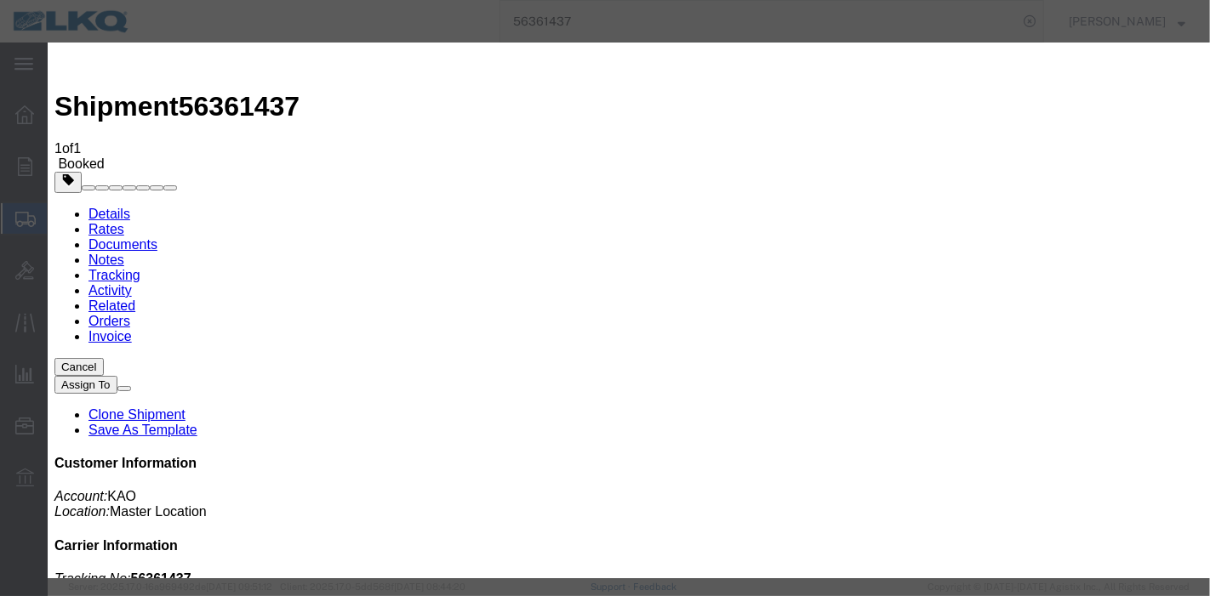
type input "[DATE]"
type input "10:00 PM"
select select "DELIVRED"
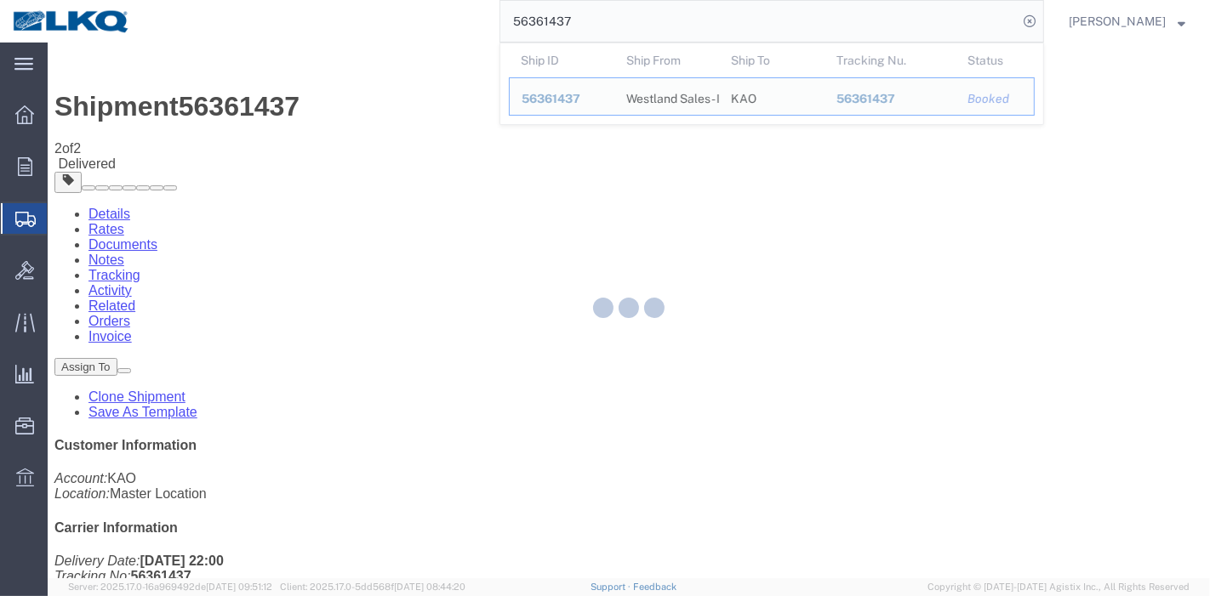
drag, startPoint x: 610, startPoint y: 16, endPoint x: 447, endPoint y: 29, distance: 163.0
click at [440, 29] on div "56361437 Ship ID Ship From Ship To Tracking Nu. Status Ship ID 56361437 Ship Fr…" at bounding box center [593, 21] width 901 height 43
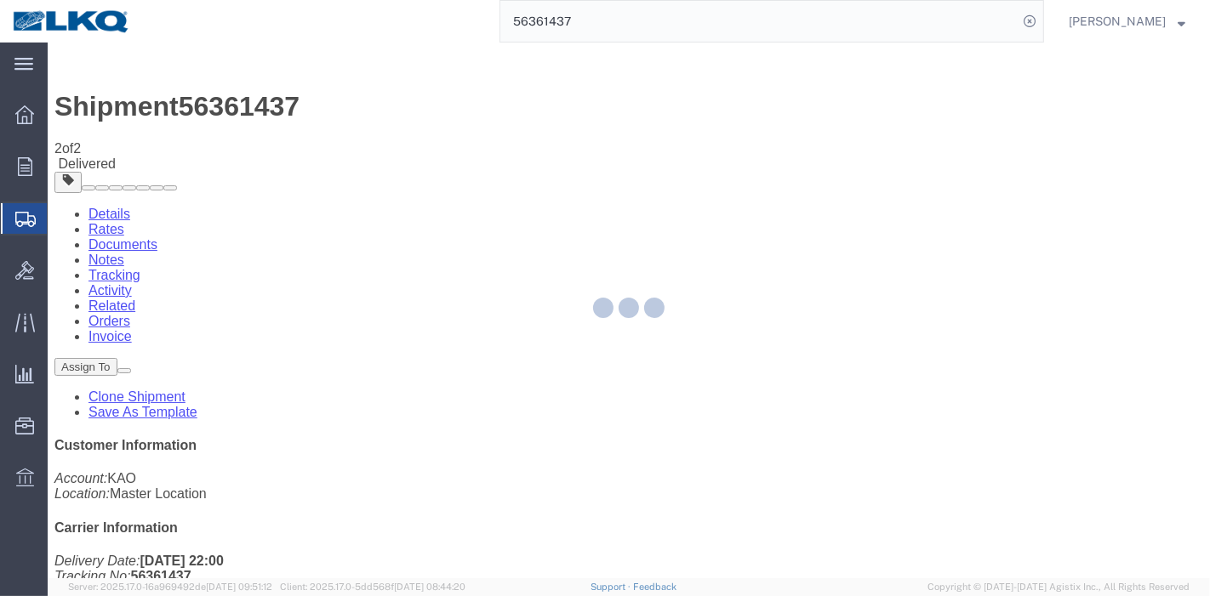
paste input "403611"
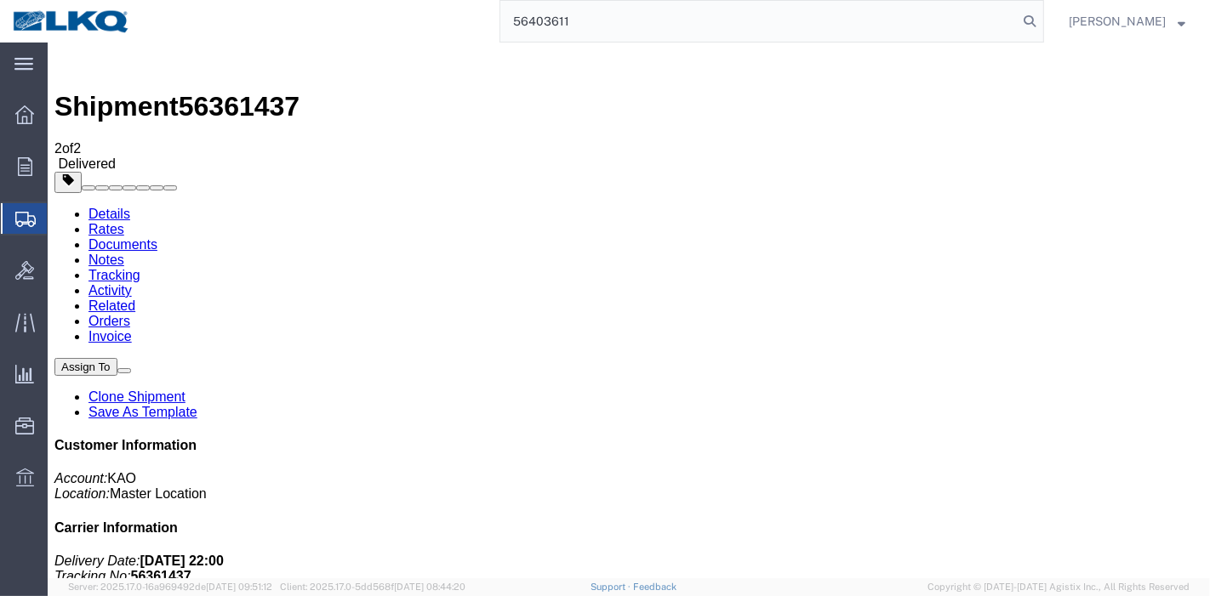
type input "56403611"
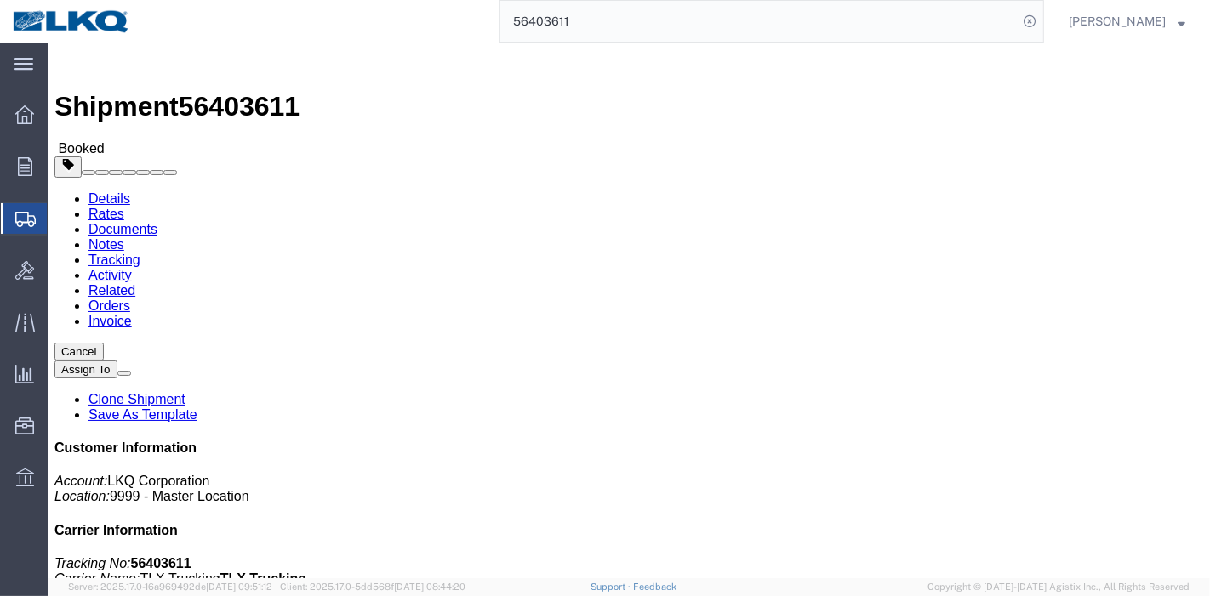
click link "Tracking"
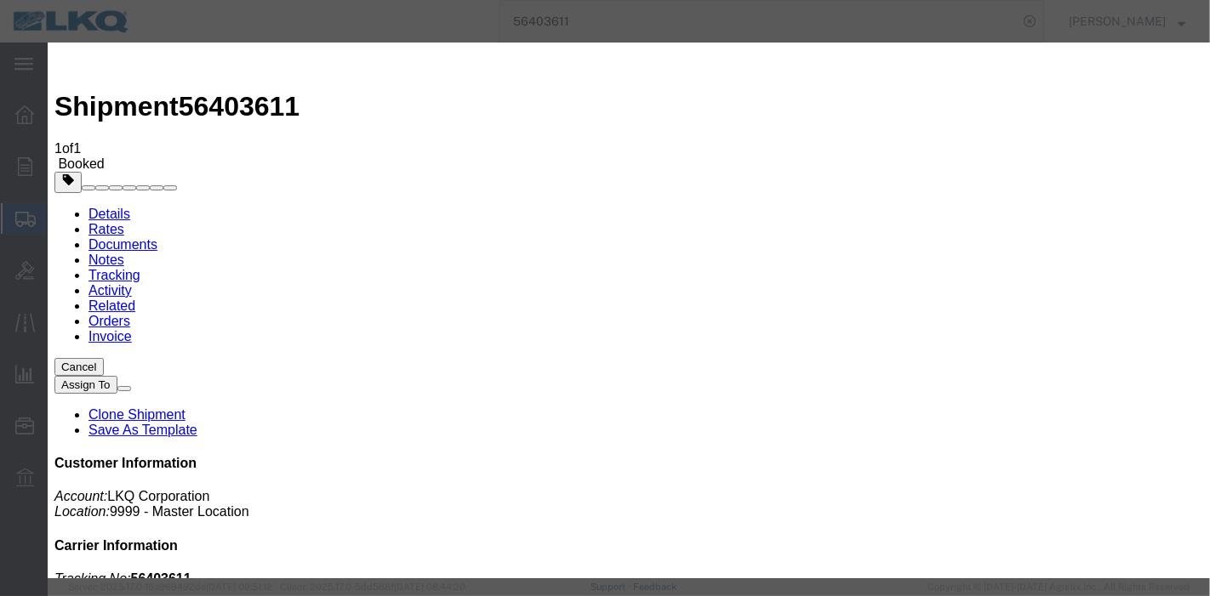
type input "[DATE]"
type input "10:00 PM"
select select "DELIVRED"
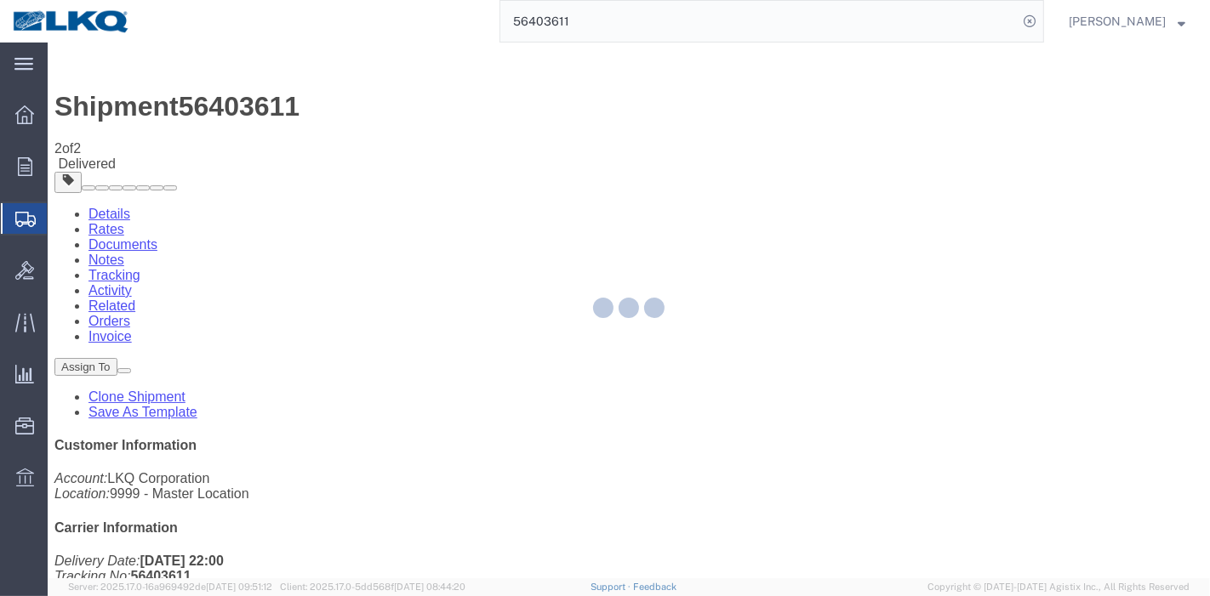
drag, startPoint x: 627, startPoint y: 15, endPoint x: 308, endPoint y: 45, distance: 320.4
click at [308, 45] on div "main_menu Created with Sketch. Collapse Menu Overview Orders Order Manager Crea…" at bounding box center [605, 320] width 1210 height 554
paste input "333262"
type input "56333262"
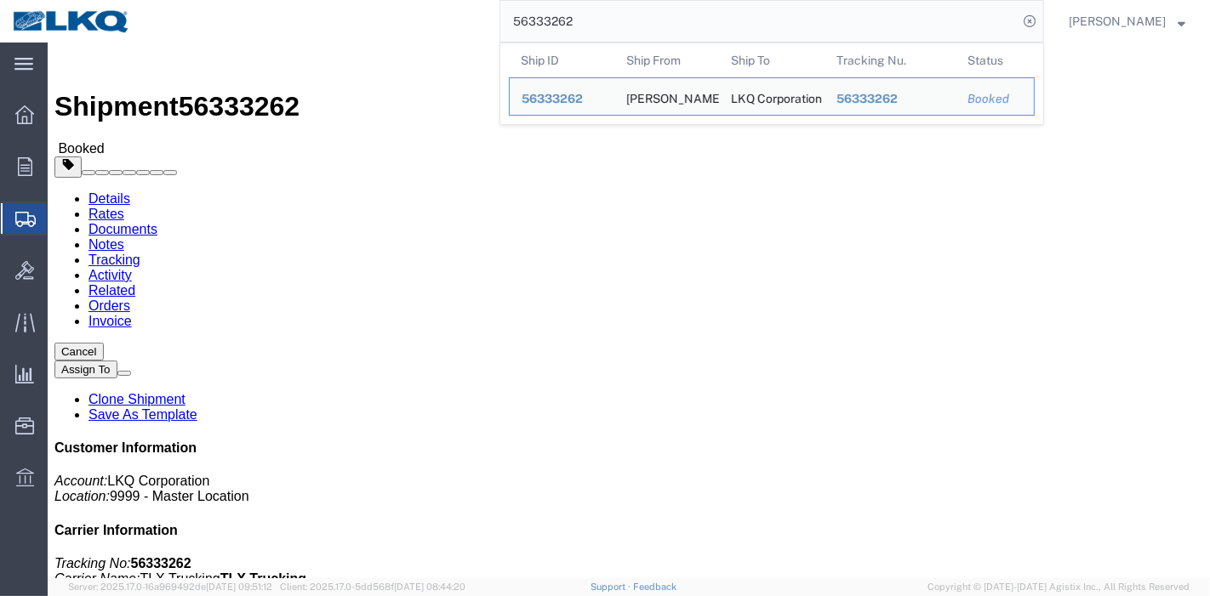
click link "Tracking"
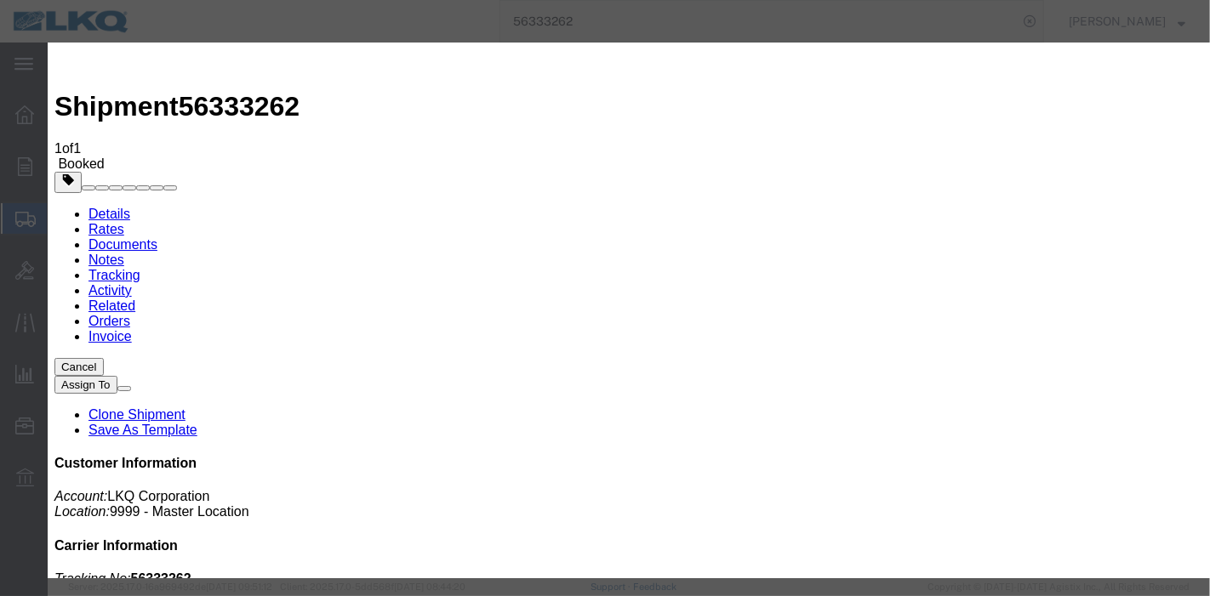
type input "[DATE]"
type input "10:00 PM"
select select "DELIVRED"
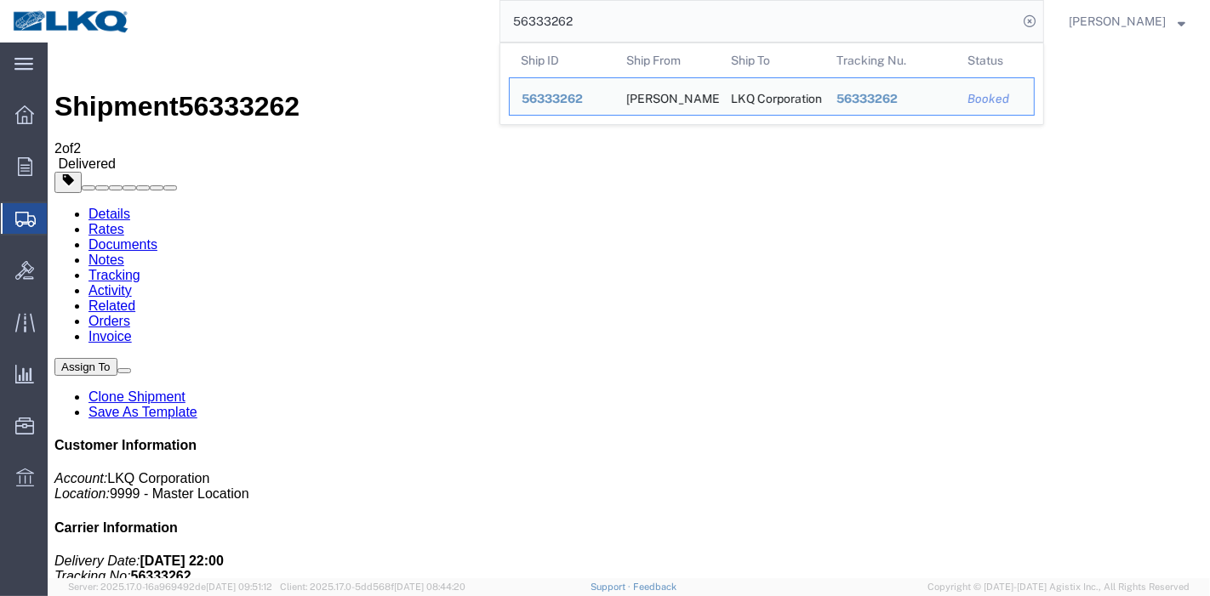
drag, startPoint x: 619, startPoint y: 10, endPoint x: 482, endPoint y: 28, distance: 138.1
click at [485, 27] on div "56333262 Ship ID Ship From Ship To Tracking Nu. Status Ship ID 56333262 Ship Fr…" at bounding box center [593, 21] width 901 height 43
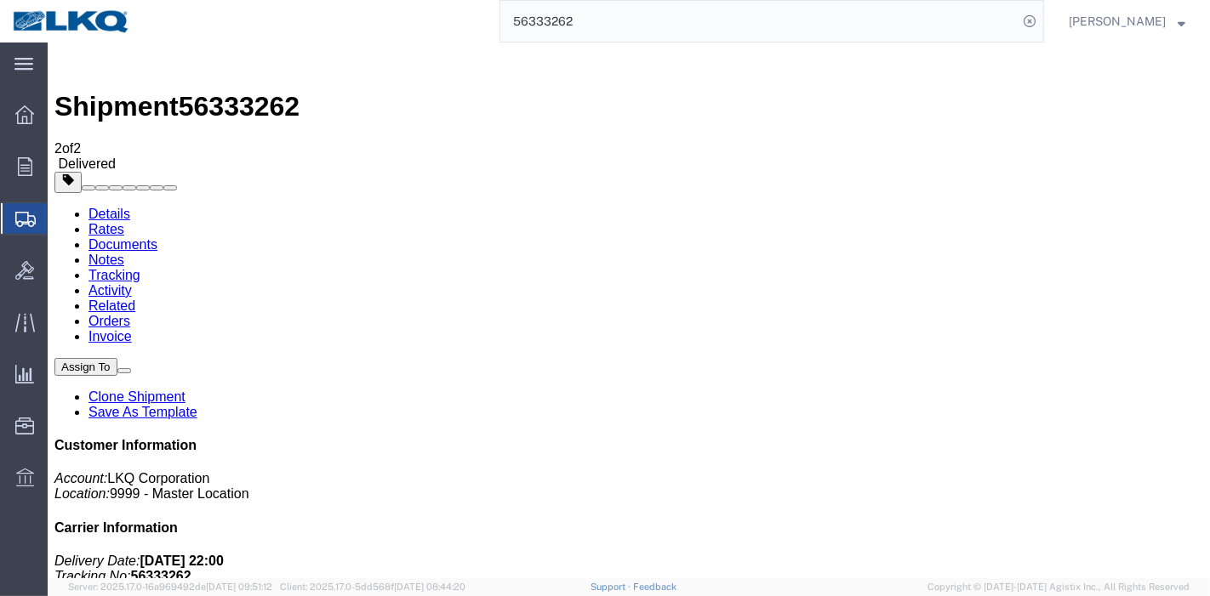
paste input "484997"
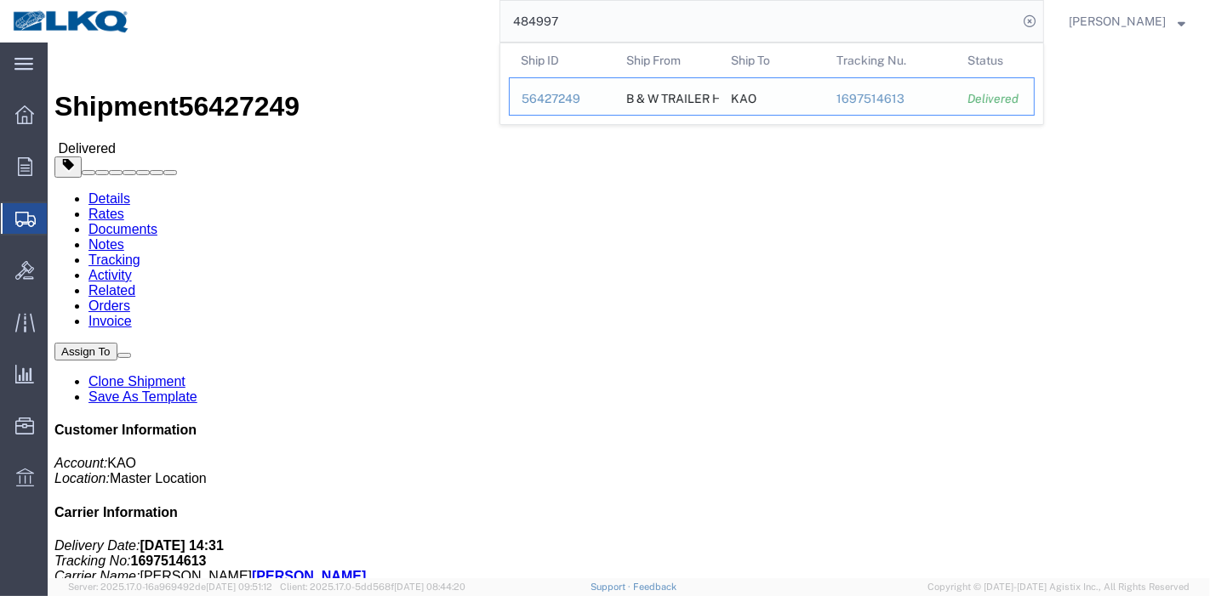
click at [726, 98] on td "Ship To KAO" at bounding box center [771, 96] width 105 height 38
click at [796, 98] on td "Ship To KAO" at bounding box center [771, 96] width 105 height 38
click at [921, 96] on div "1697514613" at bounding box center [890, 99] width 108 height 18
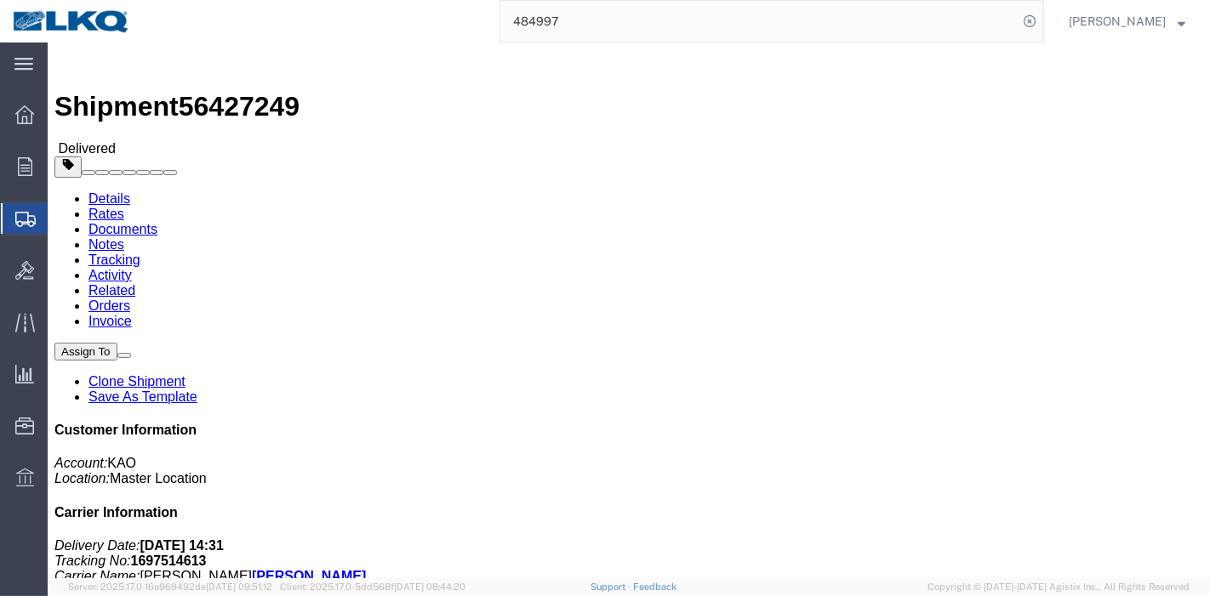
click link "Rates"
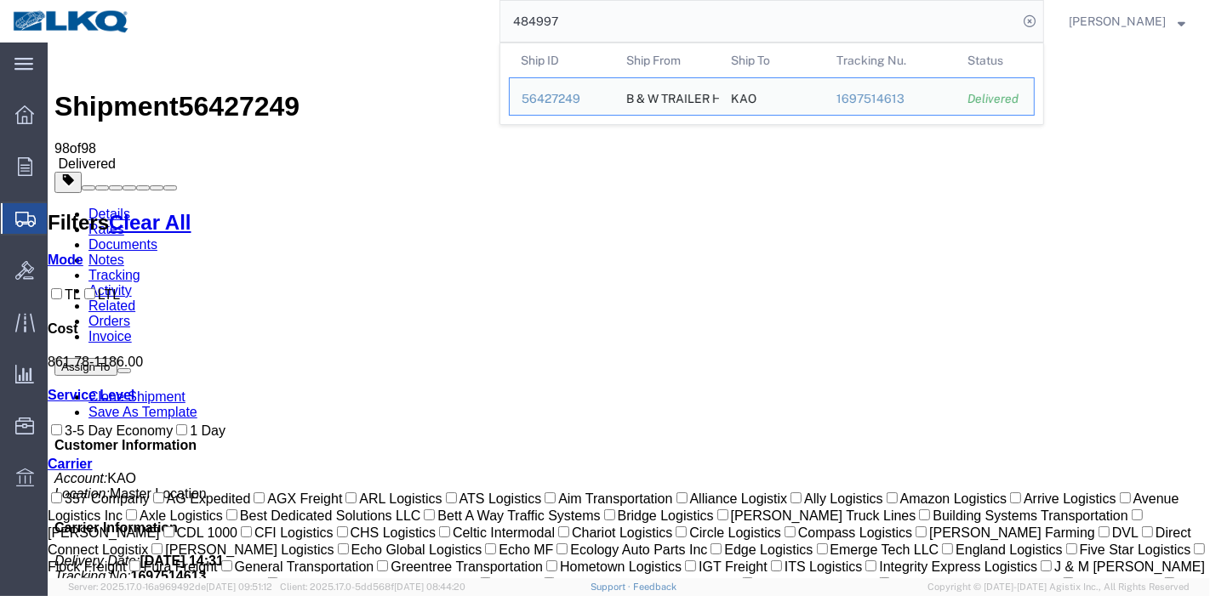
click at [588, 23] on input "484997" at bounding box center [758, 21] width 517 height 41
click at [275, 91] on span "56427249" at bounding box center [238, 106] width 121 height 31
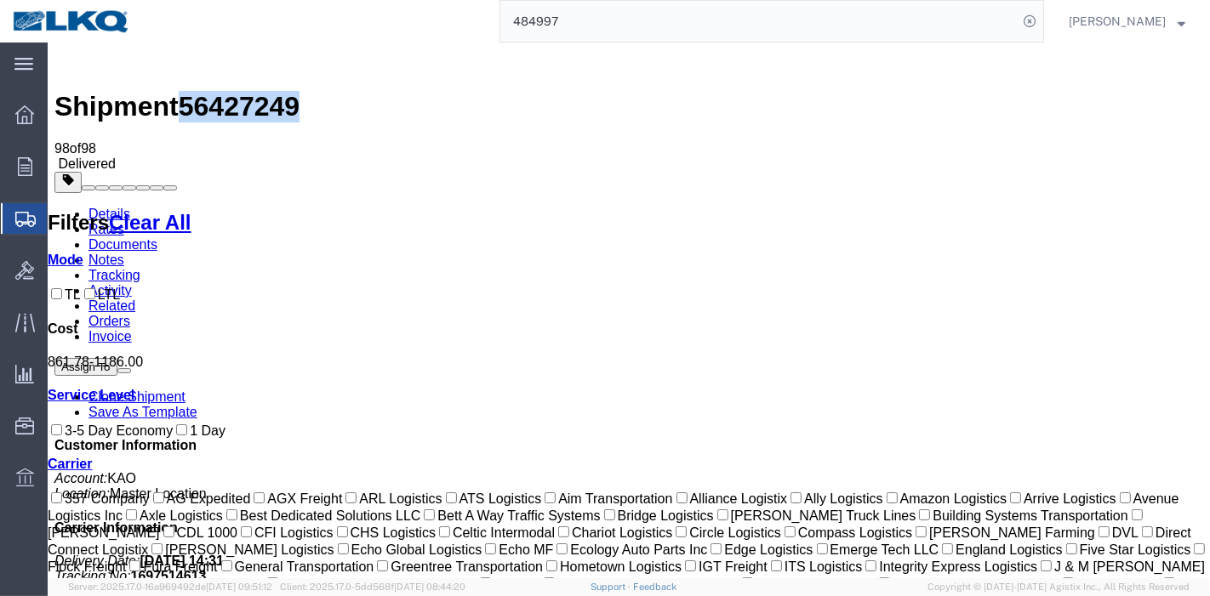
copy span "56427249"
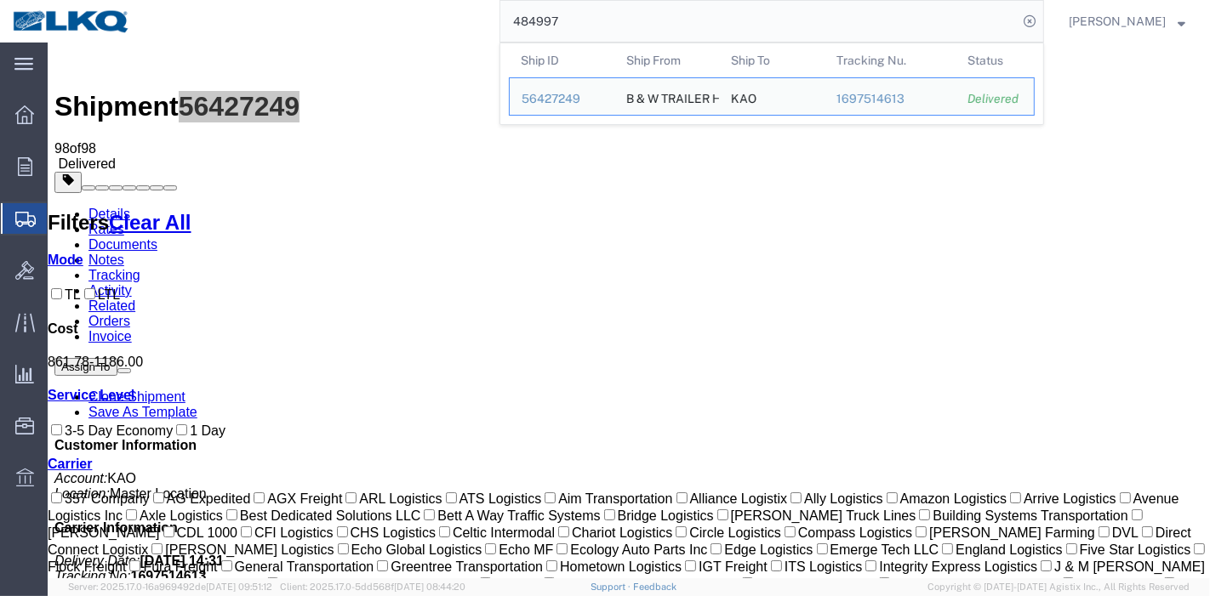
drag, startPoint x: 627, startPoint y: 67, endPoint x: 337, endPoint y: 47, distance: 290.8
paste input "56195471"
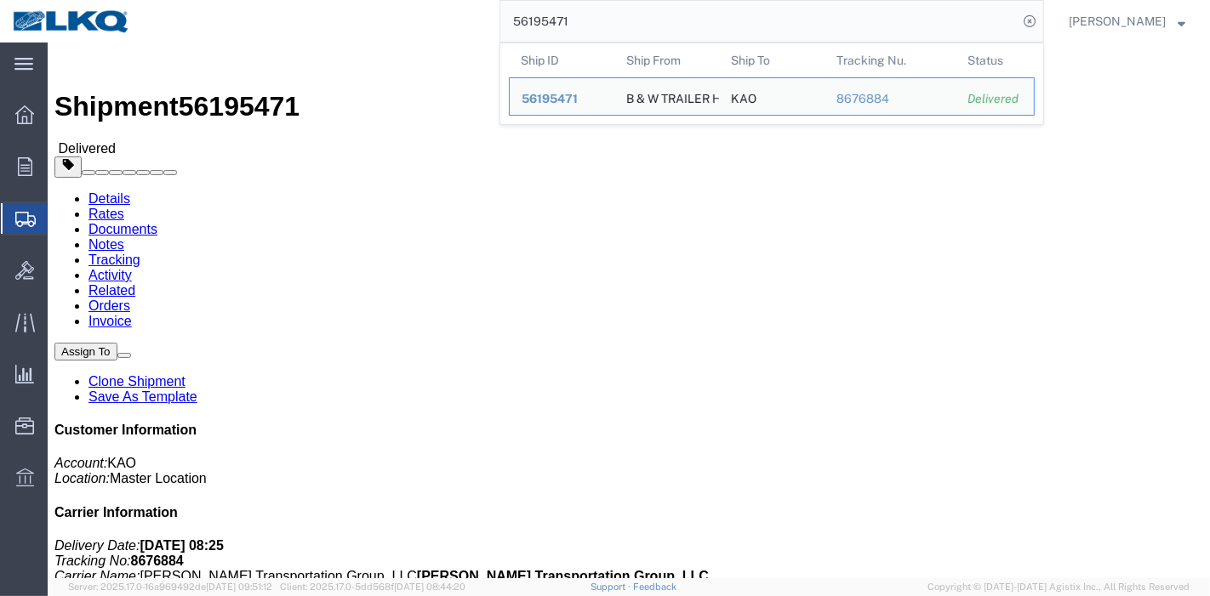
click link "Rates"
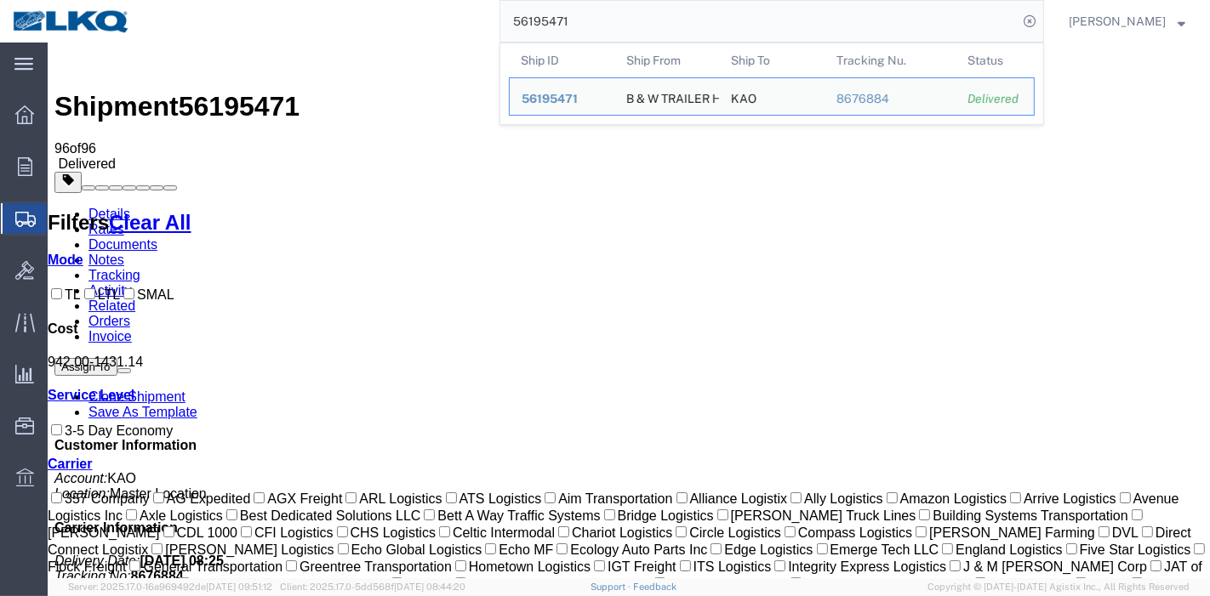
drag, startPoint x: 620, startPoint y: 72, endPoint x: 348, endPoint y: 63, distance: 272.4
type input "[CREDIT_CARD_NUMBER]"
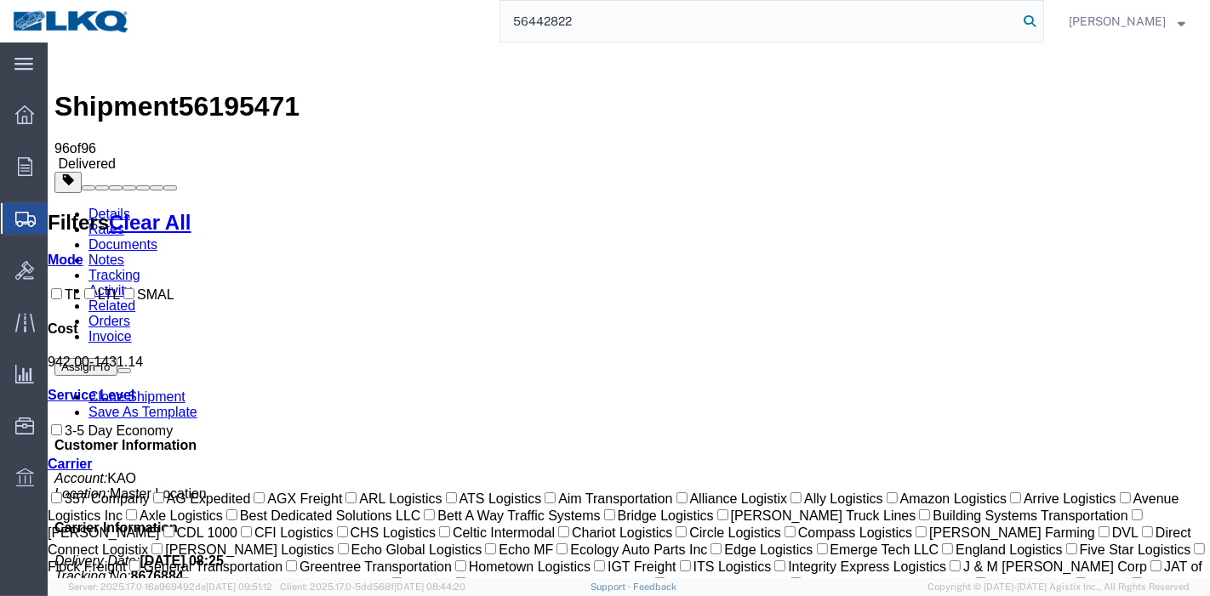
type input "56442822"
click at [1033, 25] on icon at bounding box center [1029, 21] width 24 height 24
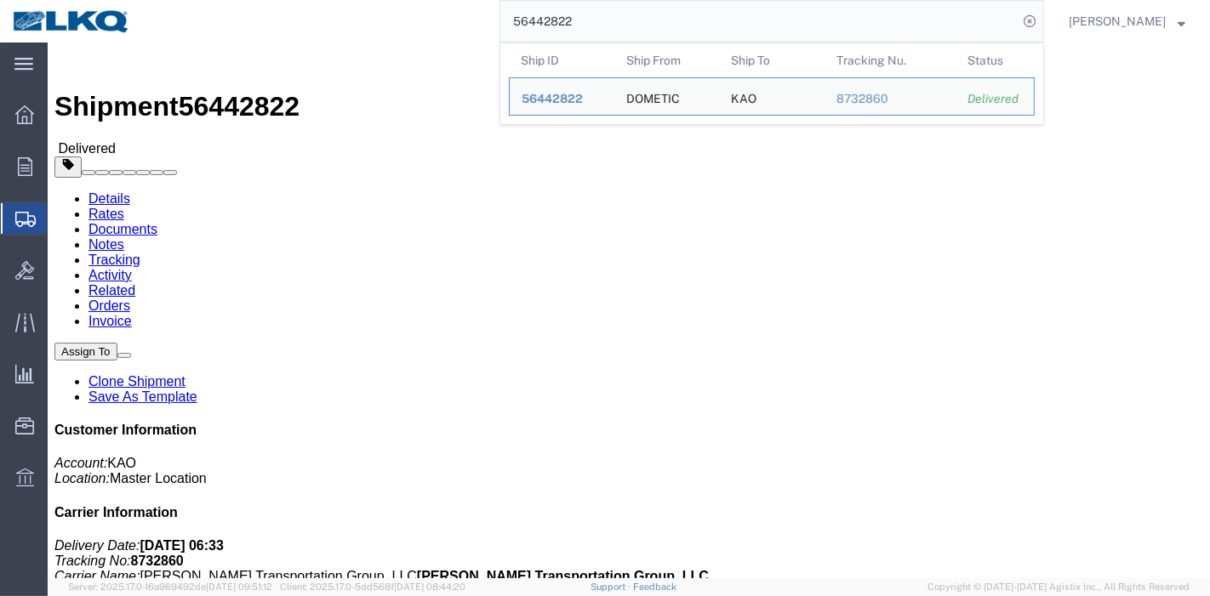
click link "Rates"
